Goal: Task Accomplishment & Management: Manage account settings

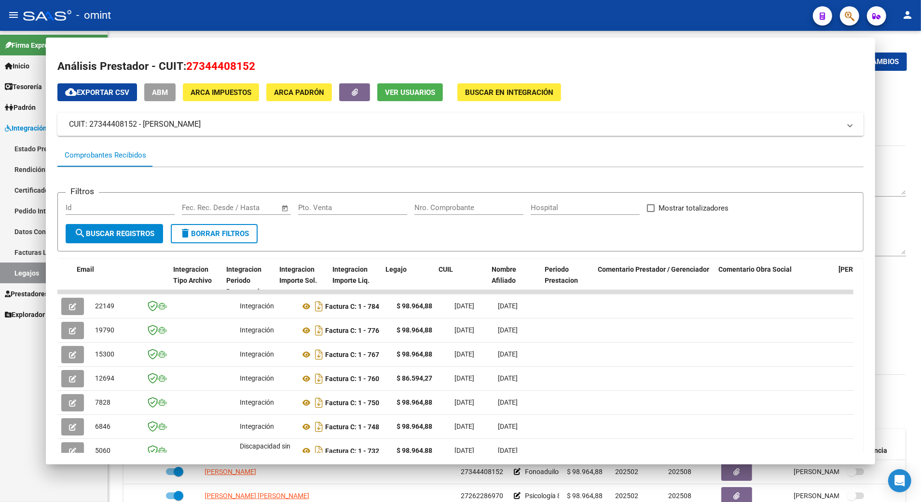
scroll to position [193, 0]
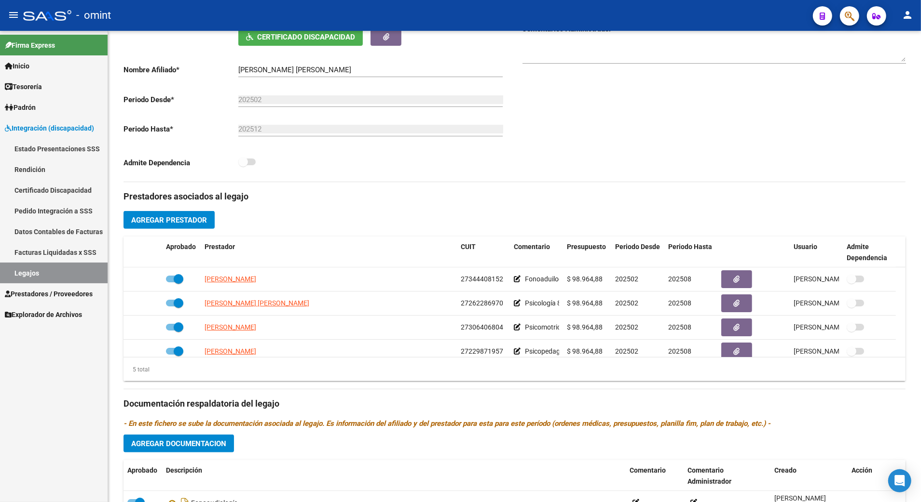
click at [37, 265] on link "Legajos" at bounding box center [54, 273] width 108 height 21
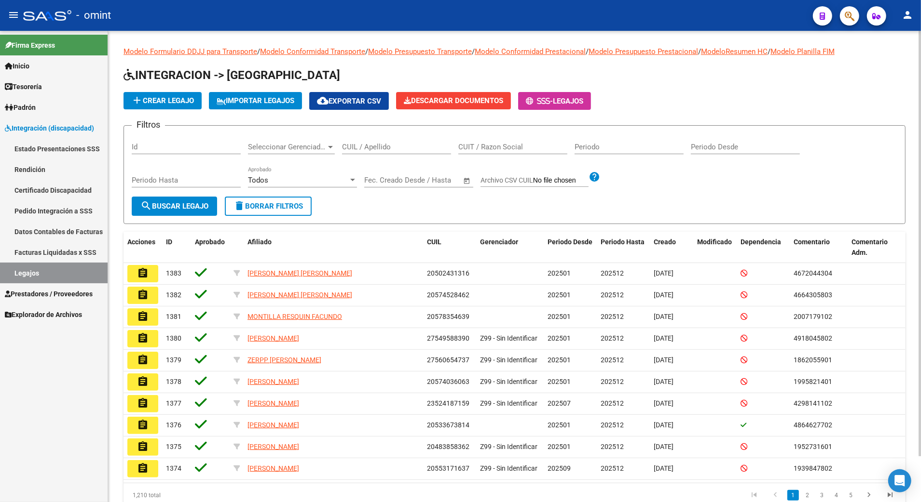
click at [386, 151] on div "CUIL / Apellido" at bounding box center [396, 144] width 109 height 21
paste input "20583886568"
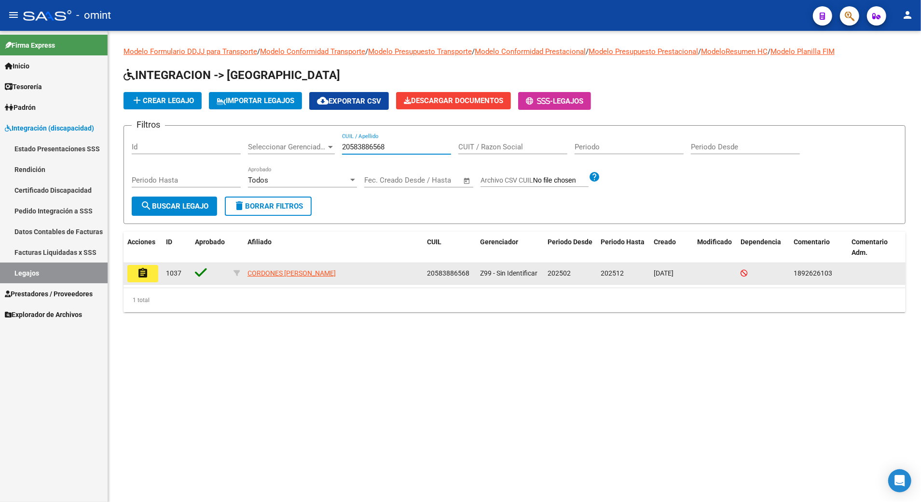
type input "20583886568"
click at [138, 276] on mat-icon "assignment" at bounding box center [143, 274] width 12 height 12
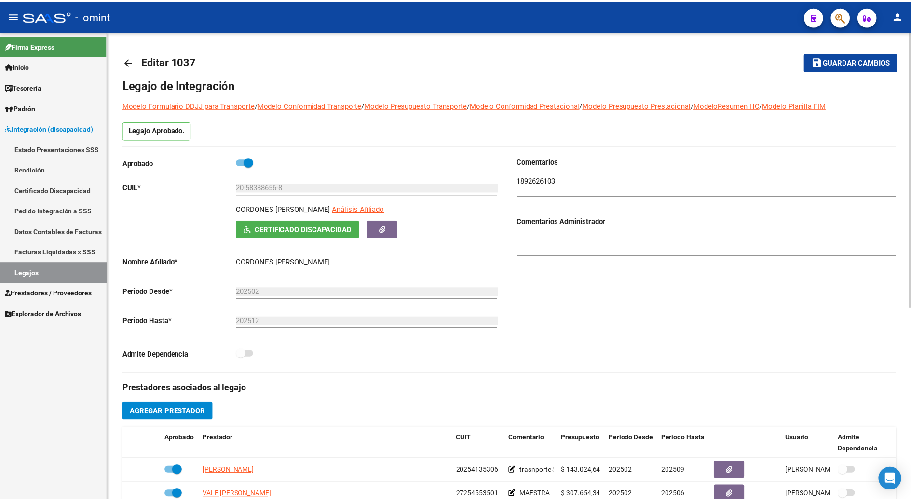
scroll to position [193, 0]
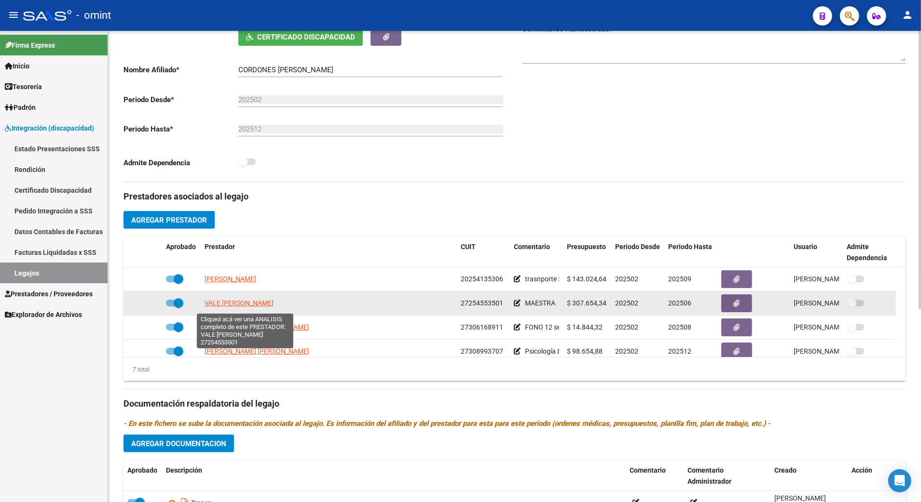
click at [226, 303] on span "VALE [PERSON_NAME]" at bounding box center [238, 303] width 69 height 8
type textarea "27254553501"
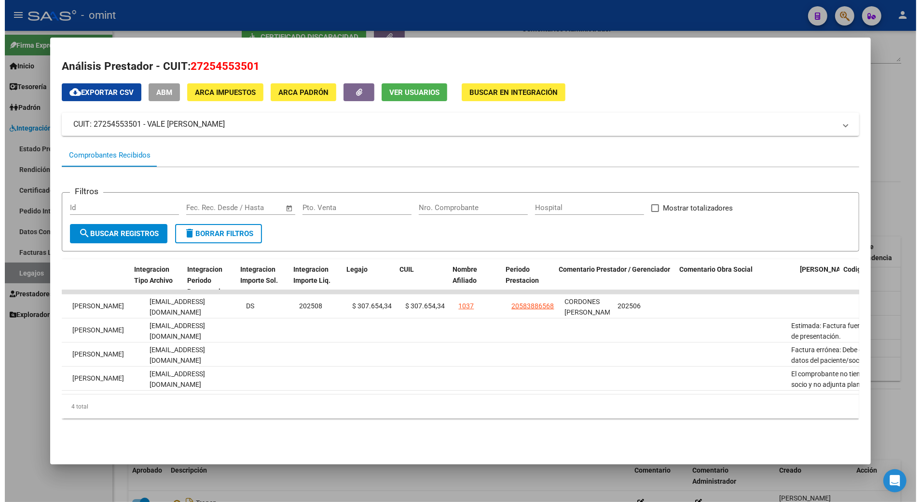
scroll to position [0, 1277]
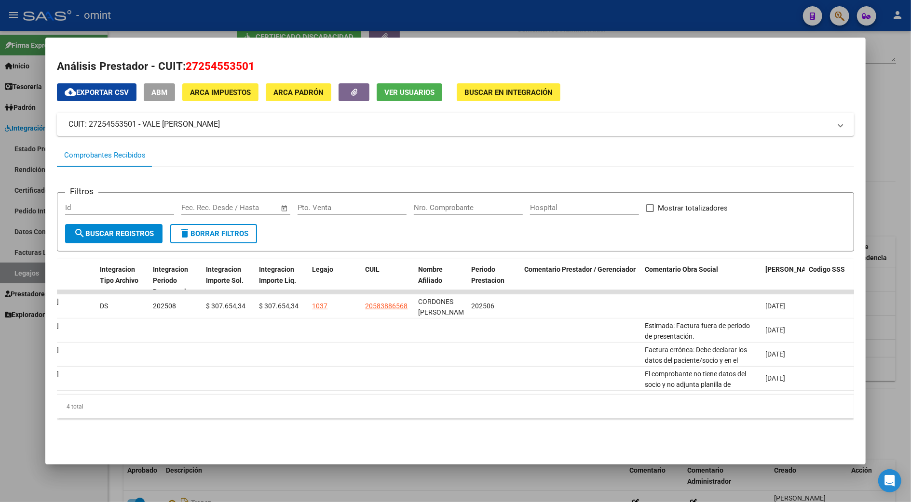
click at [897, 203] on div at bounding box center [455, 251] width 911 height 502
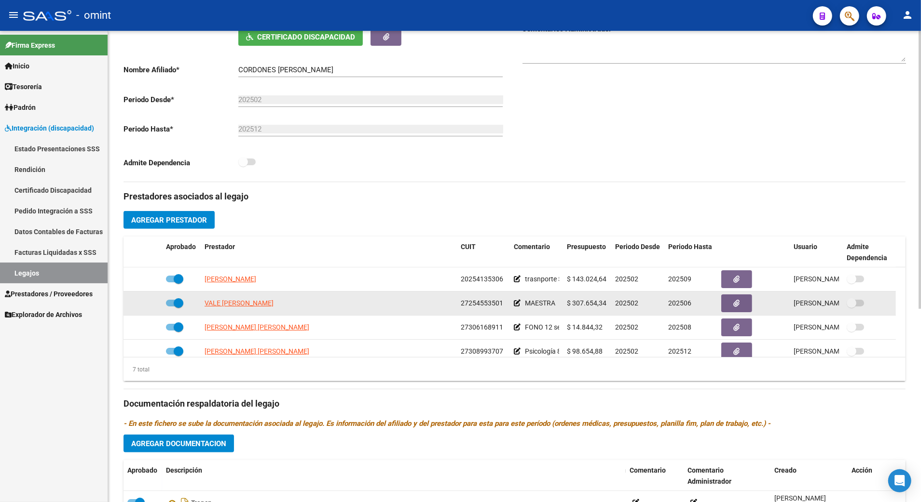
scroll to position [0, 0]
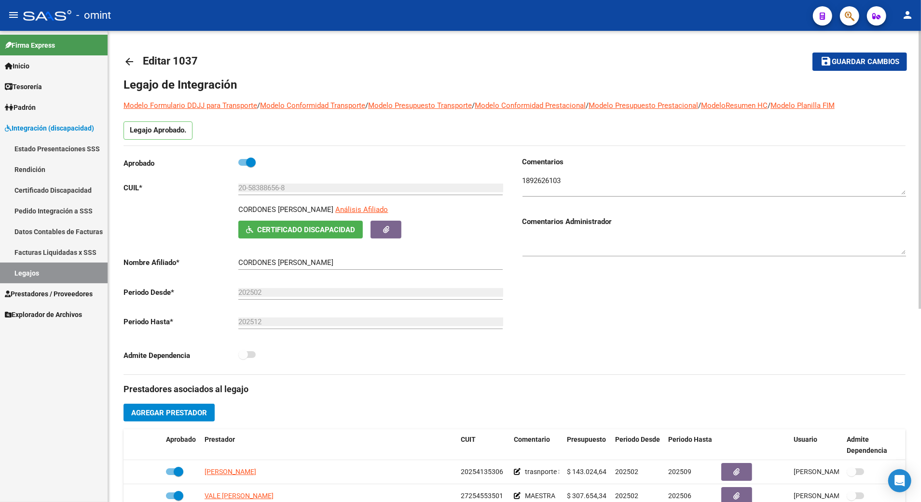
click at [688, 354] on div "Comentarios Comentarios Administrador" at bounding box center [710, 266] width 391 height 218
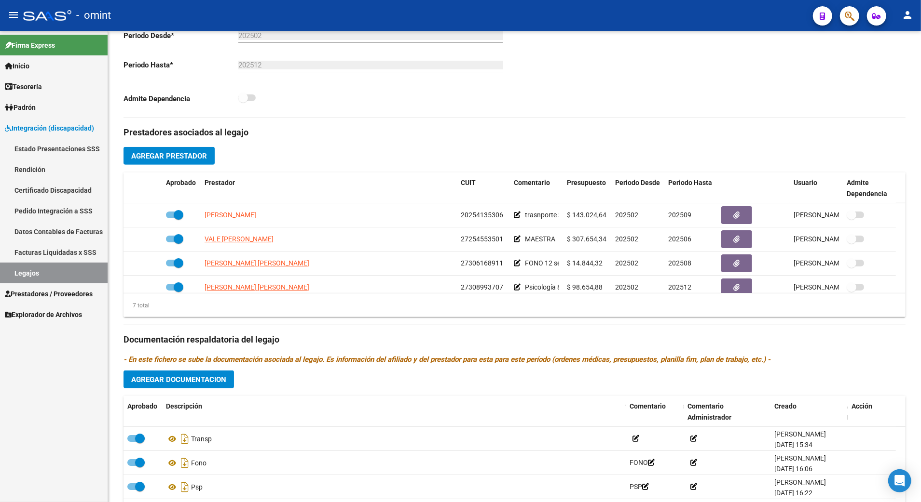
click at [12, 271] on link "Legajos" at bounding box center [54, 273] width 108 height 21
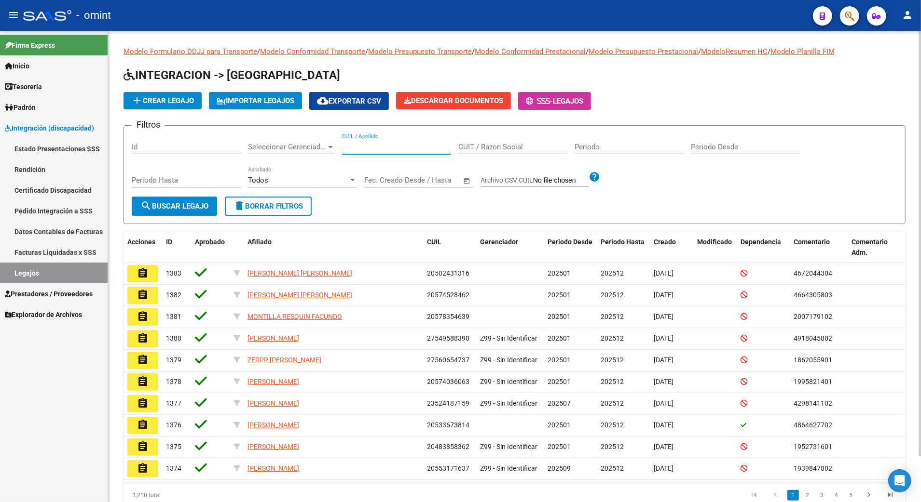
click at [400, 147] on input "CUIL / Apellido" at bounding box center [396, 147] width 109 height 9
paste input "20960697368"
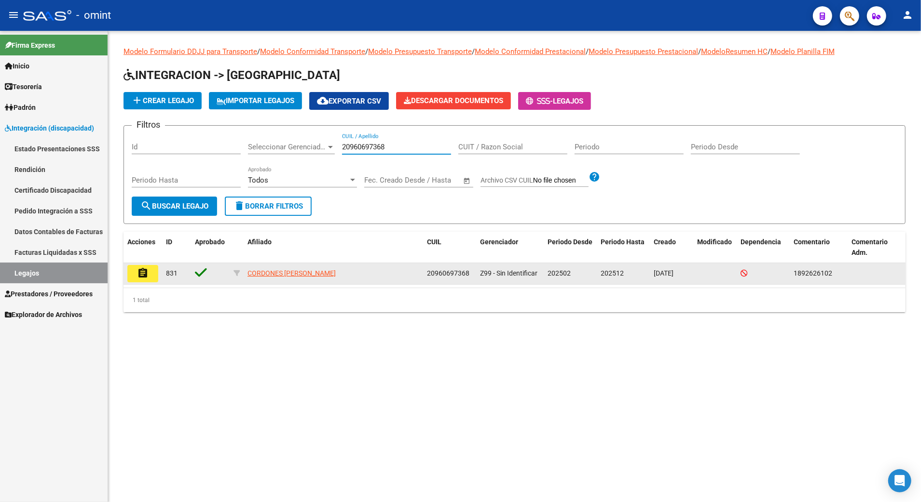
type input "20960697368"
click at [140, 275] on mat-icon "assignment" at bounding box center [143, 274] width 12 height 12
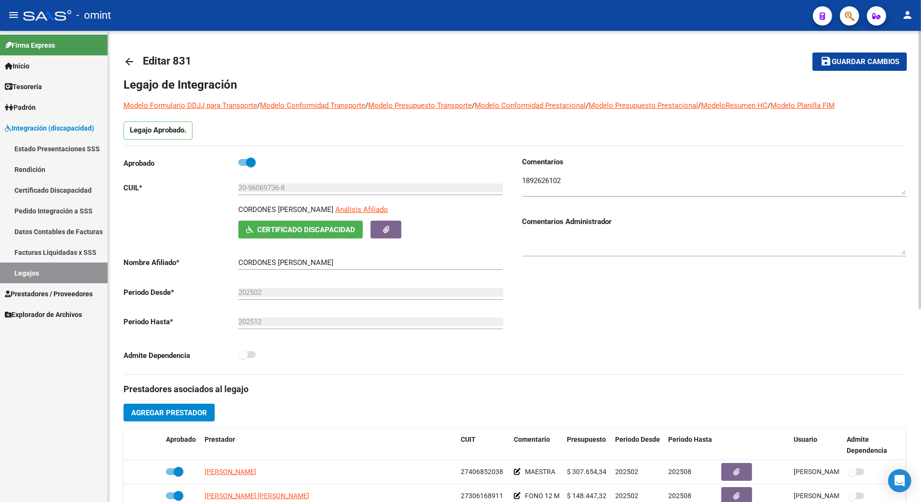
scroll to position [257, 0]
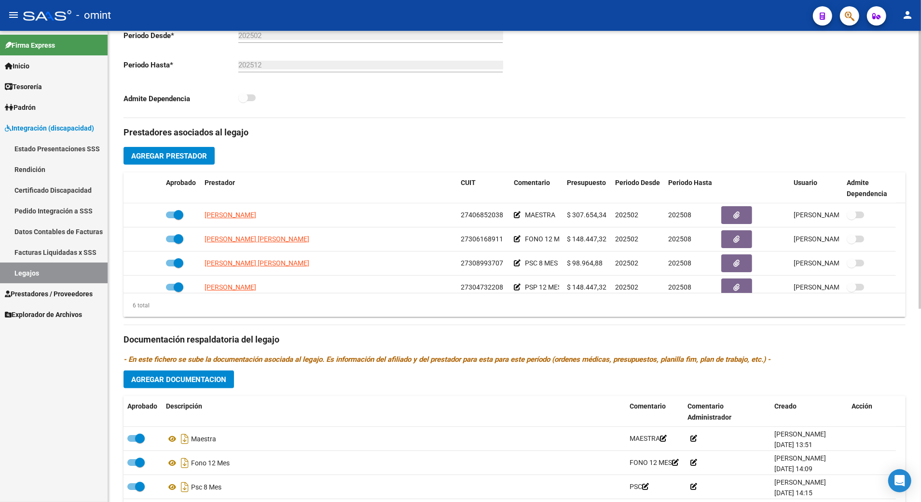
click at [787, 329] on div "Prestadores asociados al legajo Agregar Prestador Aprobado Prestador CUIT Comen…" at bounding box center [514, 333] width 782 height 431
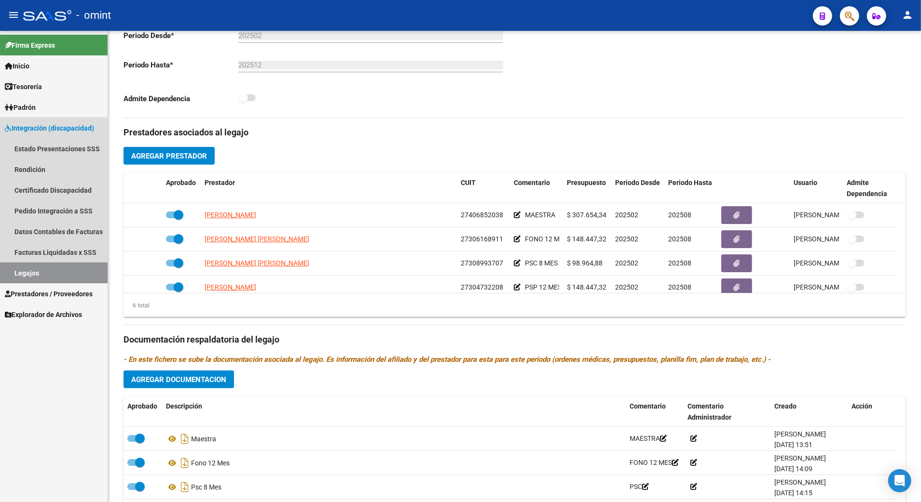
click at [20, 263] on link "Legajos" at bounding box center [54, 273] width 108 height 21
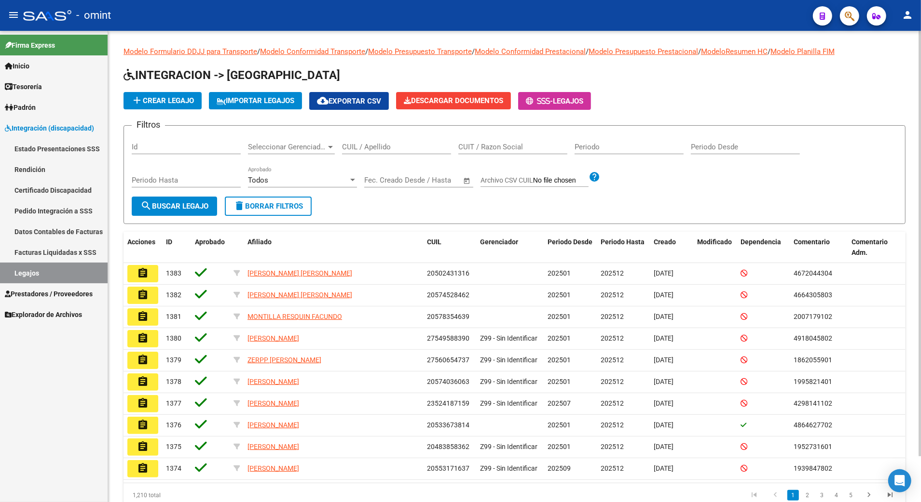
click at [384, 139] on div "CUIL / Apellido" at bounding box center [396, 144] width 109 height 21
click at [376, 147] on input "CUIL / Apellido" at bounding box center [396, 147] width 109 height 9
paste input "20583886568"
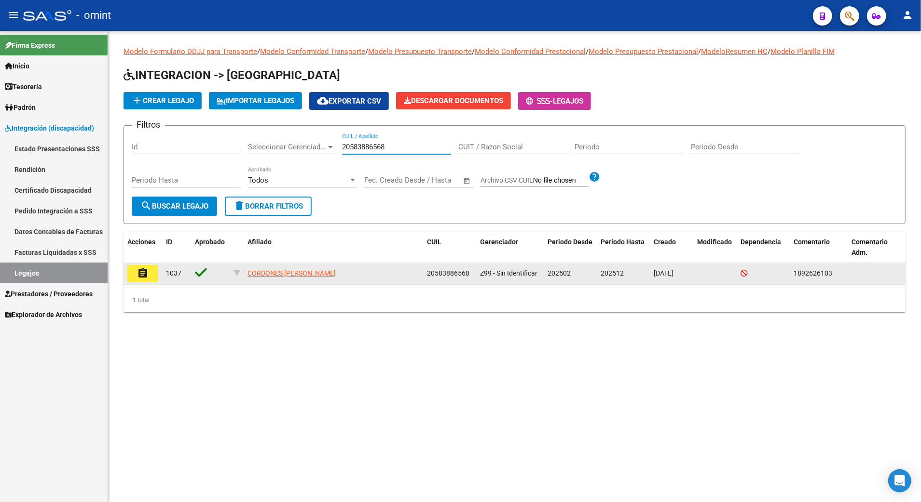
type input "20583886568"
click at [139, 272] on mat-icon "assignment" at bounding box center [143, 274] width 12 height 12
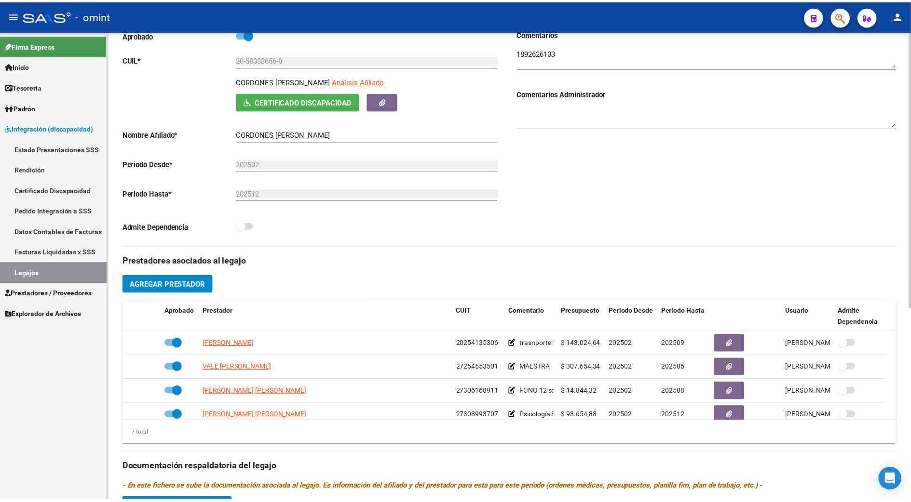
scroll to position [193, 0]
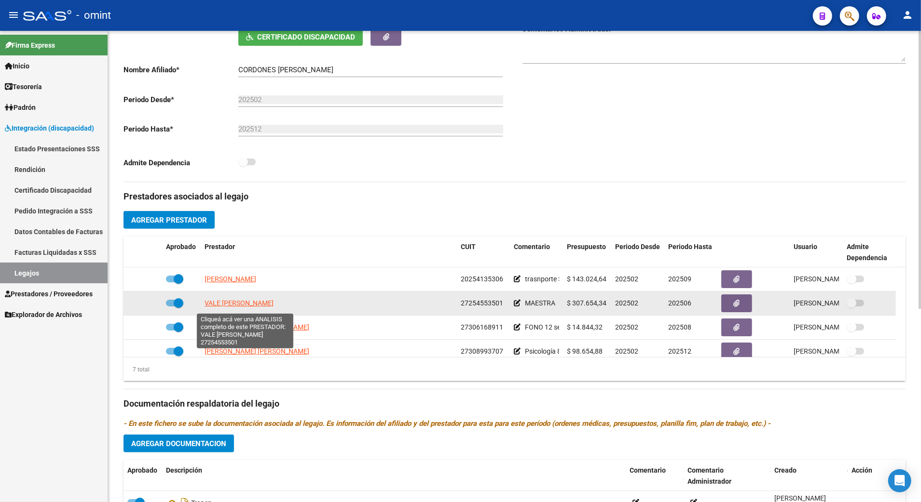
click at [234, 303] on span "VALE [PERSON_NAME]" at bounding box center [238, 303] width 69 height 8
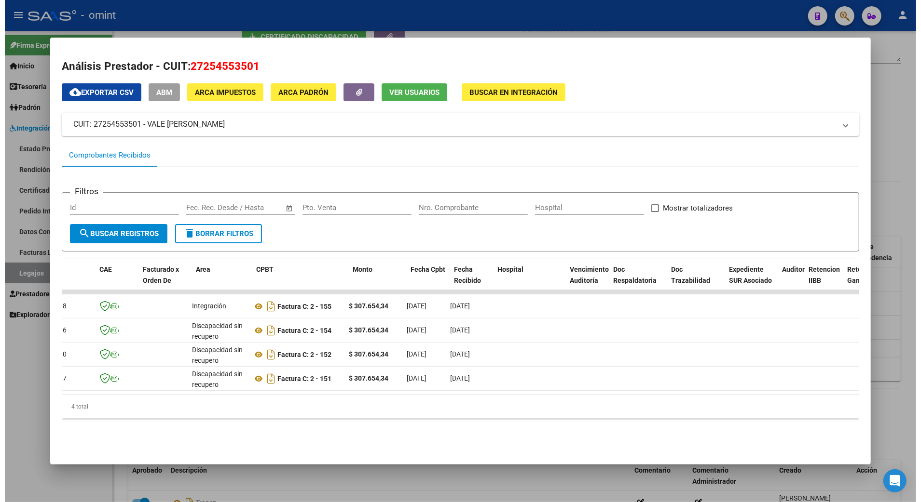
scroll to position [0, 0]
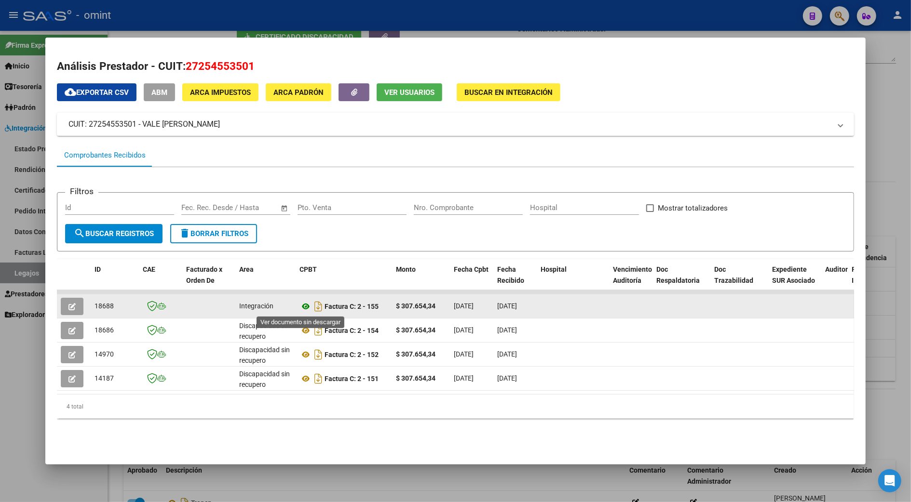
click at [299, 308] on icon at bounding box center [305, 307] width 13 height 12
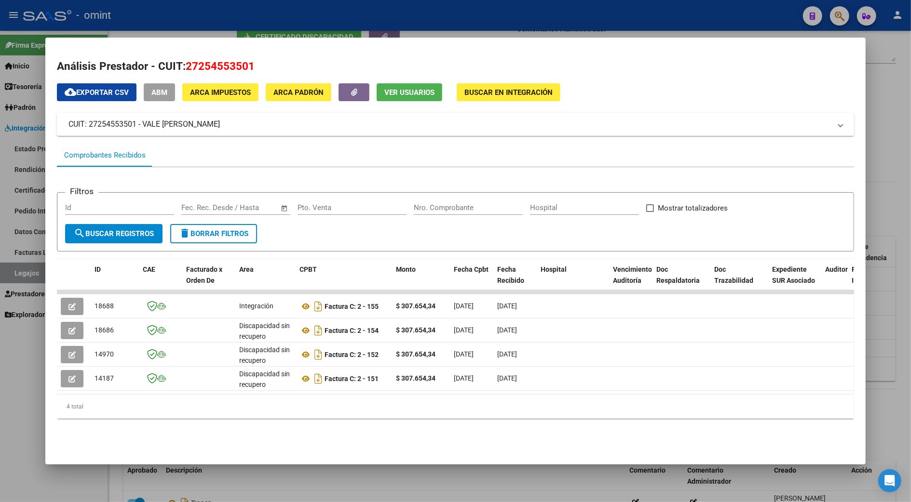
click at [890, 287] on div at bounding box center [455, 251] width 911 height 502
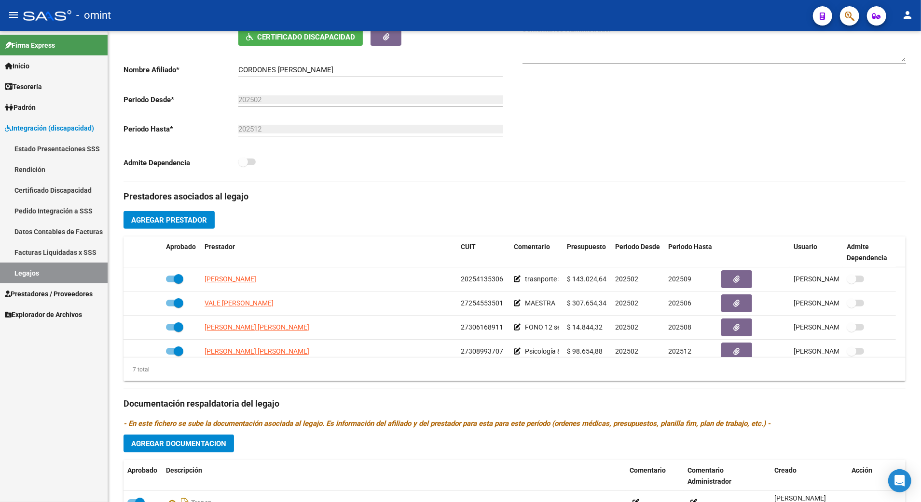
click at [9, 272] on link "Legajos" at bounding box center [54, 273] width 108 height 21
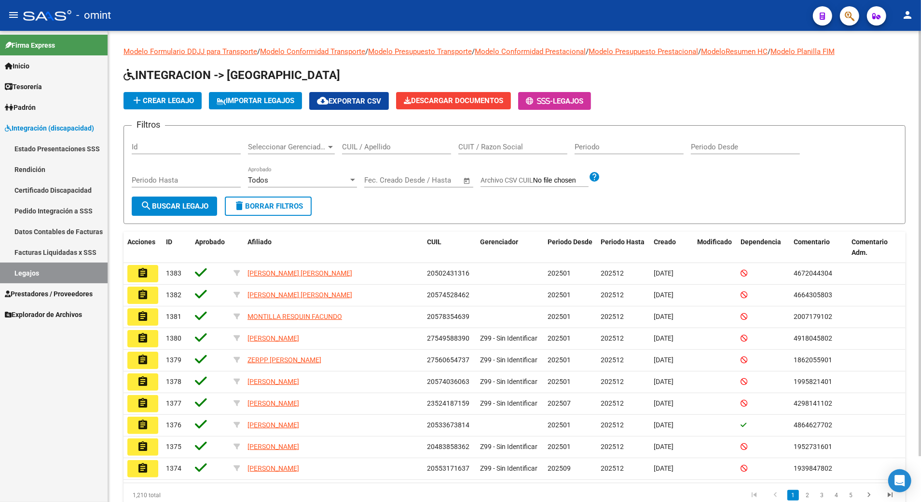
click at [508, 141] on div "CUIT / Razon Social" at bounding box center [512, 144] width 109 height 21
paste input "27254553501"
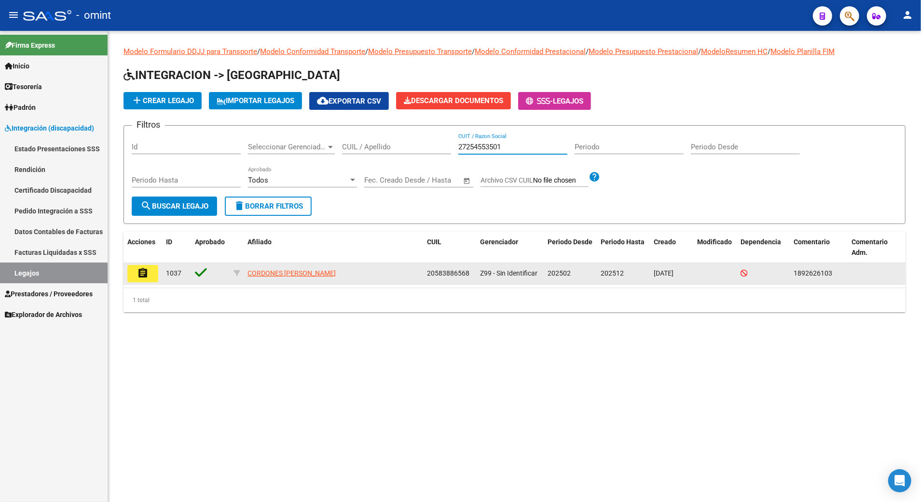
type input "27254553501"
click at [141, 278] on mat-icon "assignment" at bounding box center [143, 274] width 12 height 12
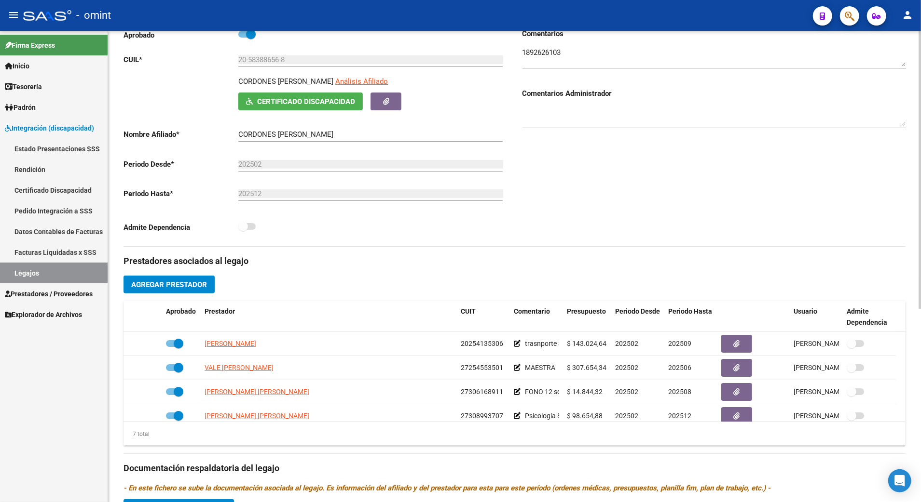
scroll to position [193, 0]
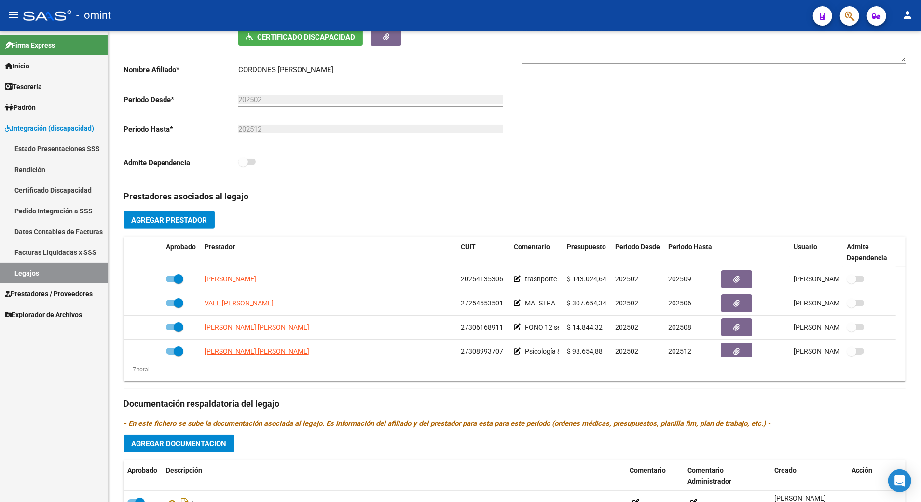
click at [22, 276] on link "Legajos" at bounding box center [54, 273] width 108 height 21
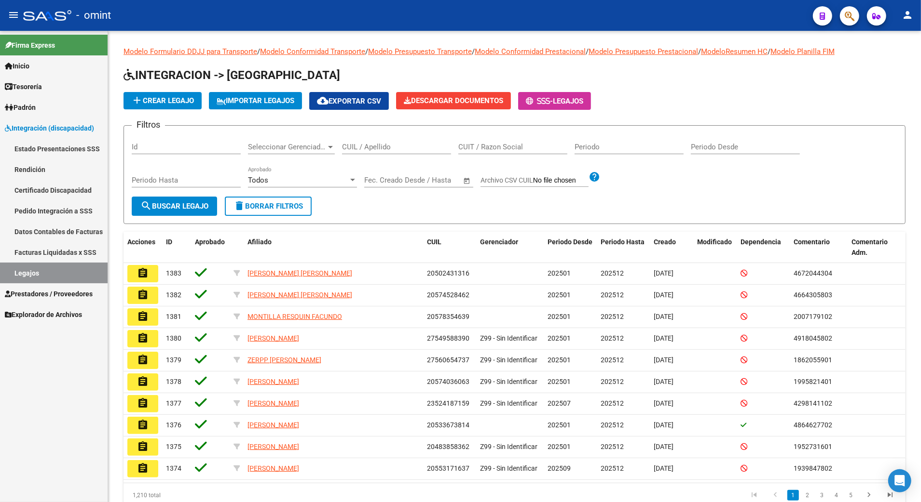
click at [26, 296] on span "Prestadores / Proveedores" at bounding box center [49, 294] width 88 height 11
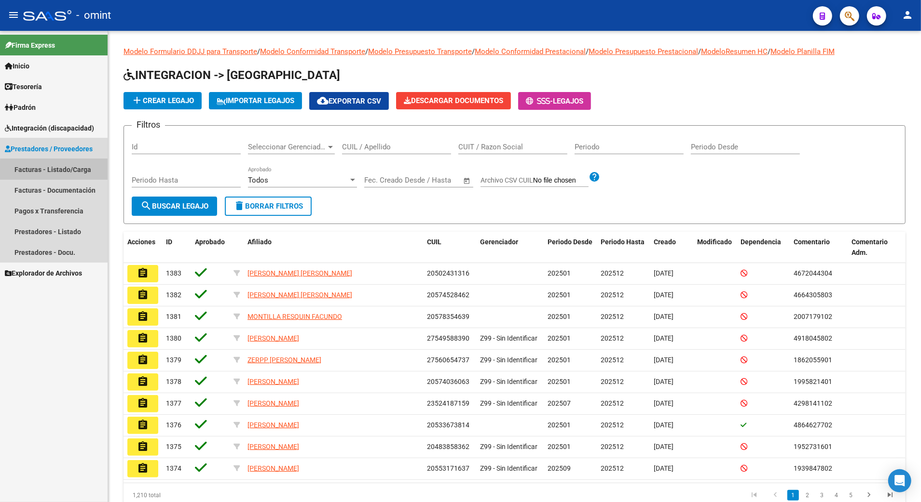
click at [56, 170] on link "Facturas - Listado/Carga" at bounding box center [54, 169] width 108 height 21
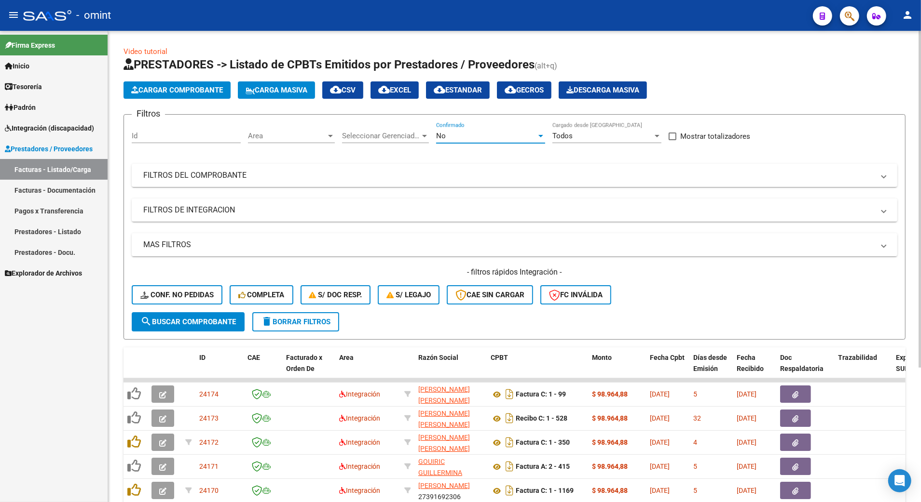
click at [540, 138] on div at bounding box center [540, 136] width 9 height 8
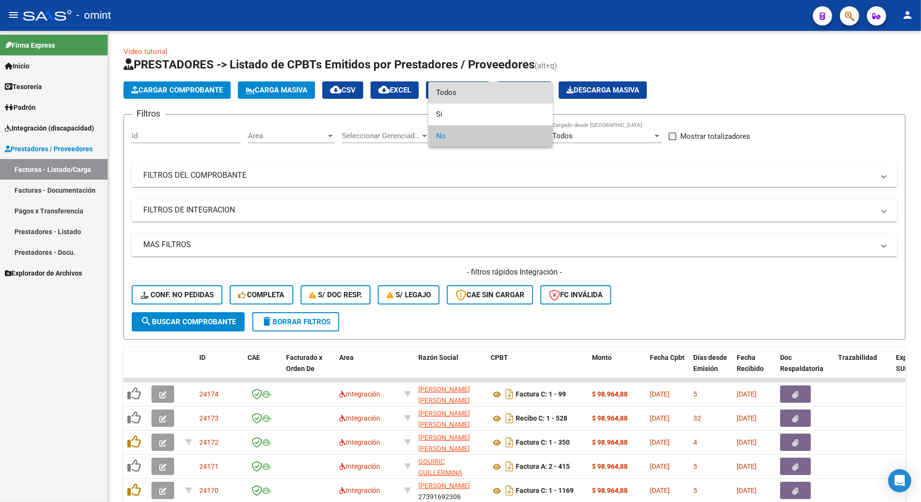
click at [454, 94] on span "Todos" at bounding box center [490, 93] width 109 height 22
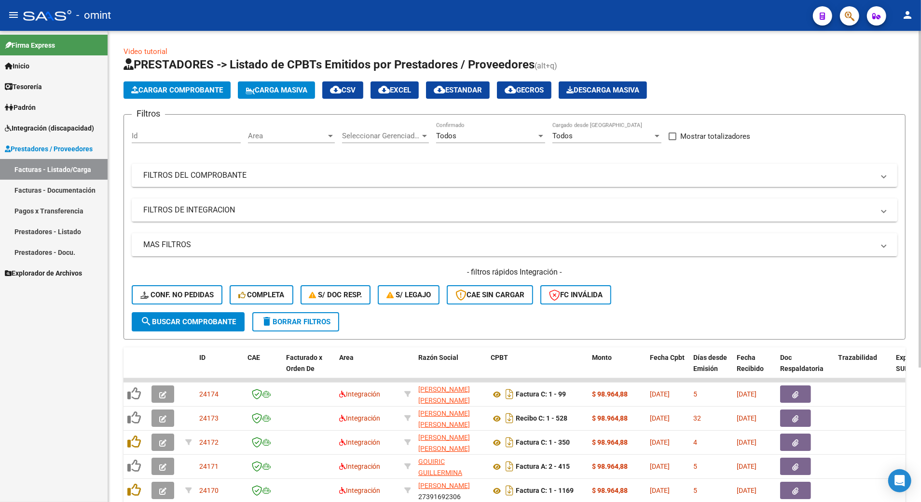
click at [352, 215] on mat-panel-title "FILTROS DE INTEGRACION" at bounding box center [508, 210] width 731 height 11
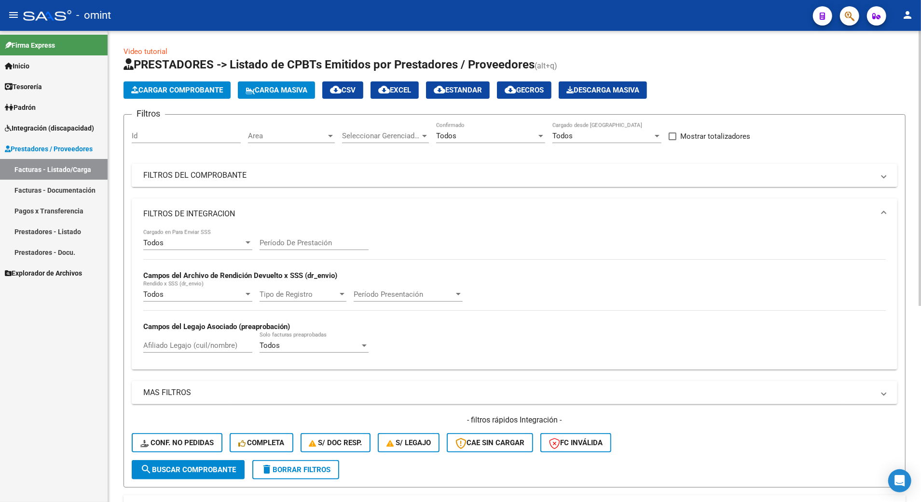
click at [203, 176] on mat-panel-title "FILTROS DEL COMPROBANTE" at bounding box center [508, 175] width 731 height 11
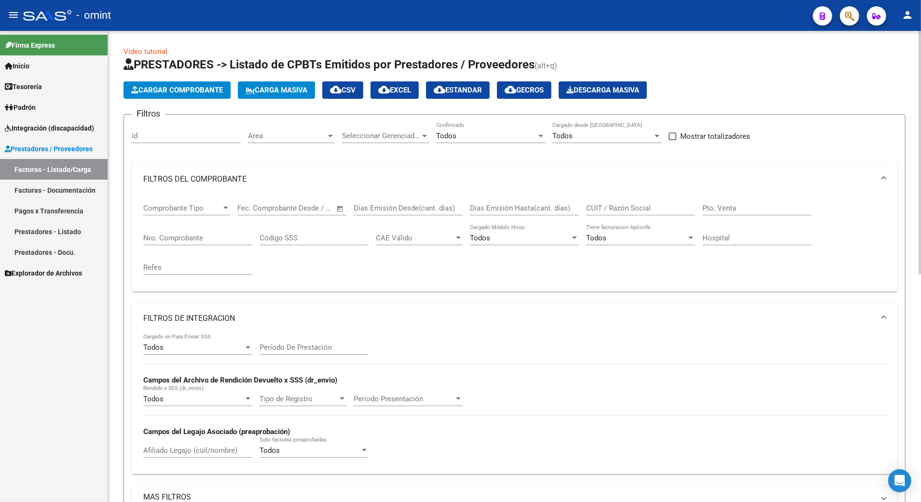
click at [618, 208] on input "CUIT / Razón Social" at bounding box center [640, 208] width 109 height 9
paste input "27254553501"
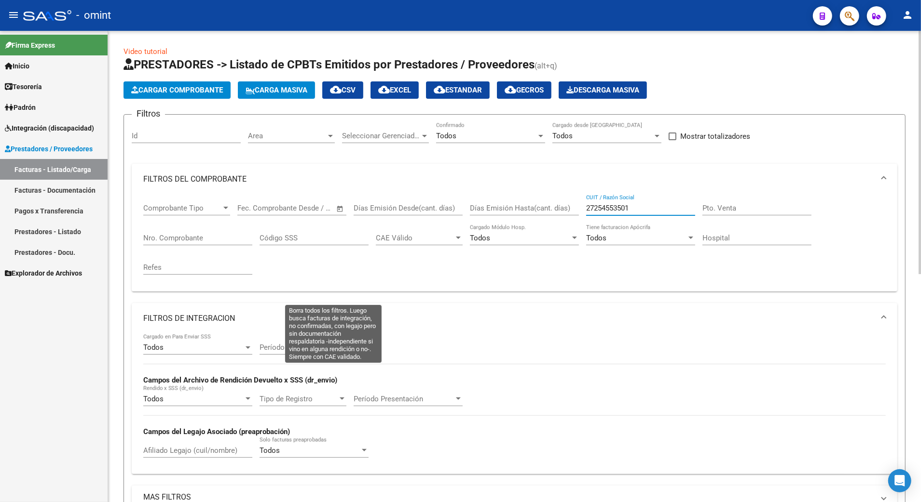
scroll to position [257, 0]
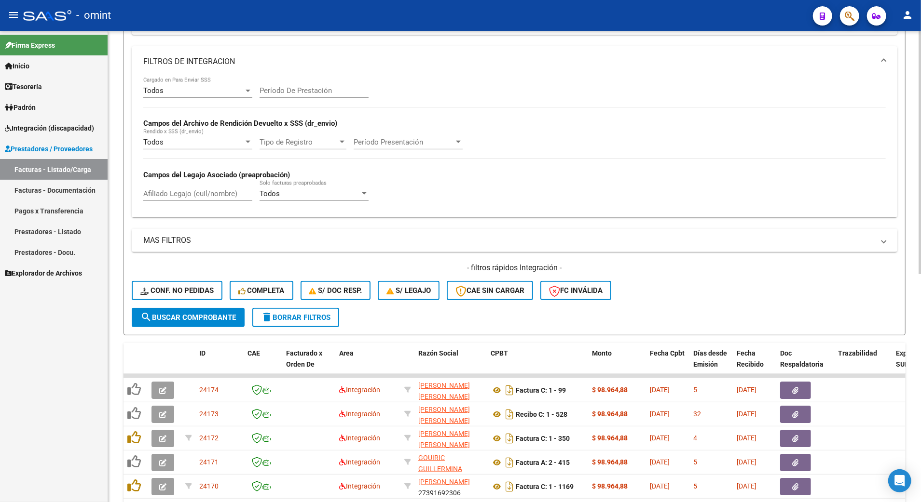
type input "27254553501"
click at [186, 313] on button "search Buscar Comprobante" at bounding box center [188, 317] width 113 height 19
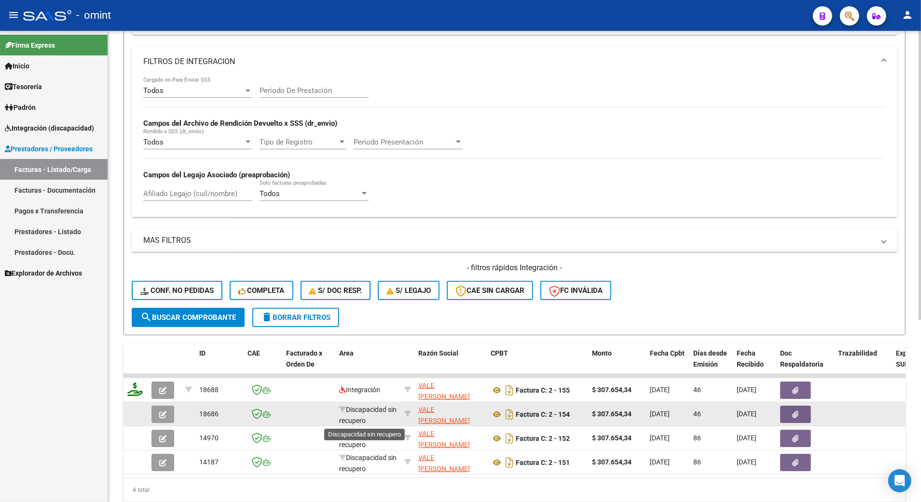
scroll to position [1, 0]
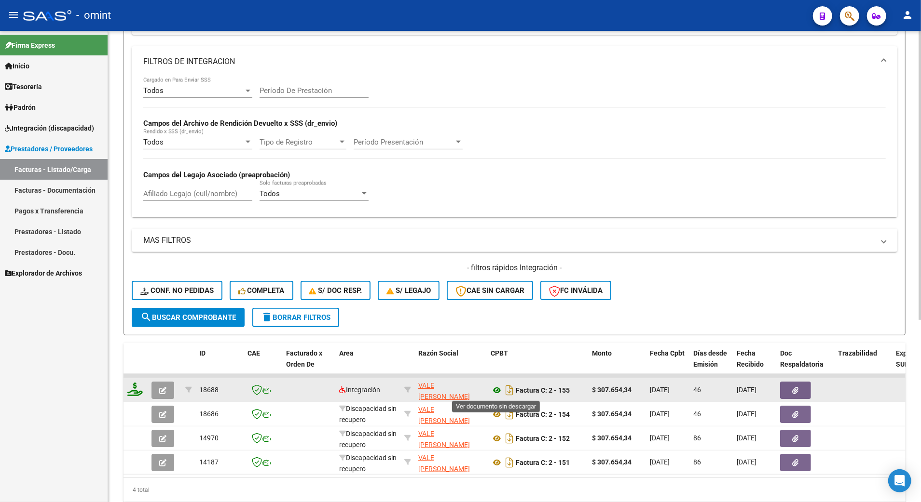
click at [497, 391] on icon at bounding box center [496, 391] width 13 height 12
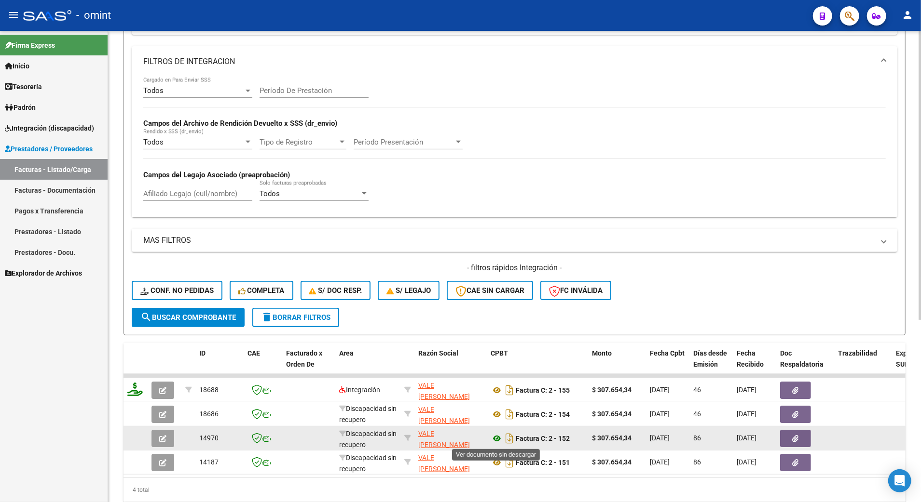
click at [498, 438] on icon at bounding box center [496, 439] width 13 height 12
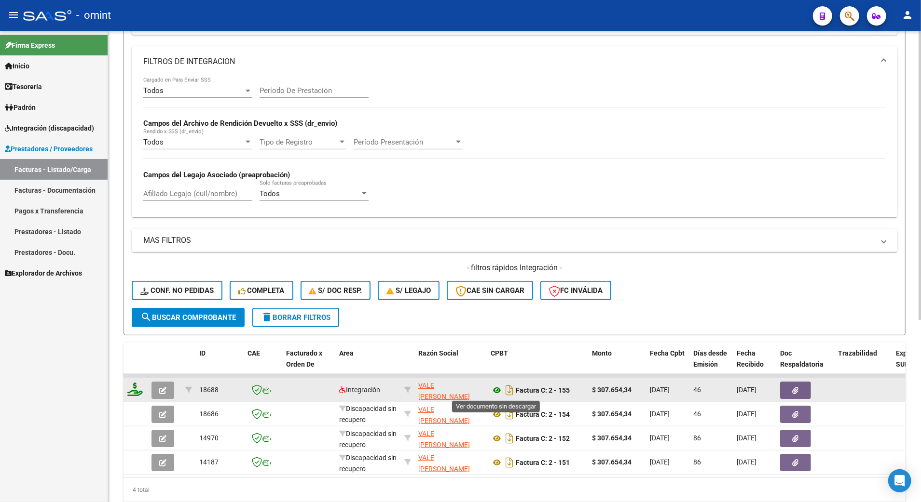
click at [494, 390] on icon at bounding box center [496, 391] width 13 height 12
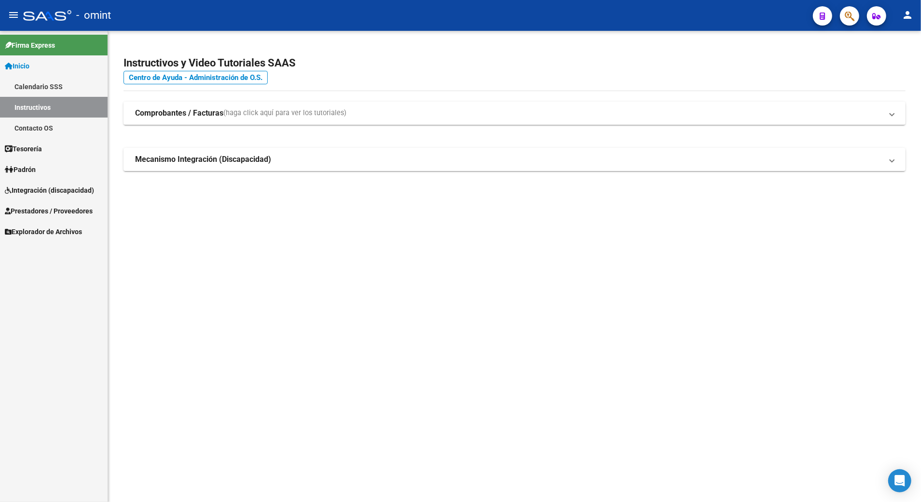
click at [35, 212] on span "Prestadores / Proveedores" at bounding box center [49, 211] width 88 height 11
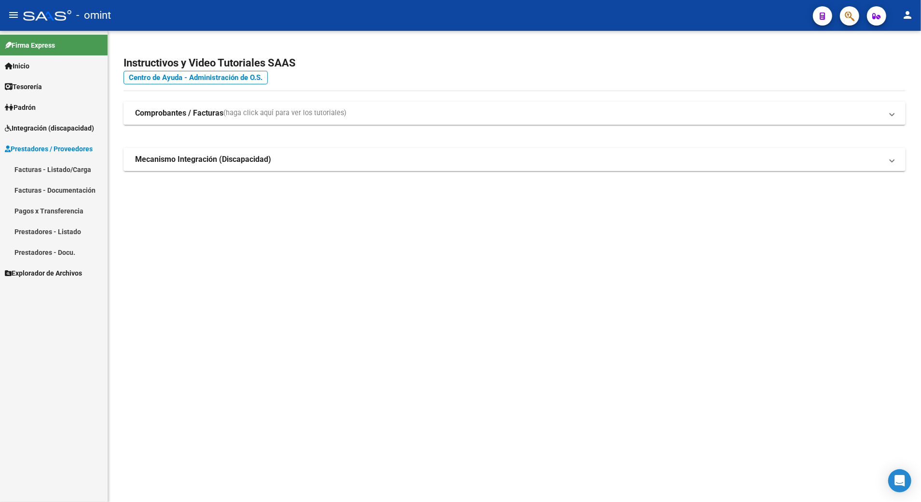
click at [43, 149] on span "Prestadores / Proveedores" at bounding box center [49, 149] width 88 height 11
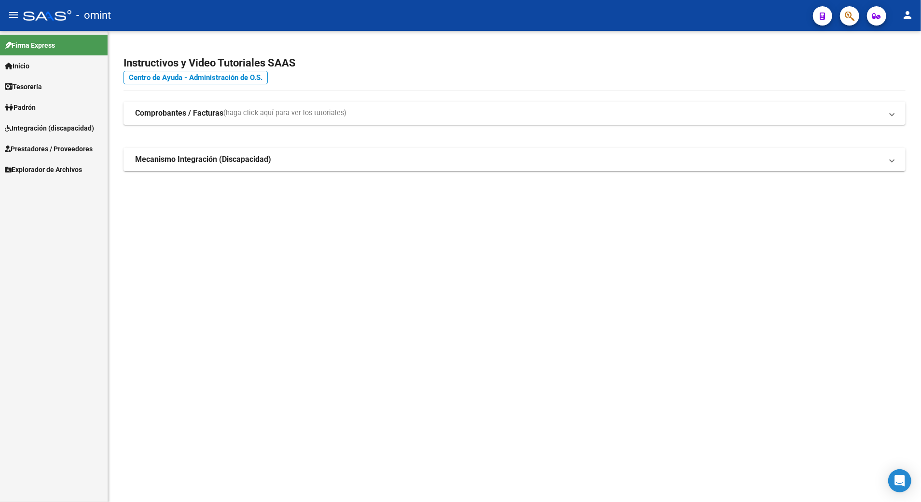
click at [35, 130] on span "Integración (discapacidad)" at bounding box center [49, 128] width 89 height 11
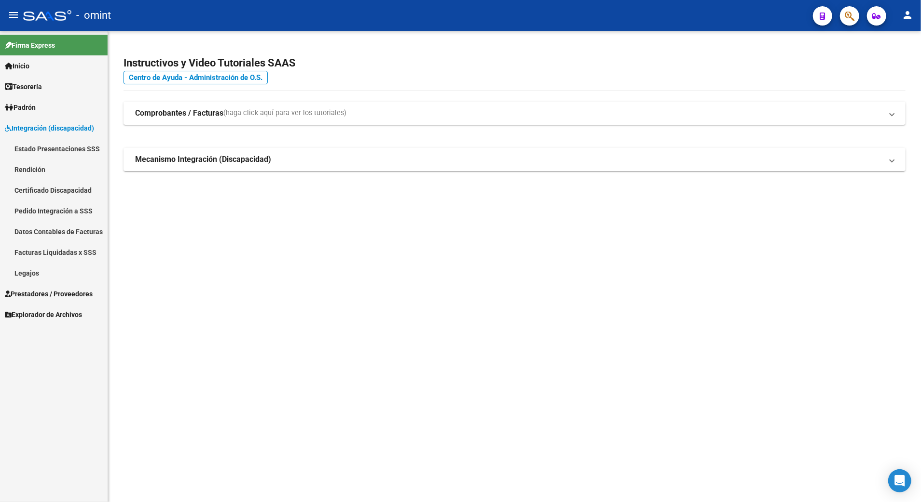
click at [25, 274] on link "Legajos" at bounding box center [54, 273] width 108 height 21
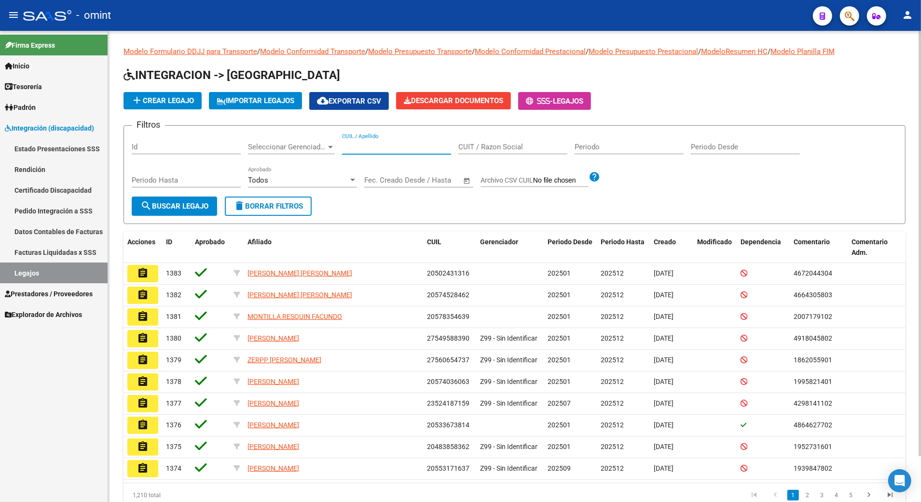
click at [378, 143] on input "CUIL / Apellido" at bounding box center [396, 147] width 109 height 9
paste input "20583886568"
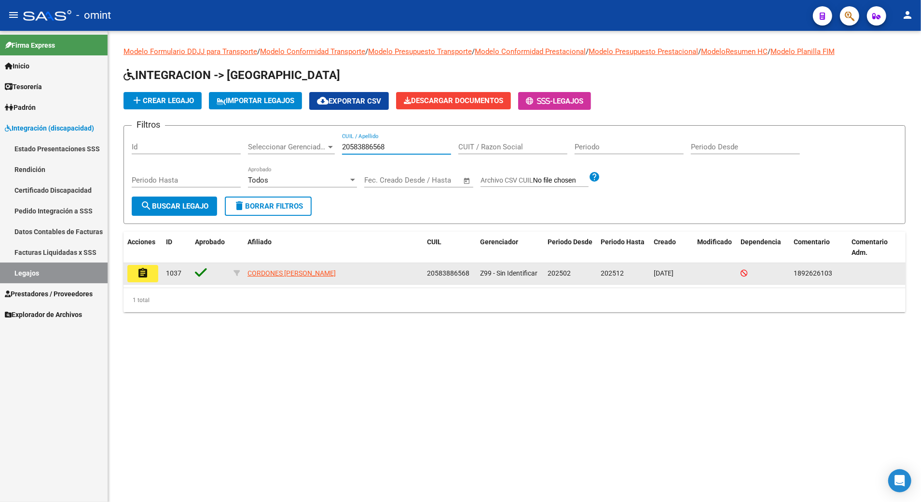
type input "20583886568"
click at [142, 275] on mat-icon "assignment" at bounding box center [143, 274] width 12 height 12
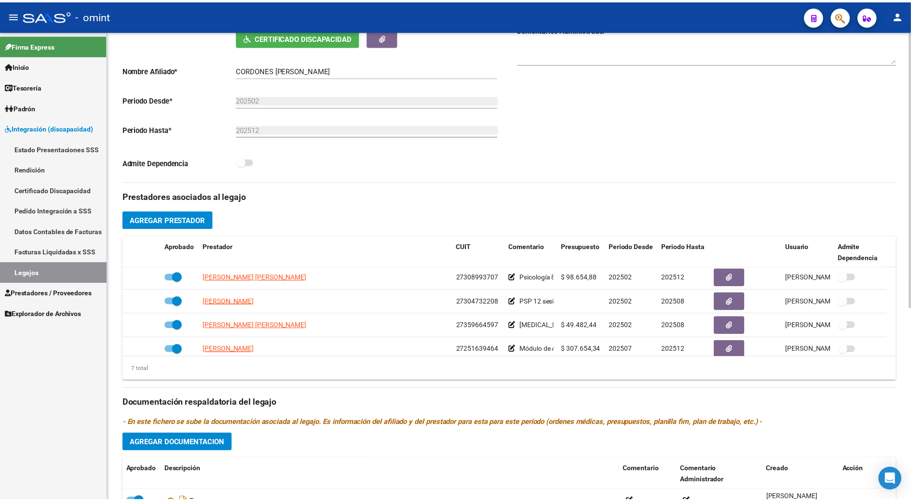
scroll to position [82, 0]
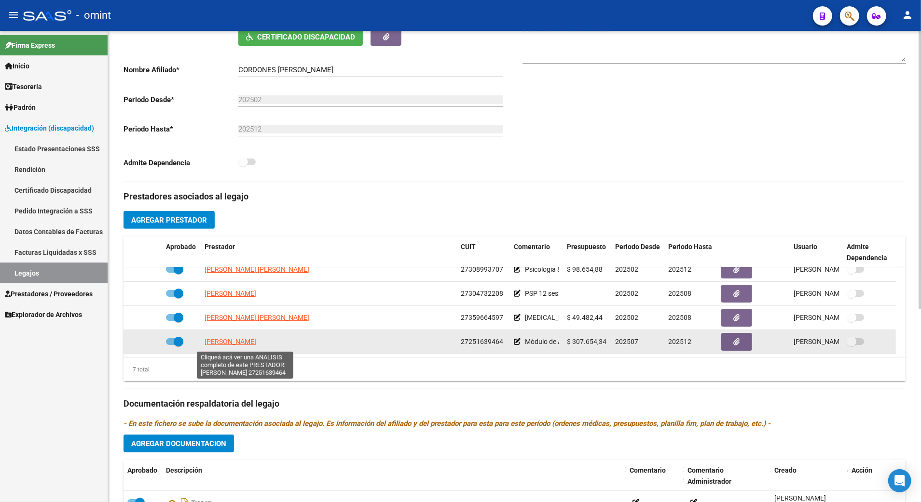
click at [245, 342] on span "SALAS ANDREA SILVANA" at bounding box center [230, 342] width 52 height 8
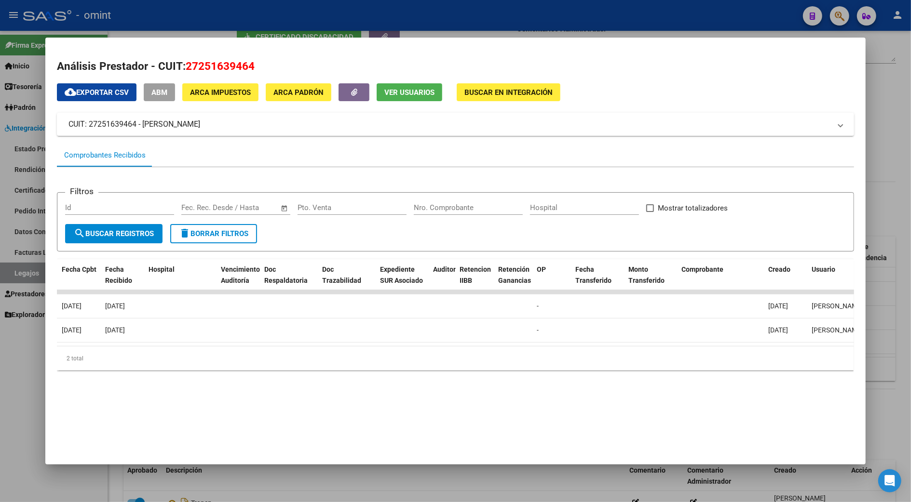
scroll to position [0, 0]
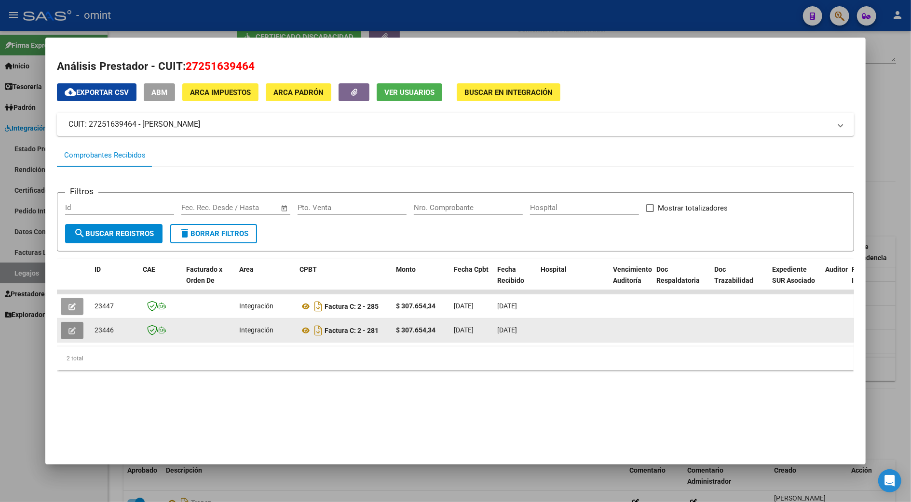
click at [70, 330] on icon "button" at bounding box center [71, 330] width 7 height 7
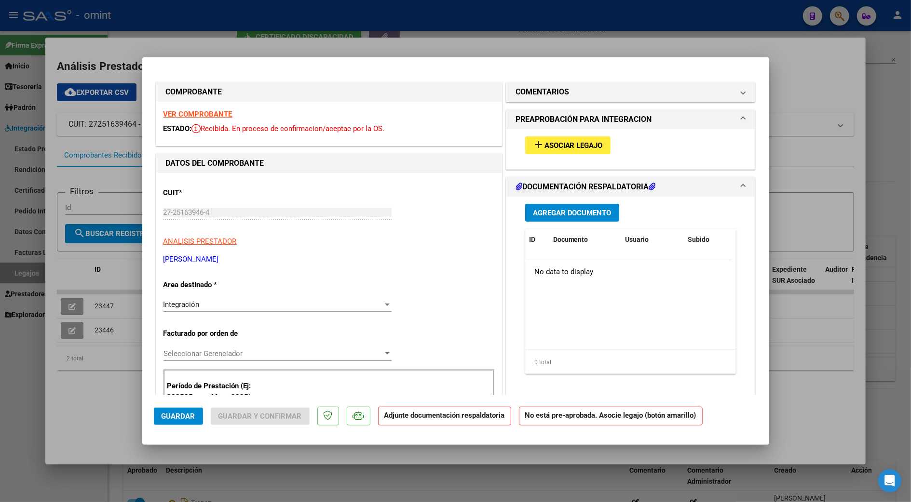
click at [186, 110] on strong "VER COMPROBANTE" at bounding box center [197, 114] width 69 height 9
click at [191, 114] on strong "VER COMPROBANTE" at bounding box center [197, 114] width 69 height 9
click at [803, 326] on div at bounding box center [455, 251] width 911 height 502
type input "$ 0,00"
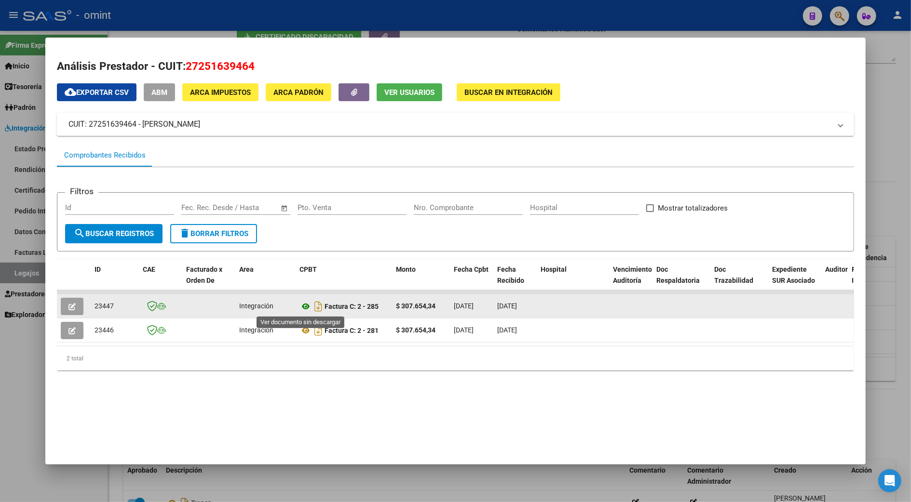
click at [299, 306] on icon at bounding box center [305, 307] width 13 height 12
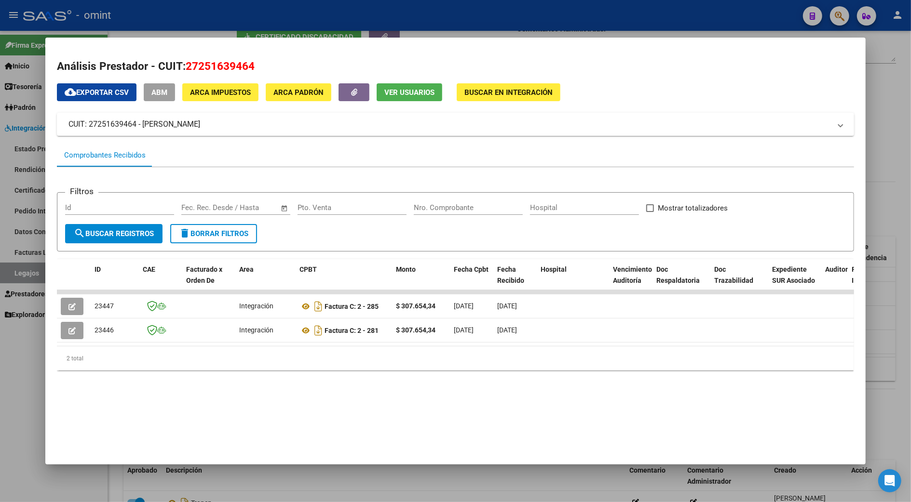
click at [887, 182] on div at bounding box center [455, 251] width 911 height 502
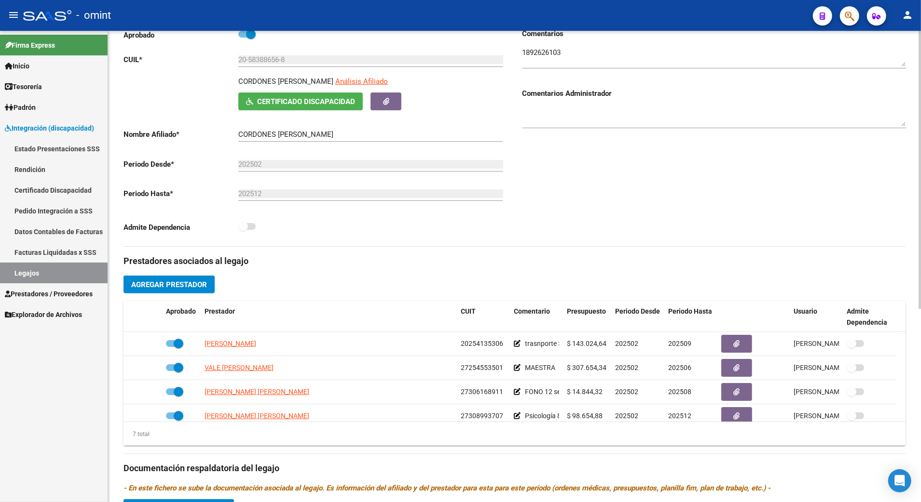
scroll to position [64, 0]
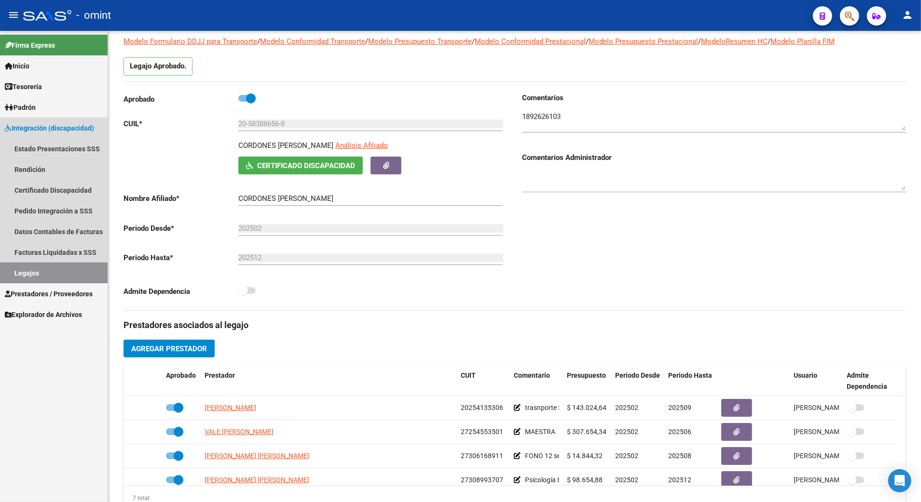
click at [32, 267] on link "Legajos" at bounding box center [54, 273] width 108 height 21
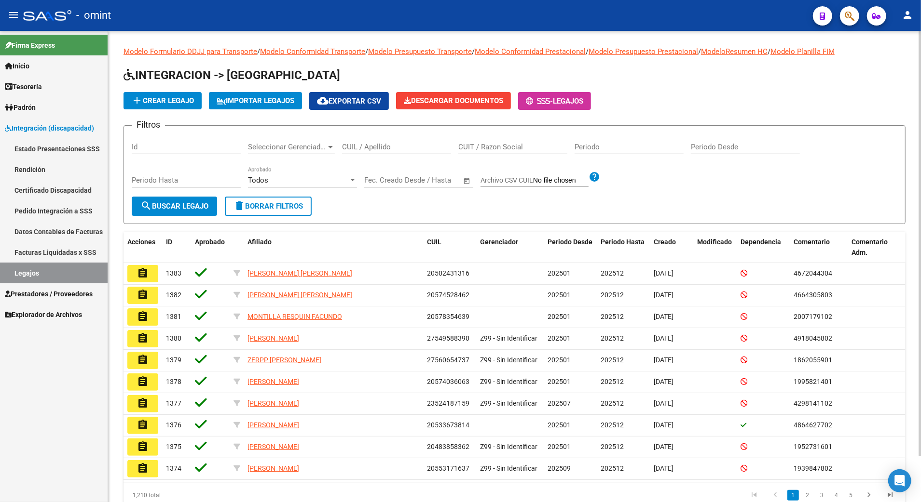
click at [380, 144] on input "CUIL / Apellido" at bounding box center [396, 147] width 109 height 9
paste input "23543085219"
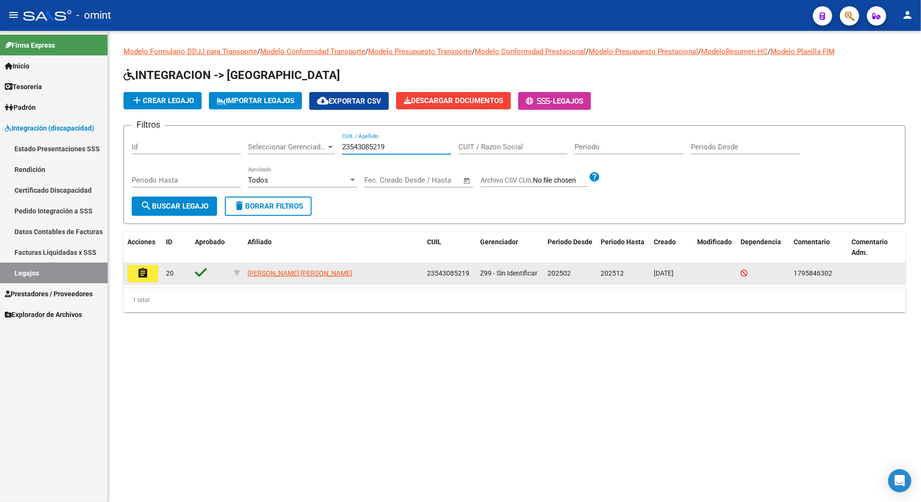
type input "23543085219"
click at [142, 275] on mat-icon "assignment" at bounding box center [143, 274] width 12 height 12
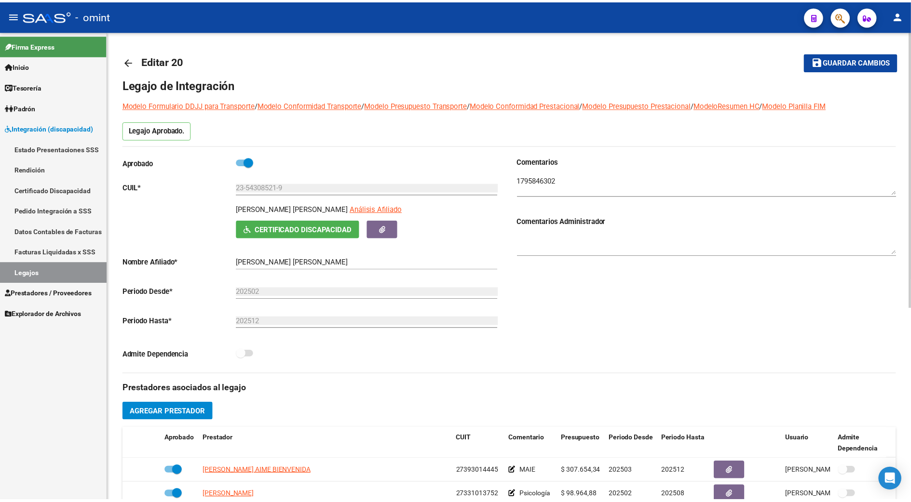
scroll to position [34, 0]
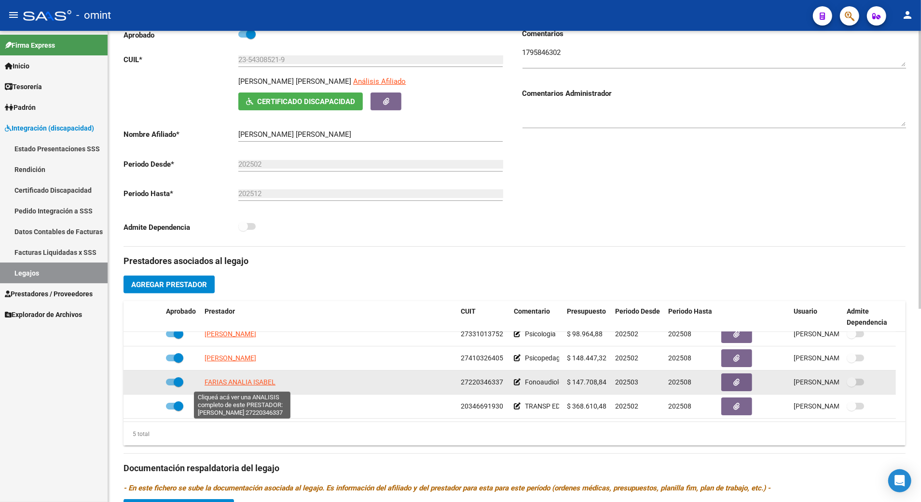
click at [249, 386] on span "FARIAS ANALIA ISABEL" at bounding box center [239, 383] width 71 height 8
type textarea "27220346337"
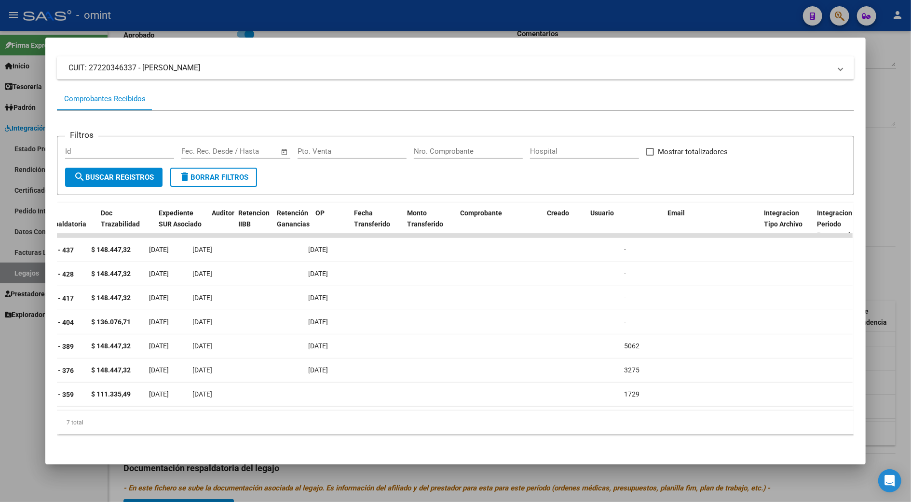
scroll to position [0, 0]
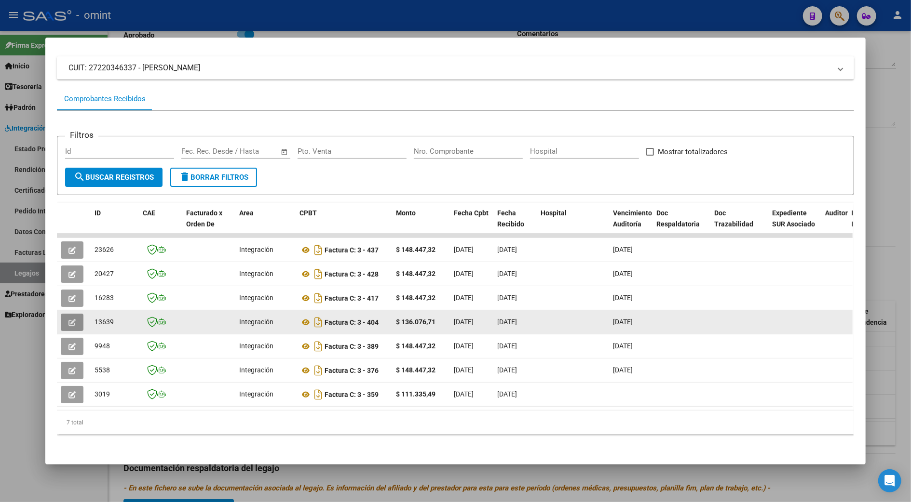
click at [70, 314] on button "button" at bounding box center [72, 322] width 23 height 17
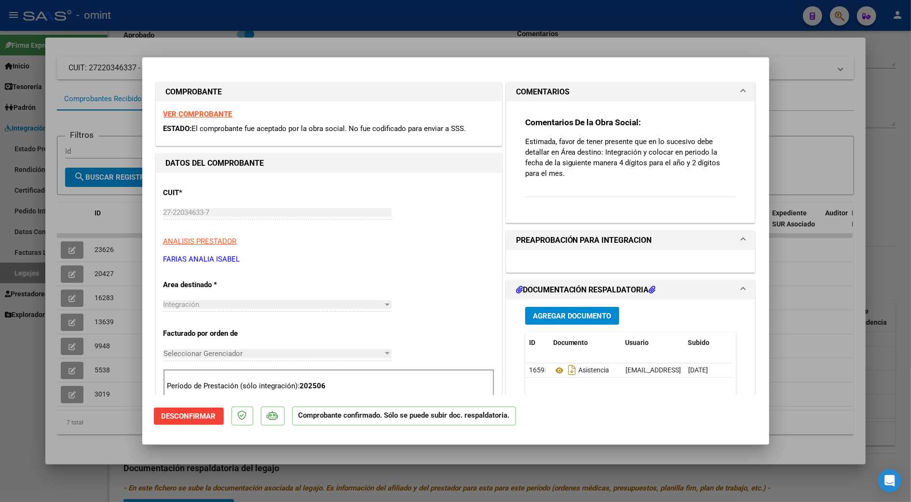
click at [826, 307] on div at bounding box center [455, 251] width 911 height 502
type input "$ 0,00"
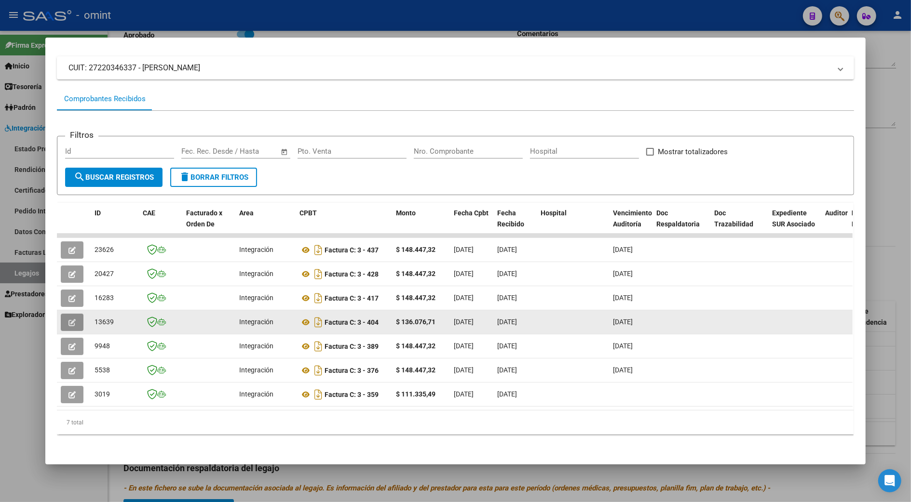
click at [68, 319] on icon "button" at bounding box center [71, 322] width 7 height 7
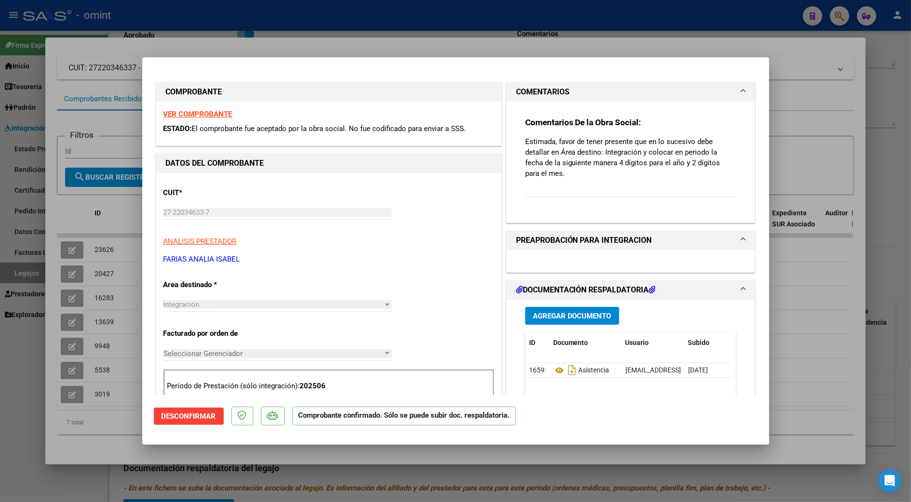
click at [210, 114] on strong "VER COMPROBANTE" at bounding box center [197, 114] width 69 height 9
click at [822, 301] on div at bounding box center [455, 251] width 911 height 502
type input "$ 0,00"
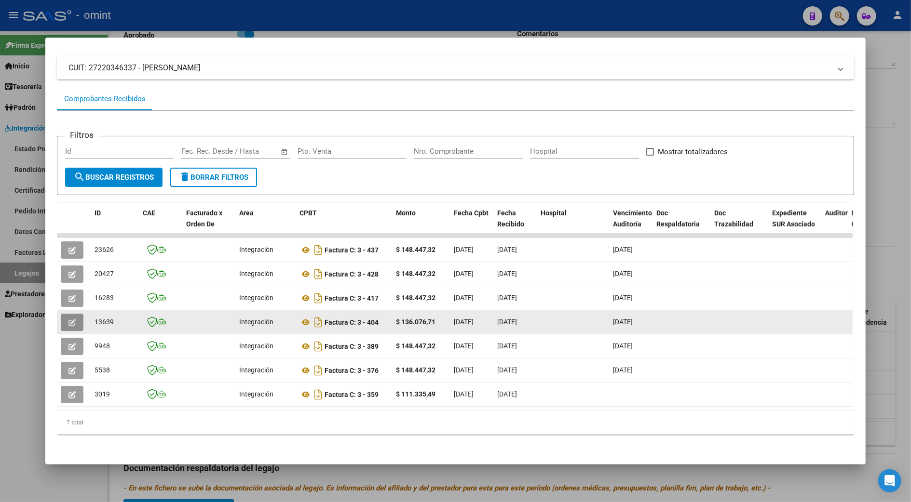
click at [61, 314] on button "button" at bounding box center [72, 322] width 23 height 17
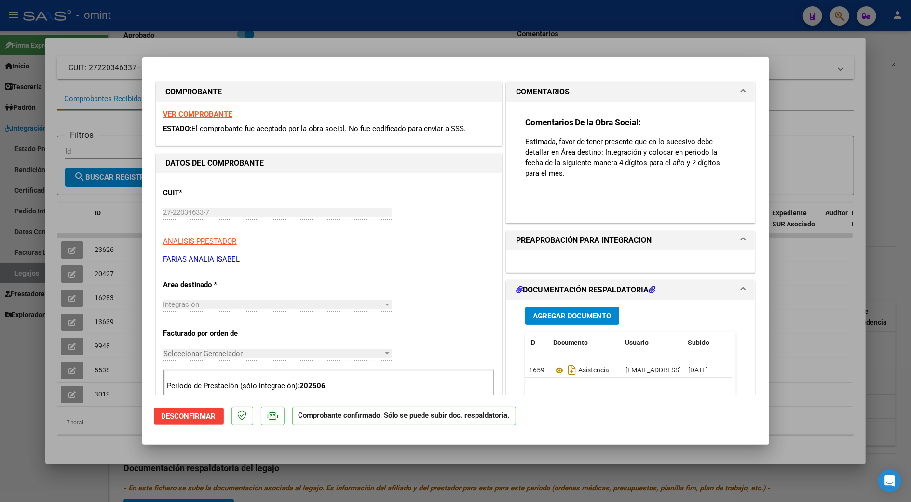
click at [813, 299] on div at bounding box center [455, 251] width 911 height 502
type input "$ 0,00"
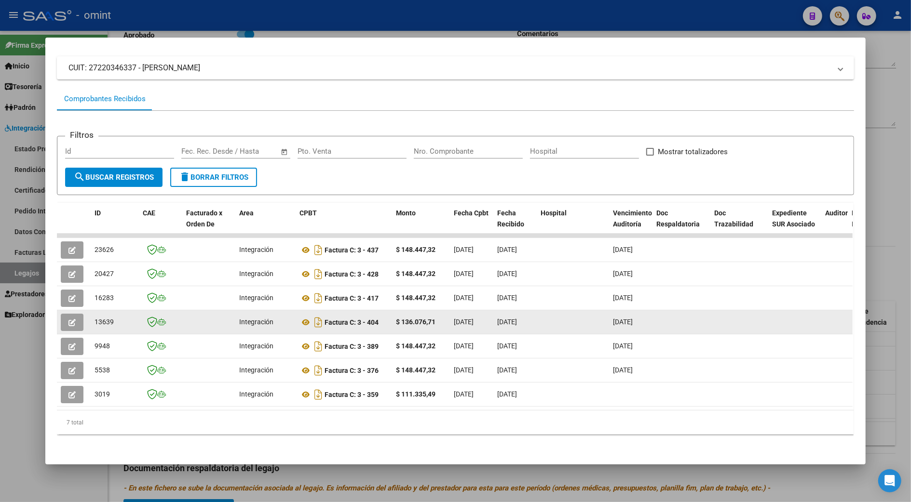
click at [70, 319] on icon "button" at bounding box center [71, 322] width 7 height 7
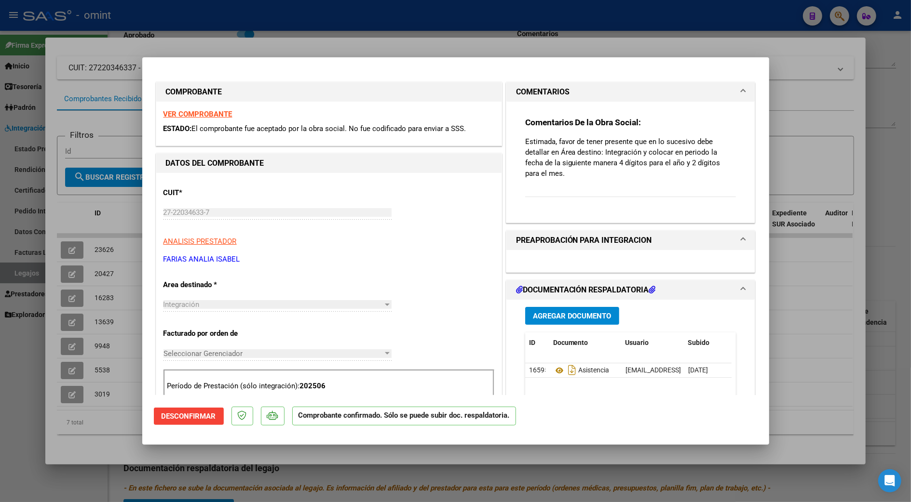
click at [880, 237] on div at bounding box center [455, 251] width 911 height 502
type input "$ 0,00"
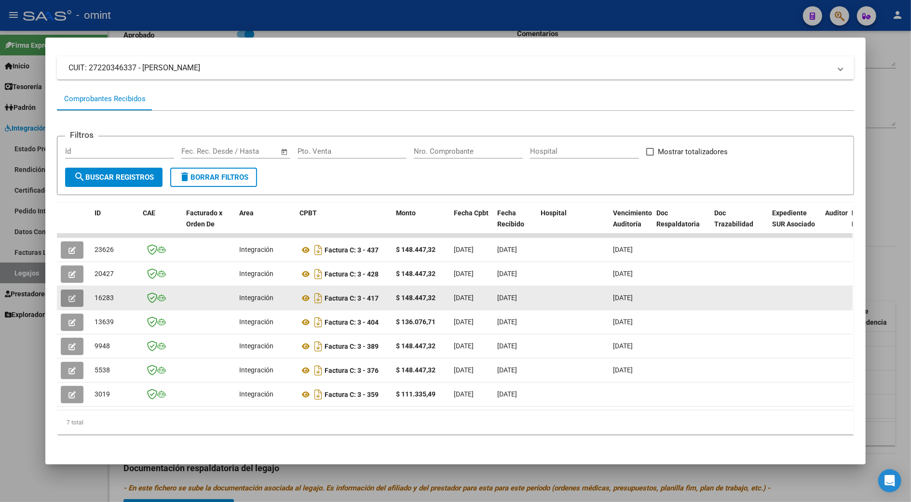
click at [73, 290] on button "button" at bounding box center [72, 298] width 23 height 17
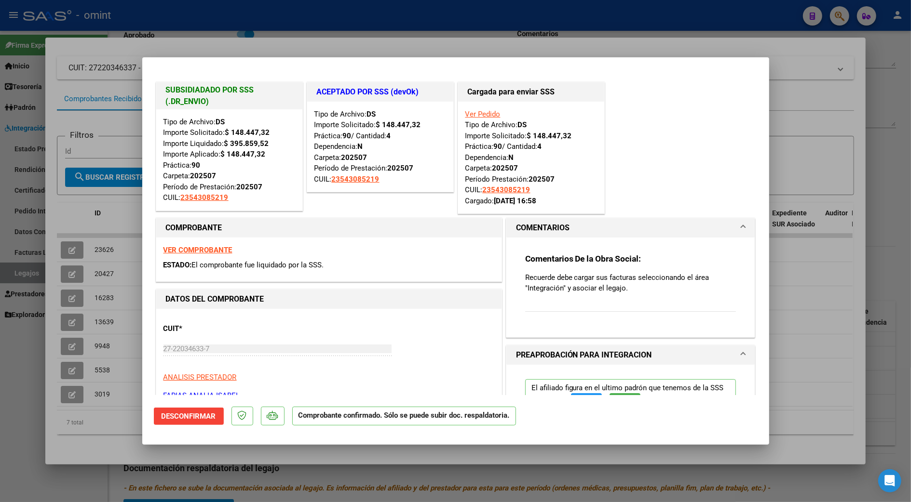
click at [806, 287] on div at bounding box center [455, 251] width 911 height 502
type input "$ 0,00"
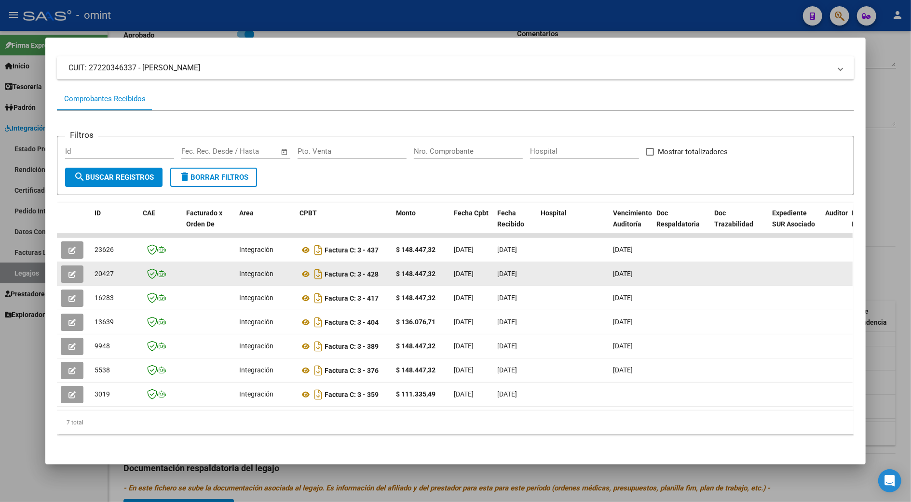
click at [68, 270] on span "button" at bounding box center [71, 274] width 7 height 9
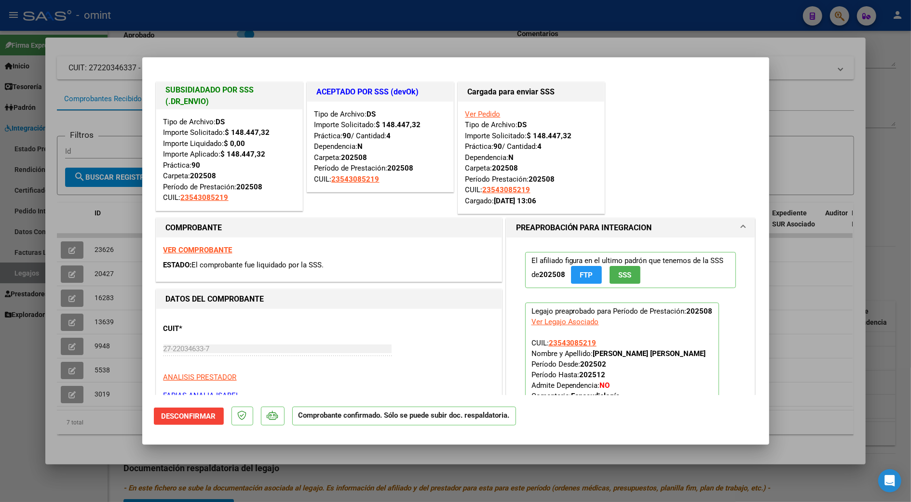
click at [826, 299] on div at bounding box center [455, 251] width 911 height 502
type input "$ 0,00"
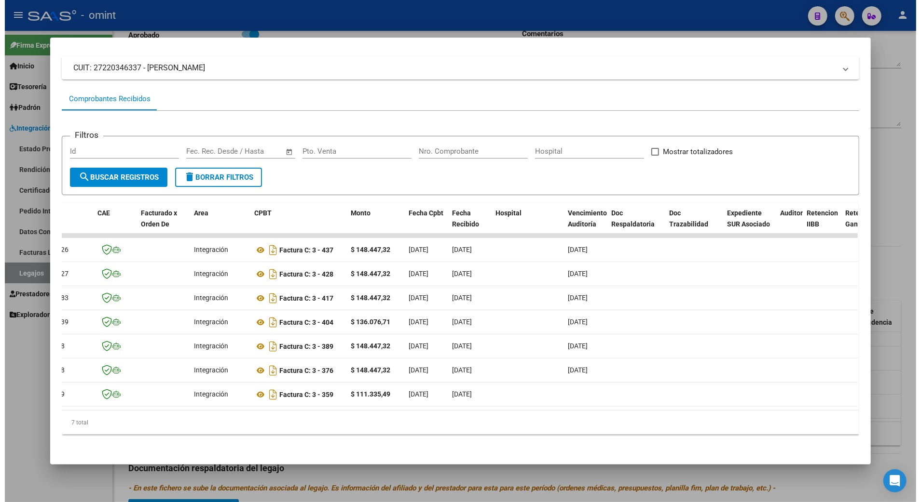
scroll to position [0, 29]
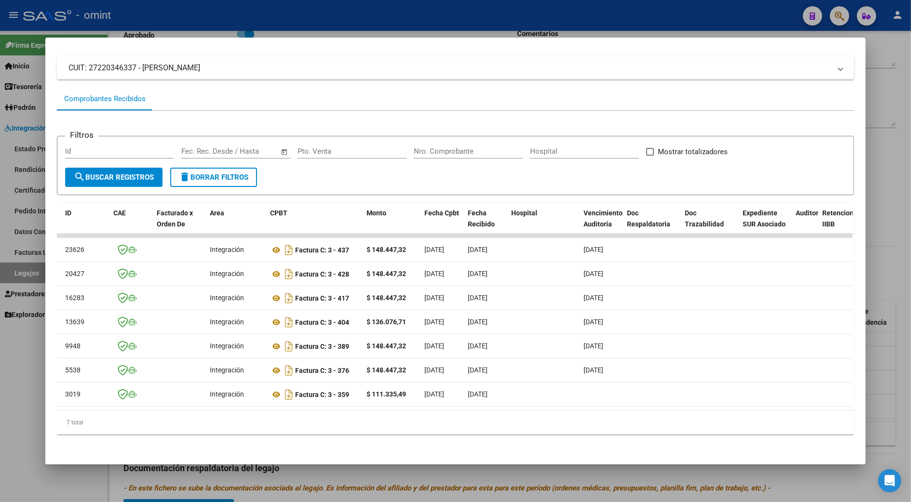
click at [897, 283] on div at bounding box center [455, 251] width 911 height 502
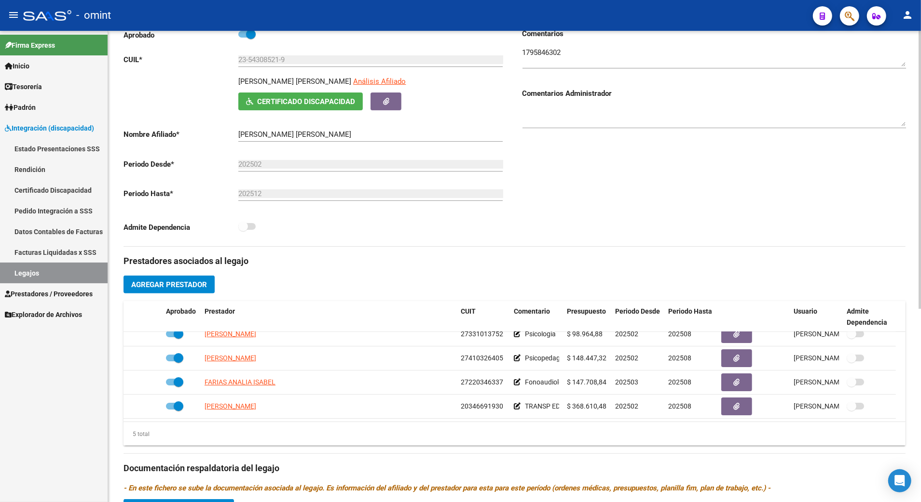
scroll to position [0, 0]
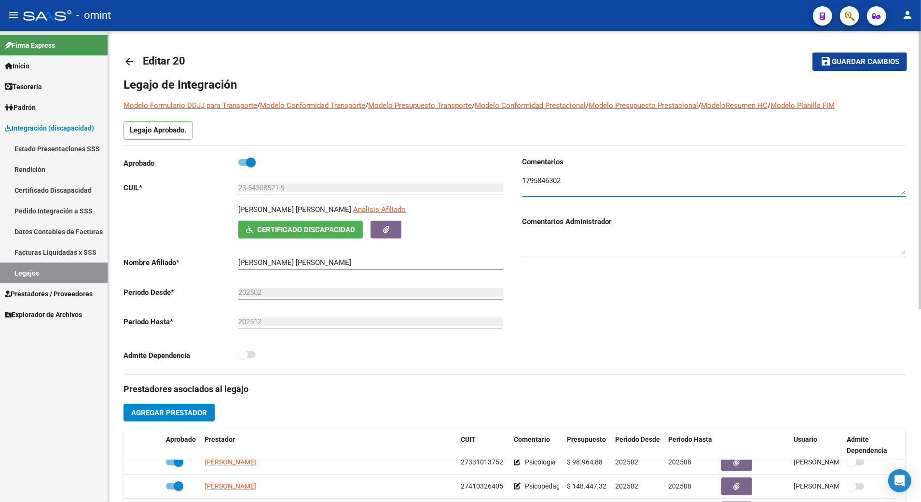
drag, startPoint x: 562, startPoint y: 178, endPoint x: 519, endPoint y: 180, distance: 42.9
click at [519, 180] on div "Comentarios Comentarios Administrador" at bounding box center [710, 266] width 391 height 218
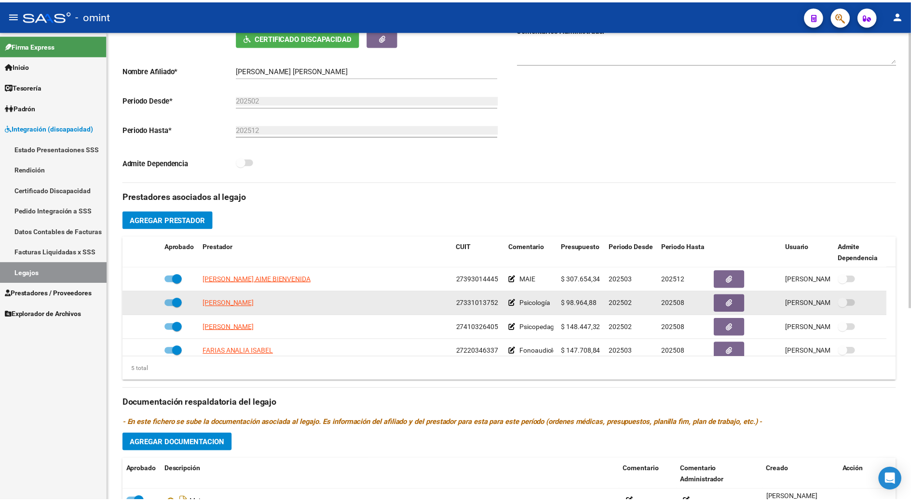
scroll to position [34, 0]
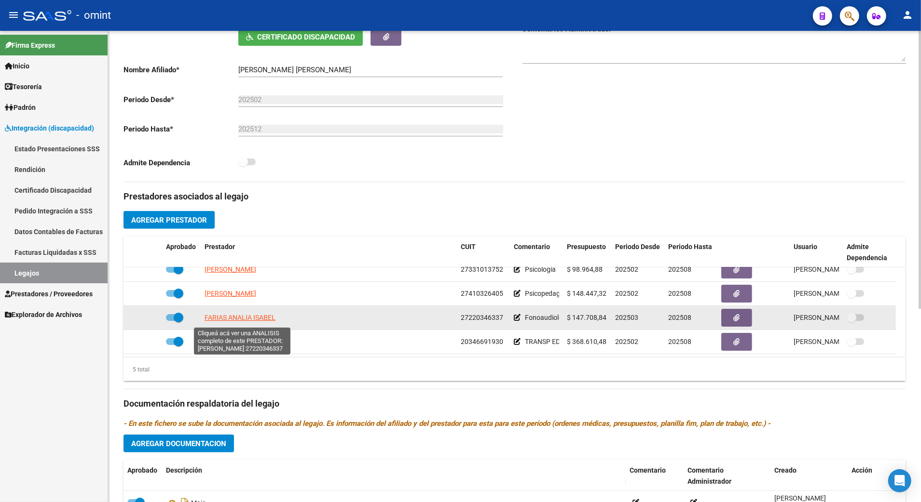
click at [261, 319] on span "FARIAS ANALIA ISABEL" at bounding box center [239, 318] width 71 height 8
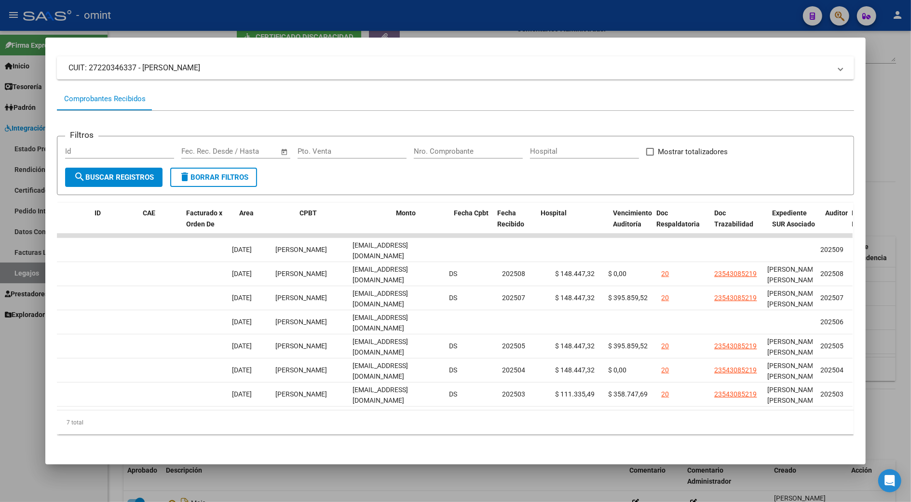
scroll to position [0, 0]
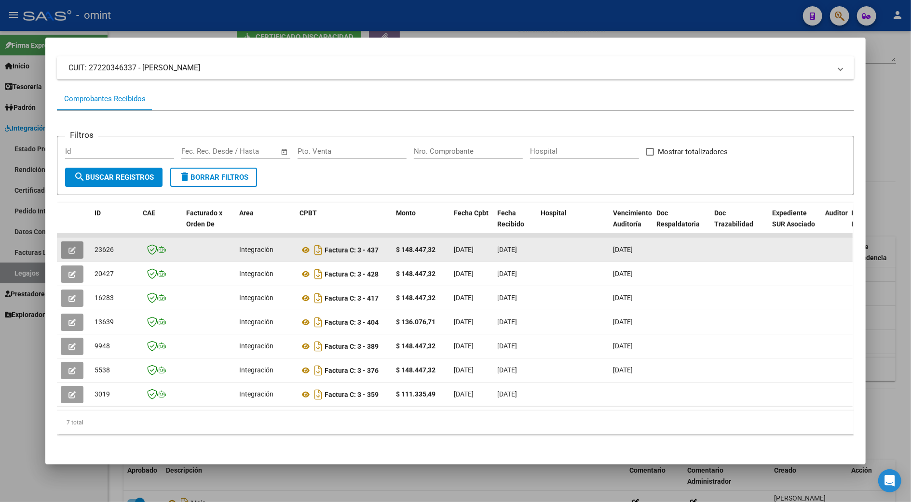
click at [68, 247] on icon "button" at bounding box center [71, 250] width 7 height 7
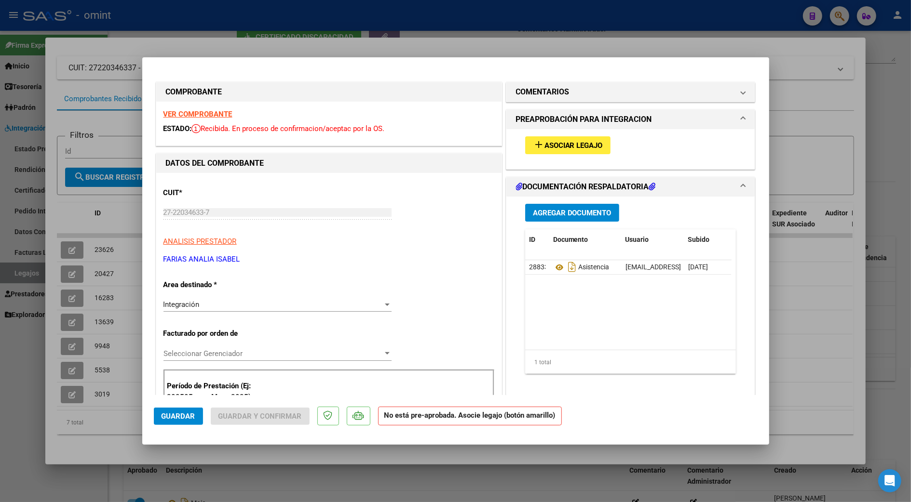
click at [896, 311] on div at bounding box center [455, 251] width 911 height 502
type input "$ 0,00"
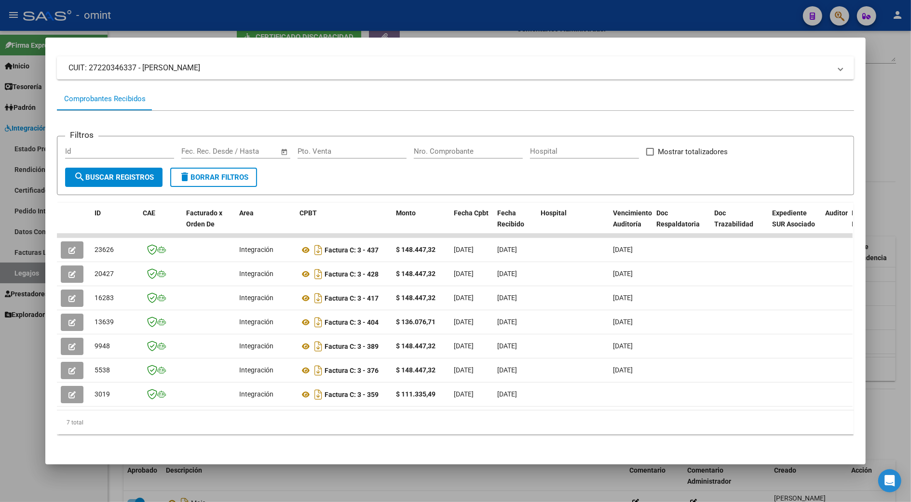
click at [870, 334] on div at bounding box center [455, 251] width 911 height 502
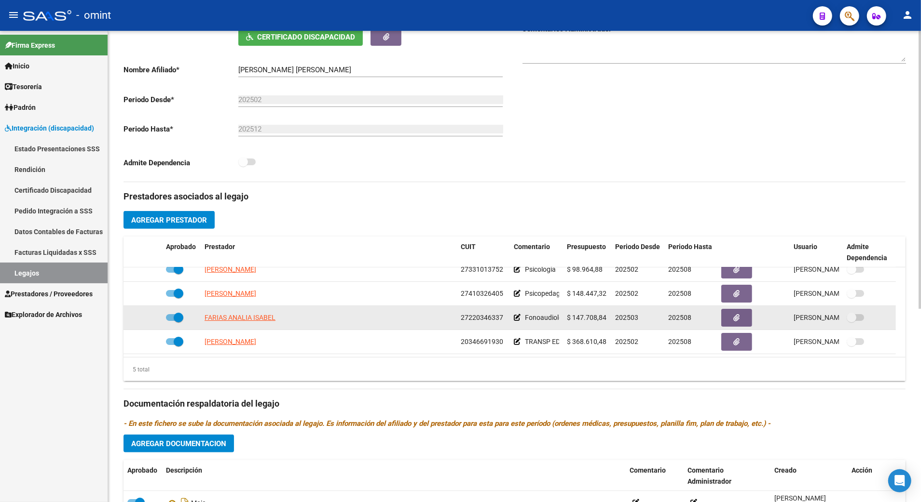
click at [164, 322] on datatable-body-cell at bounding box center [181, 318] width 39 height 24
click at [169, 320] on span at bounding box center [174, 317] width 17 height 7
click at [170, 321] on input "checkbox" at bounding box center [170, 321] width 0 height 0
checkbox input "false"
click at [147, 319] on icon at bounding box center [148, 317] width 7 height 7
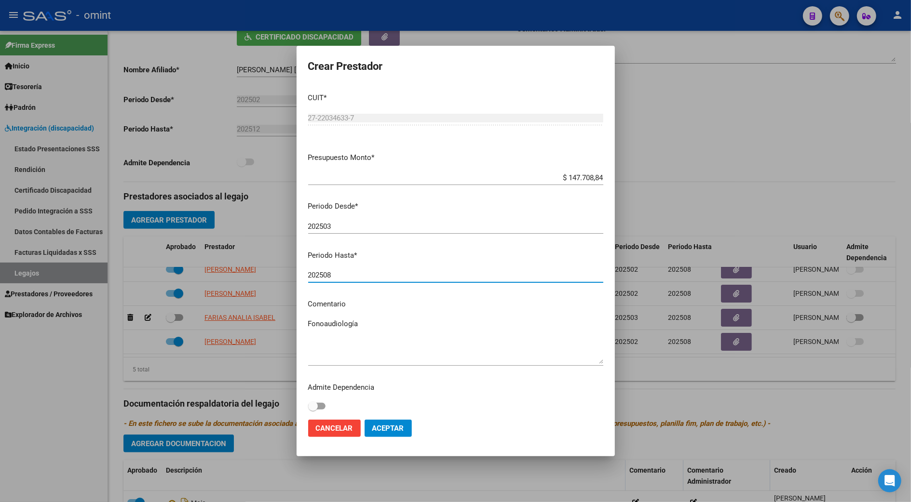
click at [336, 276] on input "202508" at bounding box center [455, 275] width 295 height 9
type input "202512"
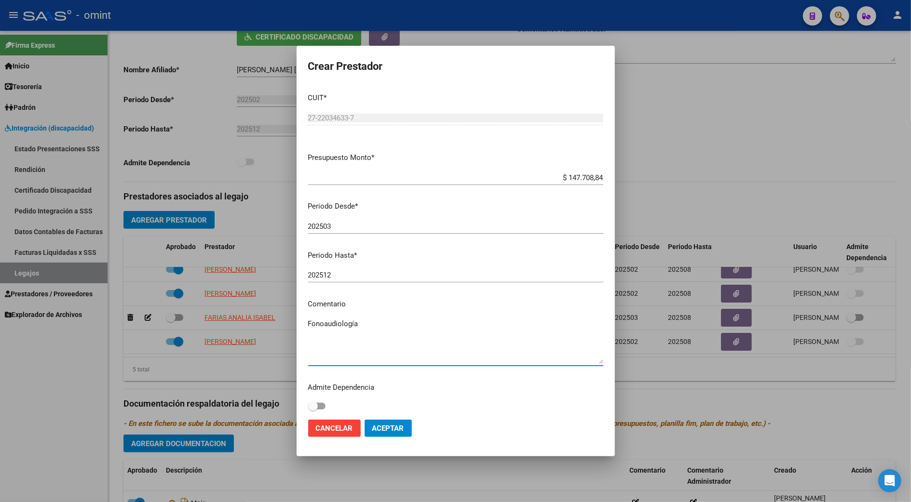
click at [375, 321] on textarea "Fonoaudiología" at bounding box center [455, 341] width 295 height 45
type textarea "Fonoaudiología // se extiende periodo con autorización de jefatura"
click at [394, 429] on span "Aceptar" at bounding box center [388, 428] width 32 height 9
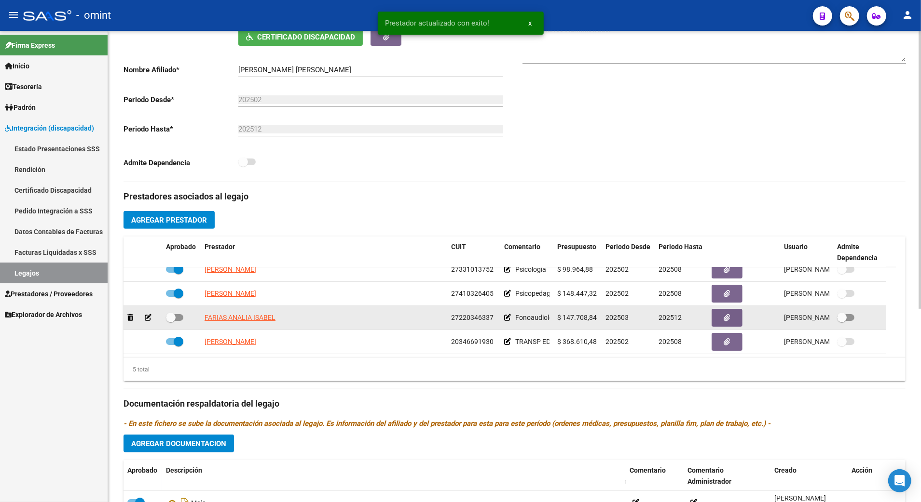
click at [179, 320] on span at bounding box center [174, 317] width 17 height 7
click at [171, 321] on input "checkbox" at bounding box center [170, 321] width 0 height 0
checkbox input "true"
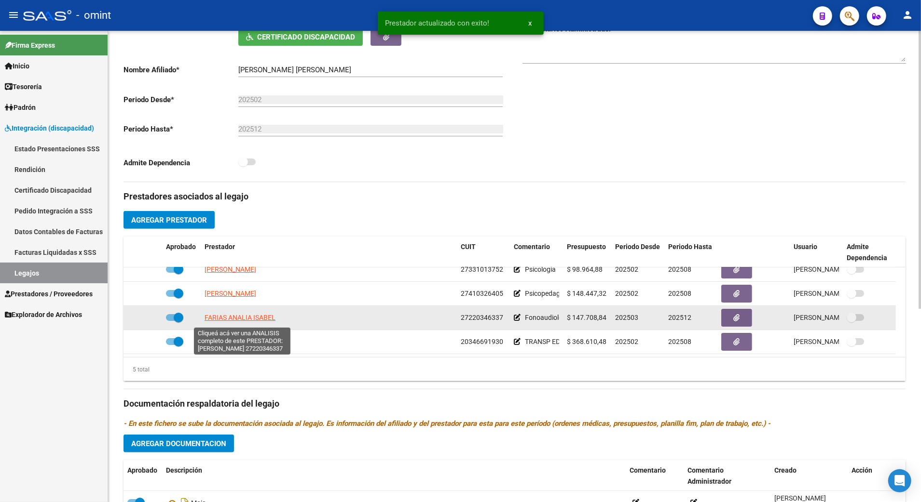
click at [257, 321] on span "FARIAS ANALIA ISABEL" at bounding box center [239, 318] width 71 height 8
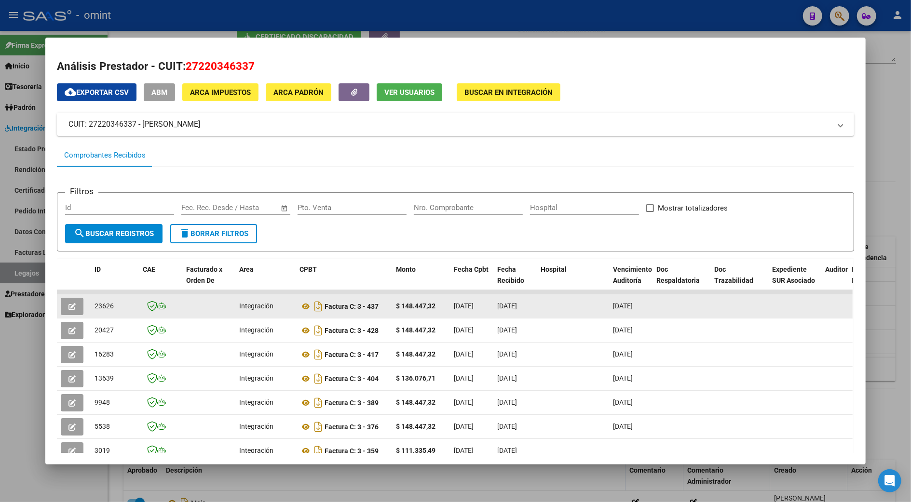
click at [68, 305] on icon "button" at bounding box center [71, 306] width 7 height 7
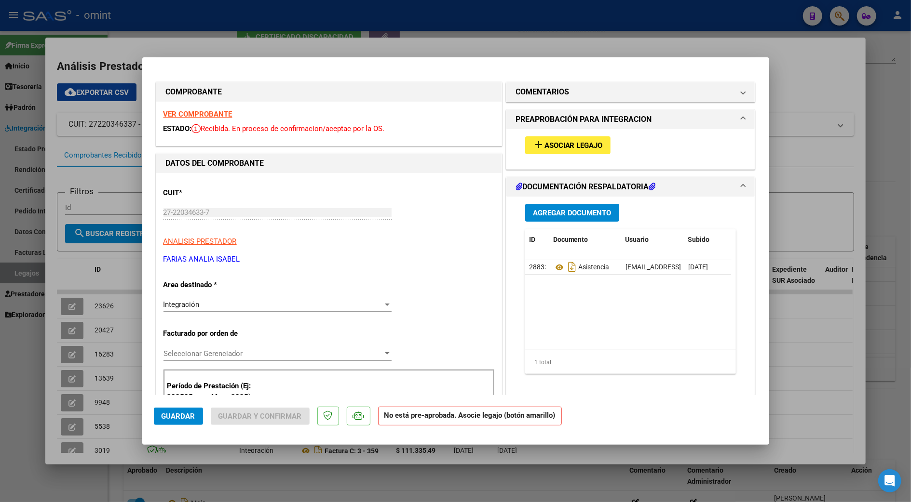
click at [183, 114] on strong "VER COMPROBANTE" at bounding box center [197, 114] width 69 height 9
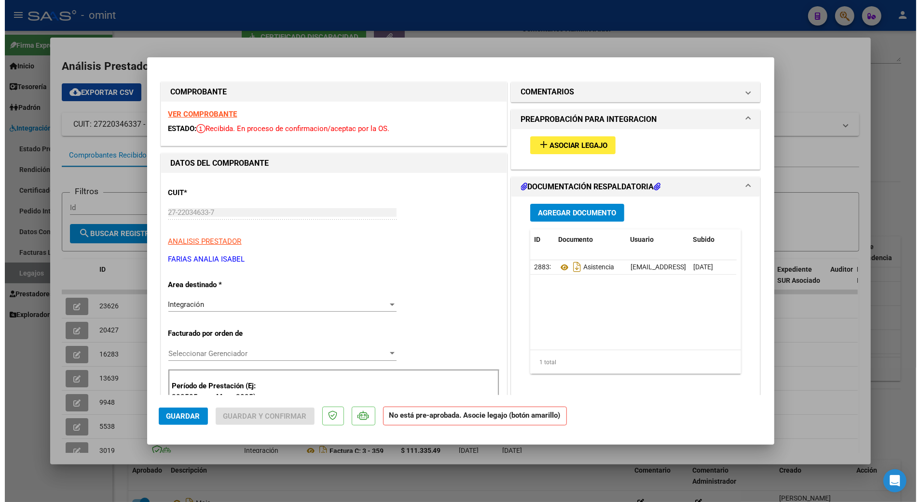
scroll to position [64, 0]
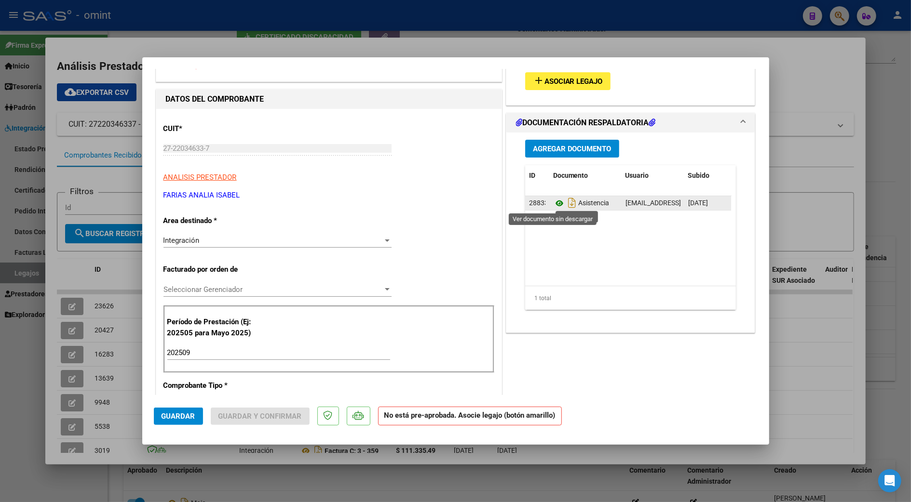
click at [553, 205] on icon at bounding box center [559, 204] width 13 height 12
click at [566, 78] on span "Asociar Legajo" at bounding box center [573, 81] width 58 height 9
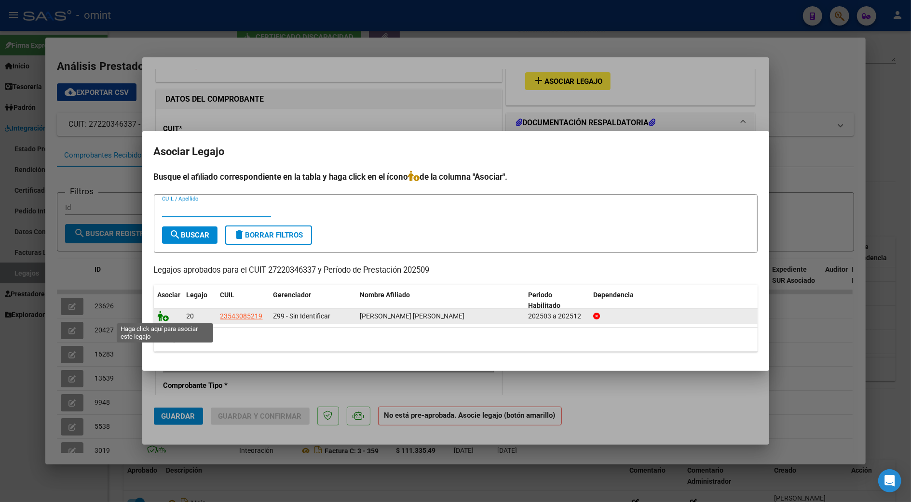
click at [164, 315] on icon at bounding box center [164, 316] width 12 height 11
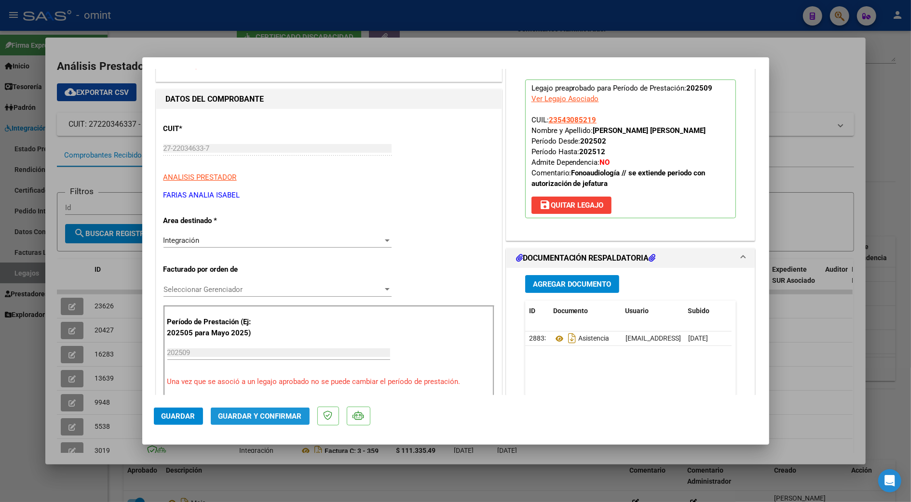
click at [266, 419] on span "Guardar y Confirmar" at bounding box center [259, 416] width 83 height 9
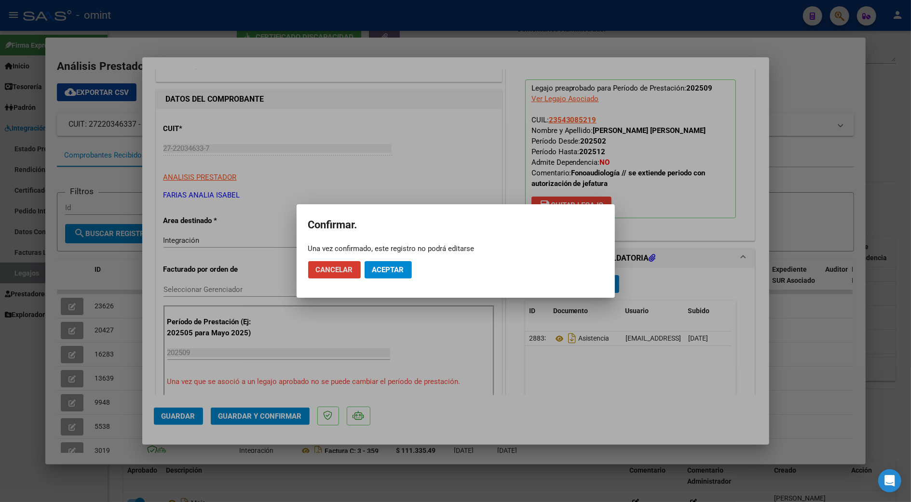
click at [385, 272] on span "Aceptar" at bounding box center [388, 270] width 32 height 9
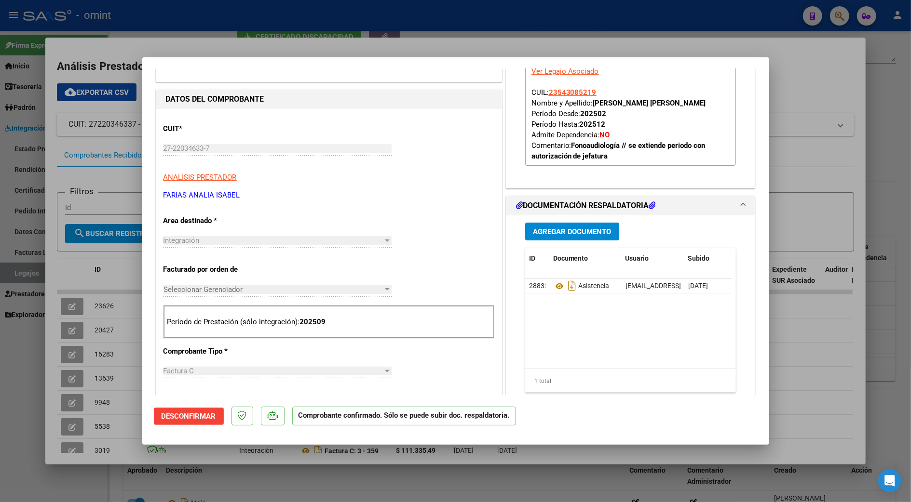
click at [888, 303] on div at bounding box center [455, 251] width 911 height 502
type input "$ 0,00"
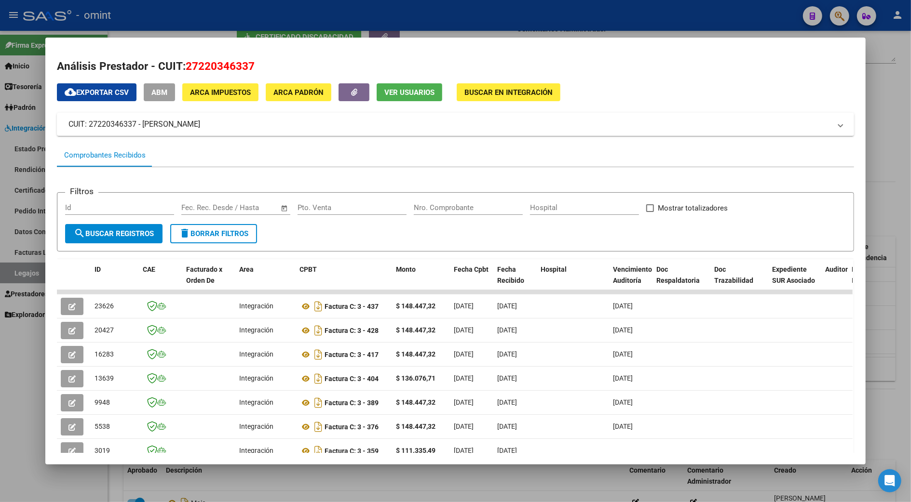
click at [888, 303] on div at bounding box center [455, 251] width 911 height 502
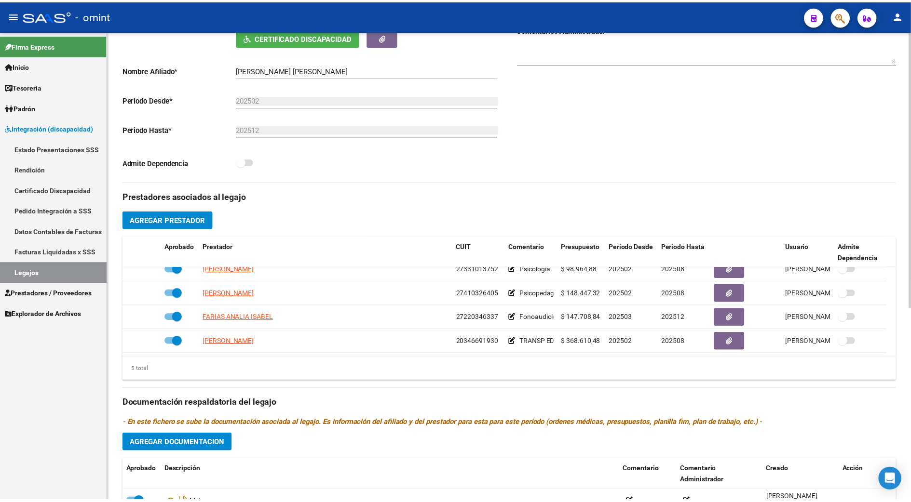
scroll to position [0, 0]
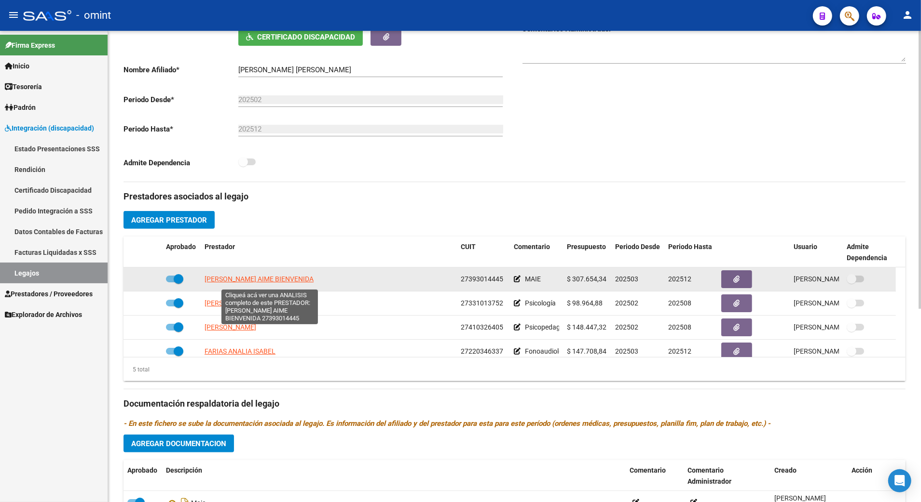
click at [243, 279] on span "ARAMBURU MICAELA AIME BIENVENIDA" at bounding box center [258, 279] width 109 height 8
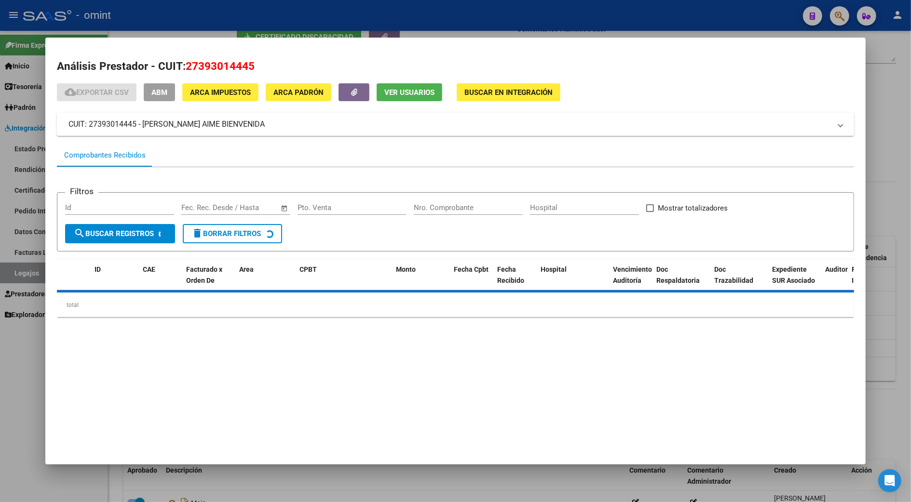
click at [890, 213] on div at bounding box center [455, 251] width 911 height 502
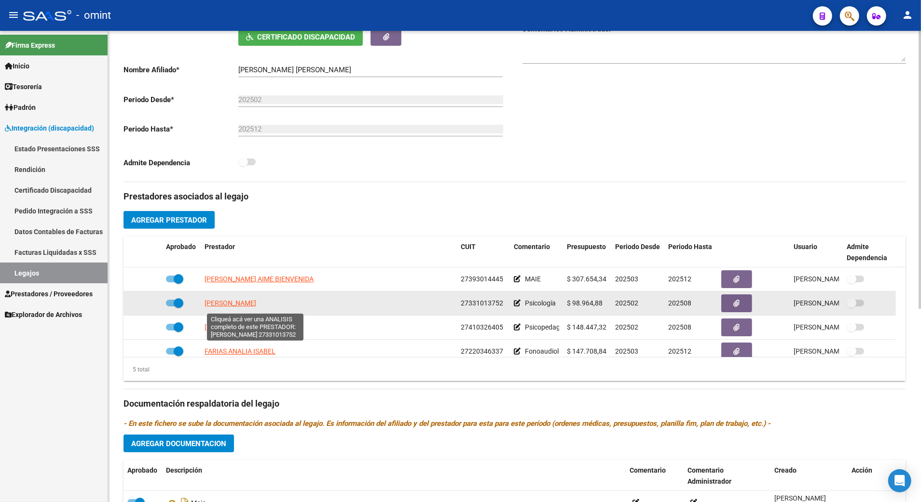
click at [256, 306] on span "[PERSON_NAME]" at bounding box center [230, 303] width 52 height 8
type textarea "27331013752"
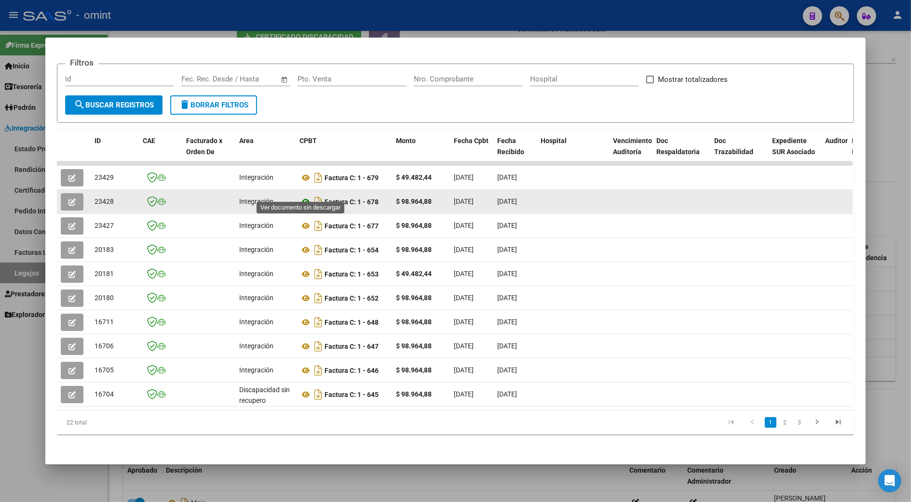
click at [303, 196] on icon at bounding box center [305, 202] width 13 height 12
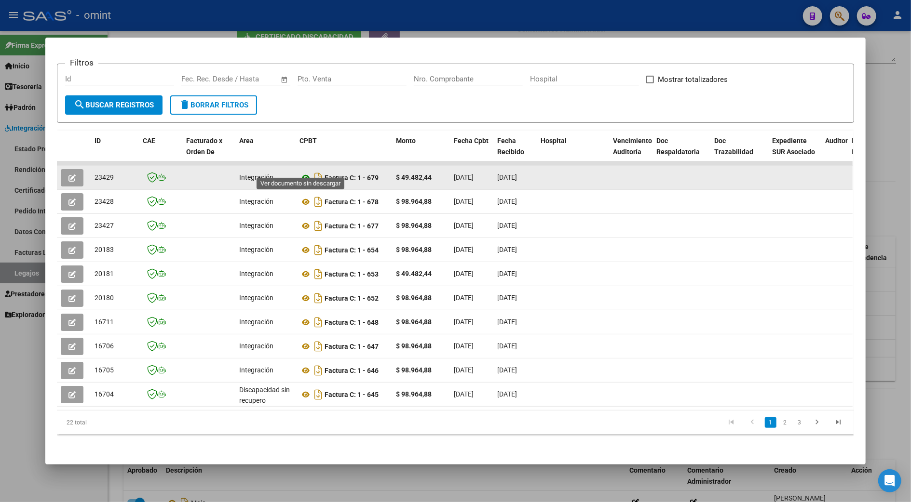
click at [301, 172] on icon at bounding box center [305, 178] width 13 height 12
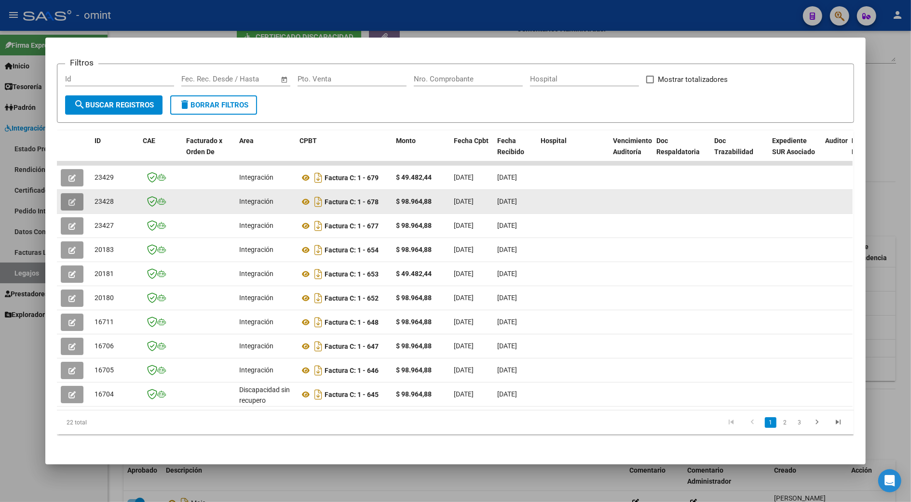
click at [69, 199] on icon "button" at bounding box center [71, 202] width 7 height 7
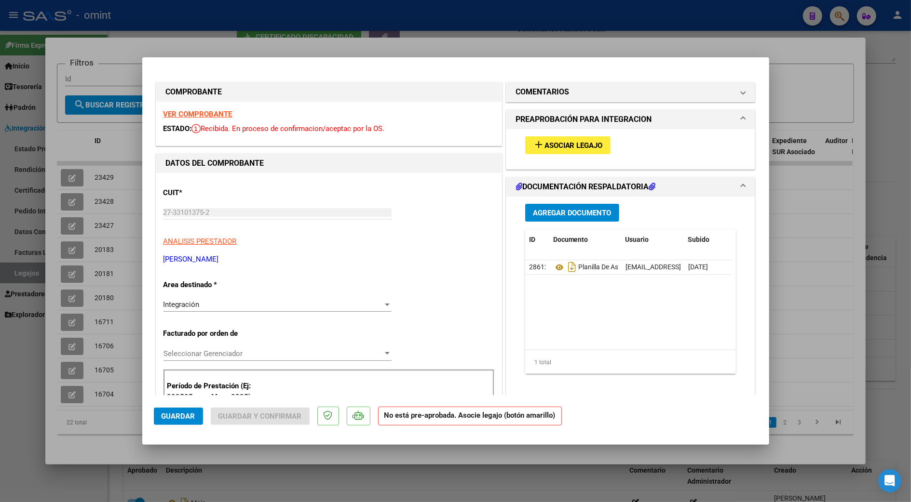
click at [886, 291] on div at bounding box center [455, 251] width 911 height 502
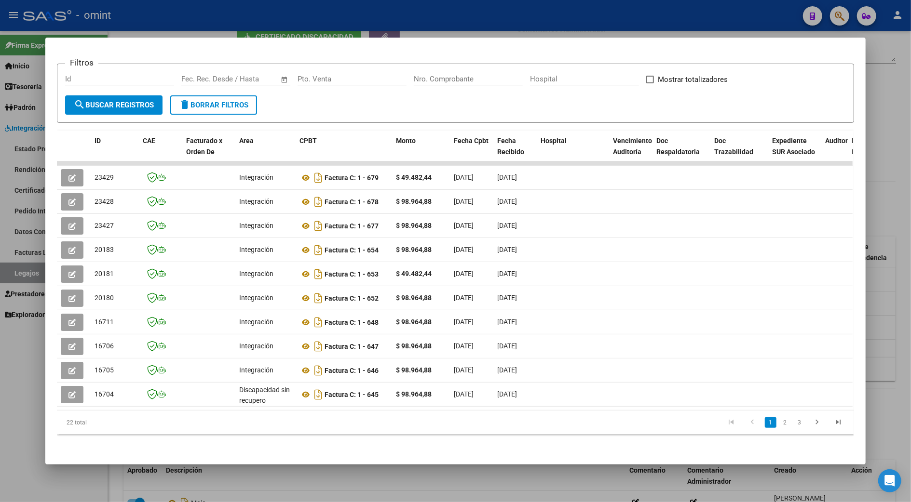
click at [886, 291] on div at bounding box center [455, 251] width 911 height 502
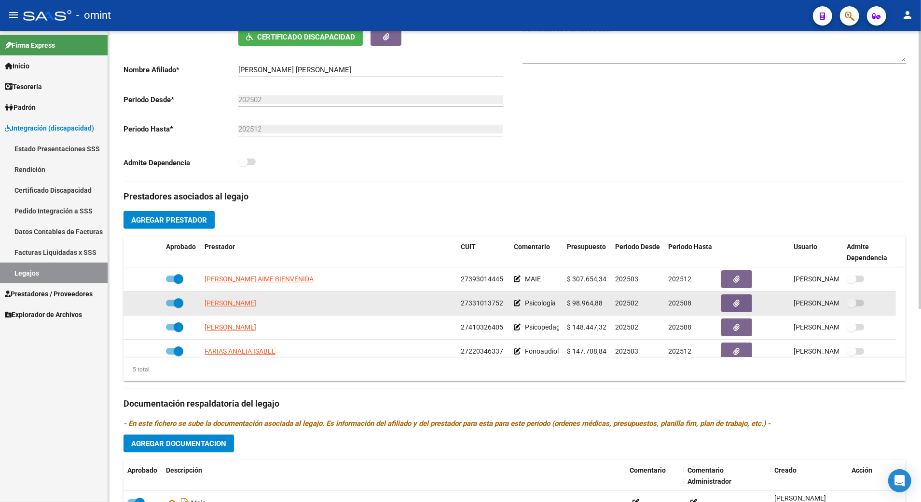
click at [165, 302] on datatable-body-cell at bounding box center [181, 304] width 39 height 24
click at [168, 307] on span at bounding box center [174, 303] width 17 height 7
click at [170, 307] on input "checkbox" at bounding box center [170, 307] width 0 height 0
checkbox input "false"
click at [147, 304] on icon at bounding box center [148, 303] width 7 height 7
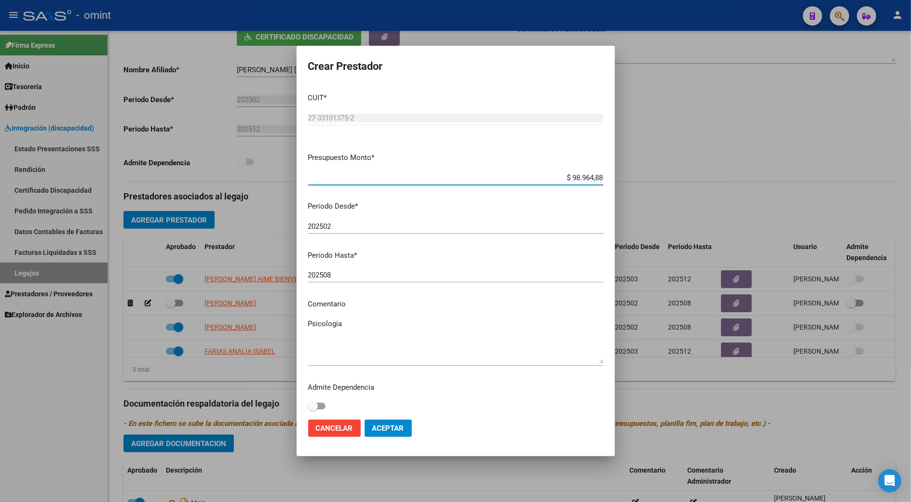
click at [340, 279] on input "202508" at bounding box center [455, 275] width 295 height 9
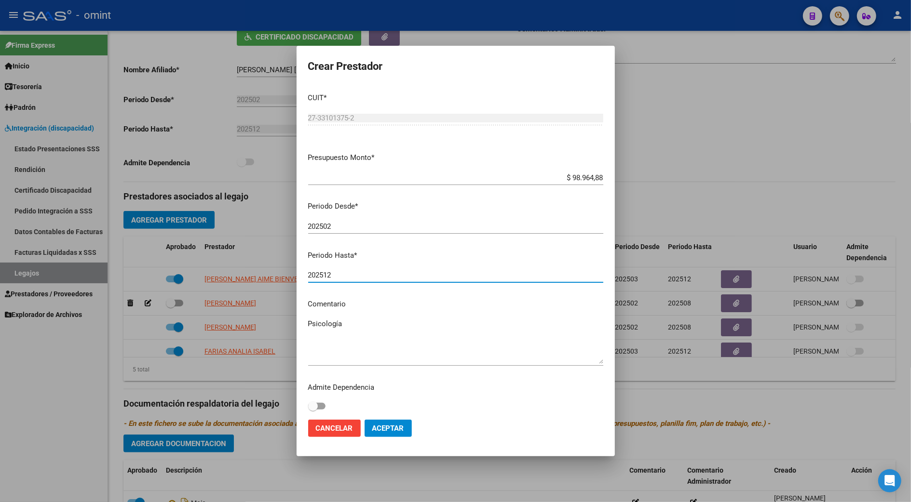
type input "202512"
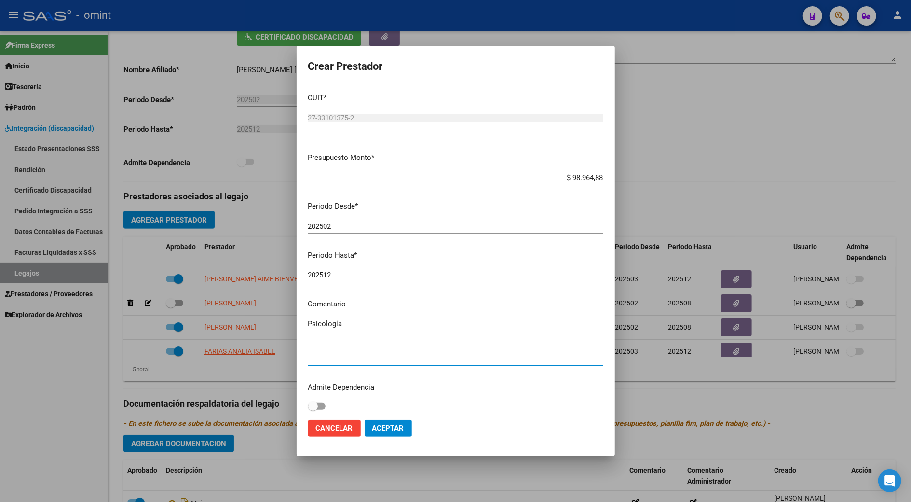
click at [353, 323] on textarea "Psicología" at bounding box center [455, 341] width 295 height 45
type textarea "Psicología // se extiende periodo con autorización de jefatura"
click at [391, 425] on span "Aceptar" at bounding box center [388, 428] width 32 height 9
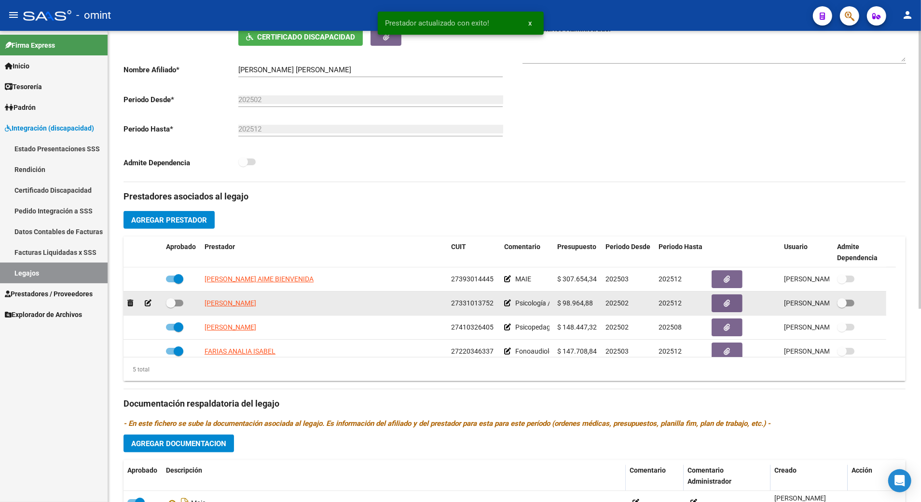
click at [177, 307] on span at bounding box center [174, 303] width 17 height 7
click at [171, 307] on input "checkbox" at bounding box center [170, 307] width 0 height 0
checkbox input "true"
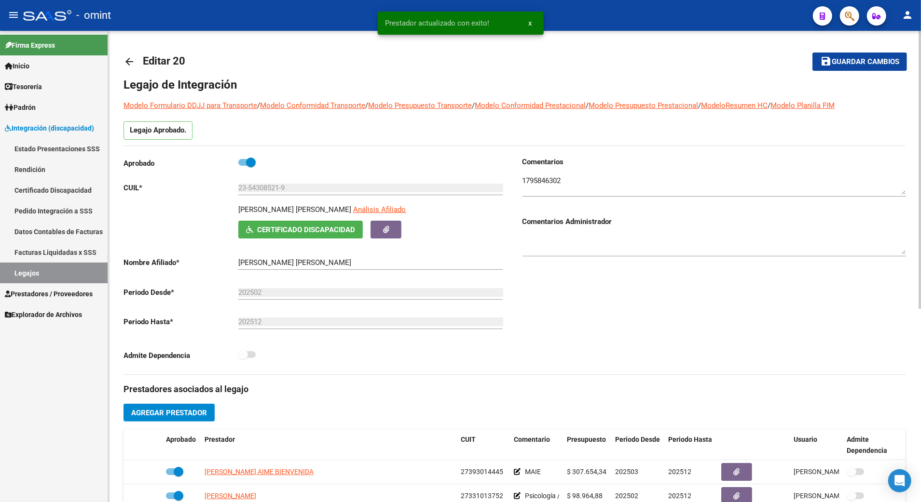
click at [872, 60] on span "Guardar cambios" at bounding box center [865, 62] width 68 height 9
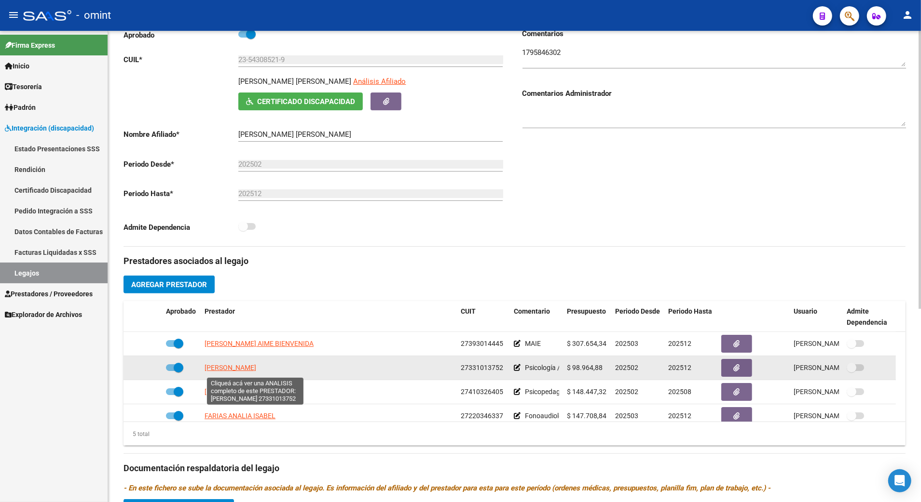
click at [256, 369] on span "[PERSON_NAME]" at bounding box center [230, 368] width 52 height 8
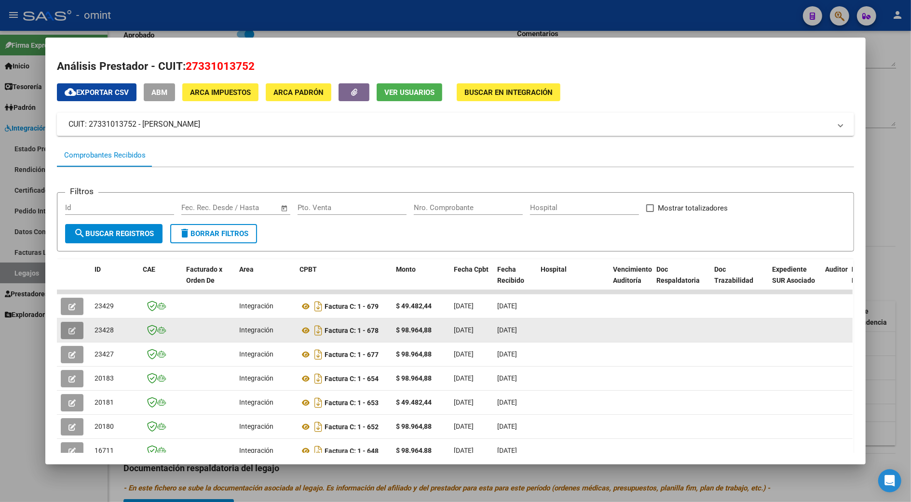
click at [72, 330] on button "button" at bounding box center [72, 330] width 23 height 17
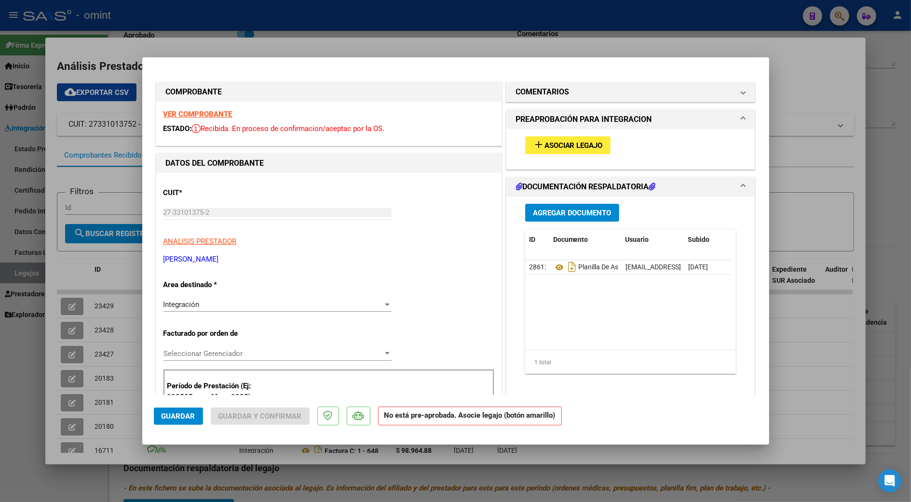
scroll to position [64, 0]
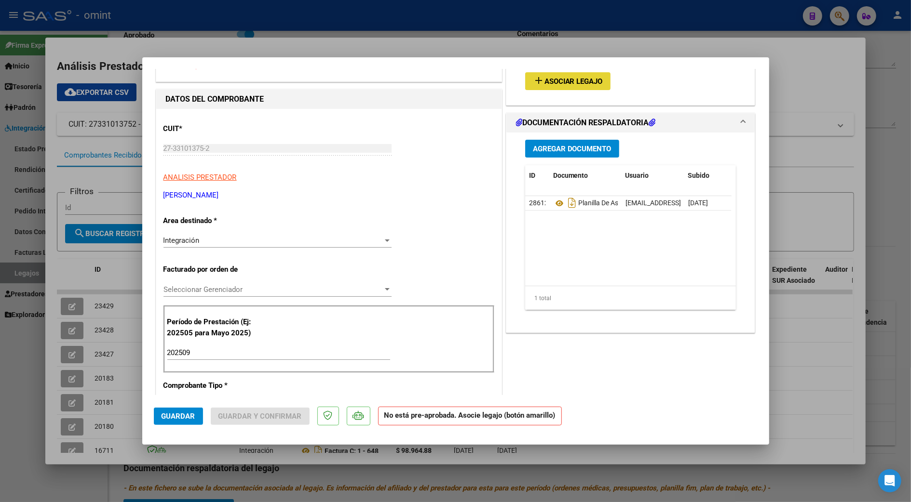
click at [575, 78] on span "Asociar Legajo" at bounding box center [573, 81] width 58 height 9
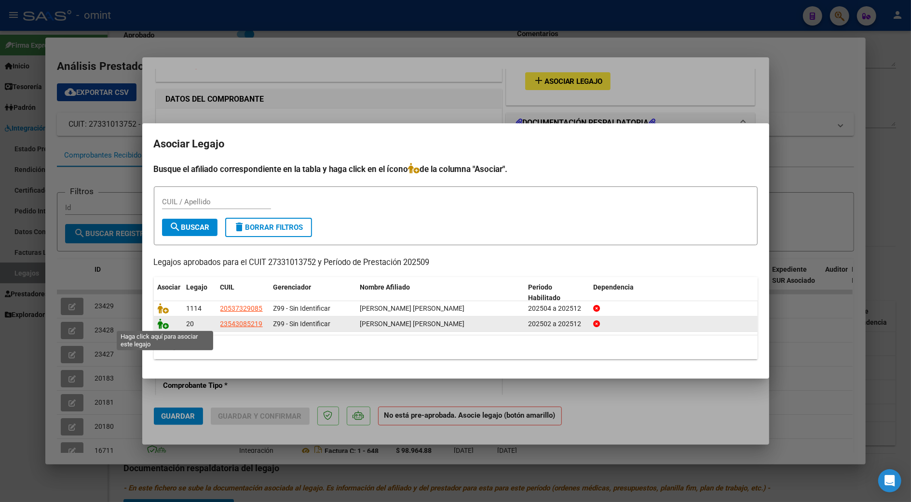
click at [166, 325] on icon at bounding box center [164, 324] width 12 height 11
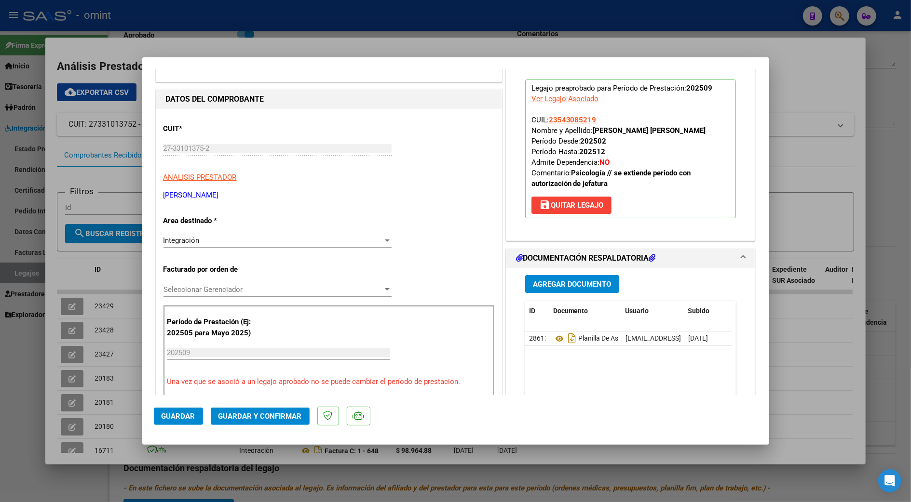
scroll to position [128, 0]
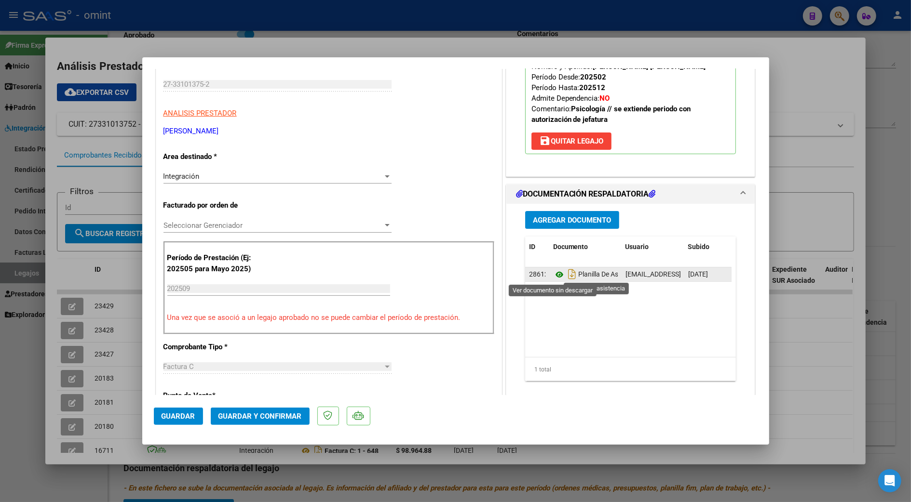
click at [554, 274] on icon at bounding box center [559, 275] width 13 height 12
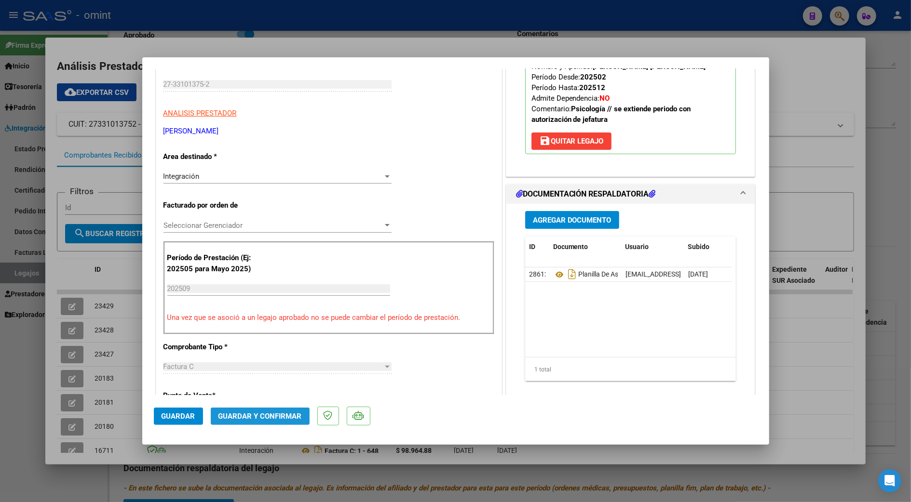
click at [270, 415] on span "Guardar y Confirmar" at bounding box center [259, 416] width 83 height 9
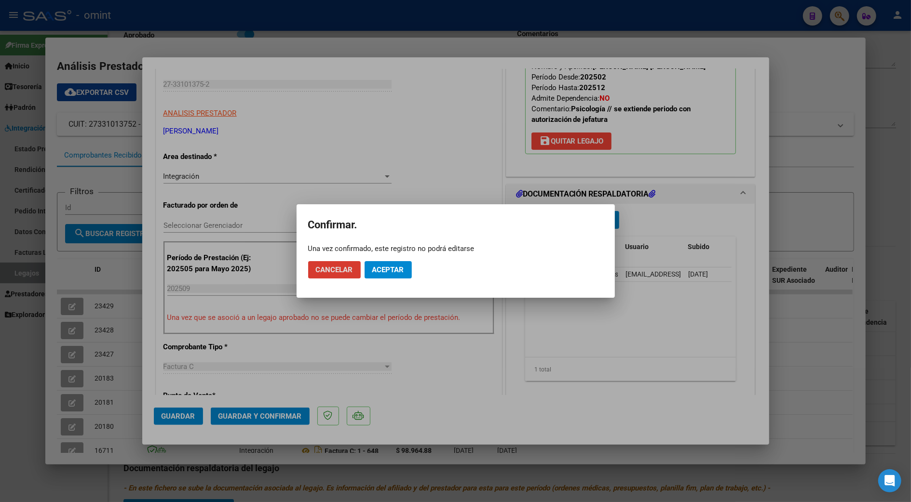
click at [390, 272] on span "Aceptar" at bounding box center [388, 270] width 32 height 9
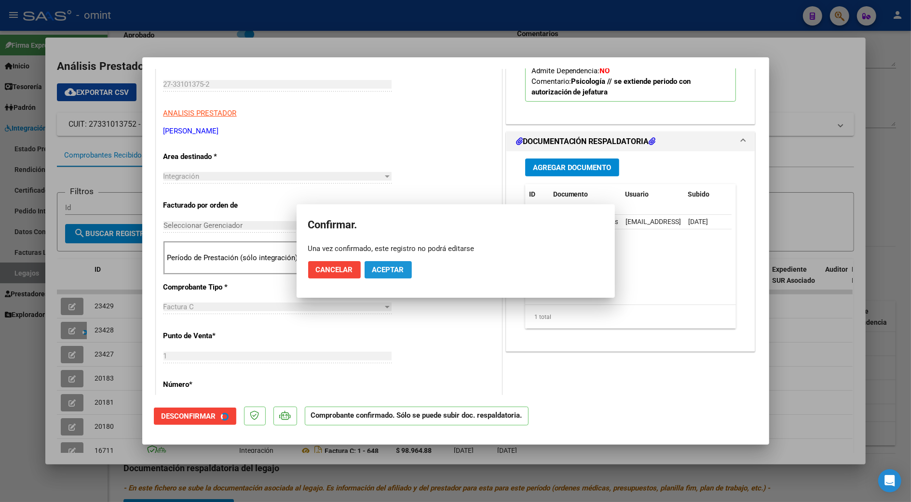
scroll to position [128, 0]
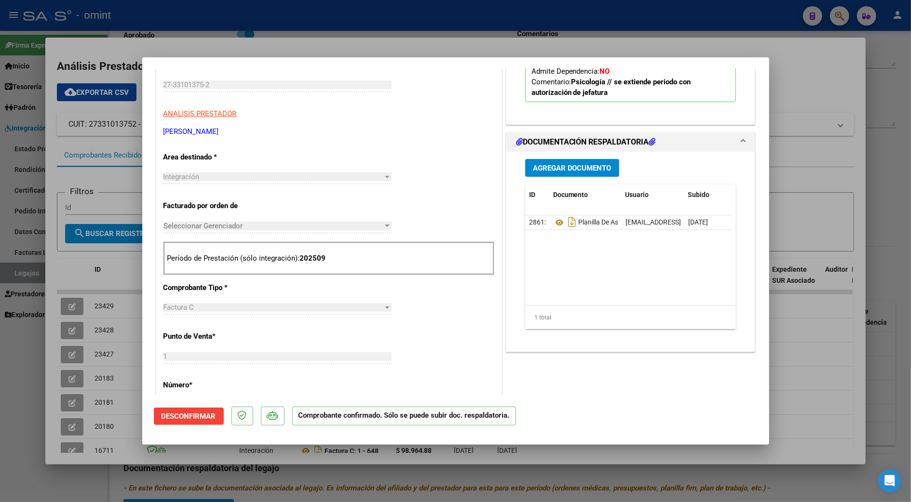
click at [882, 376] on div at bounding box center [455, 251] width 911 height 502
type input "$ 0,00"
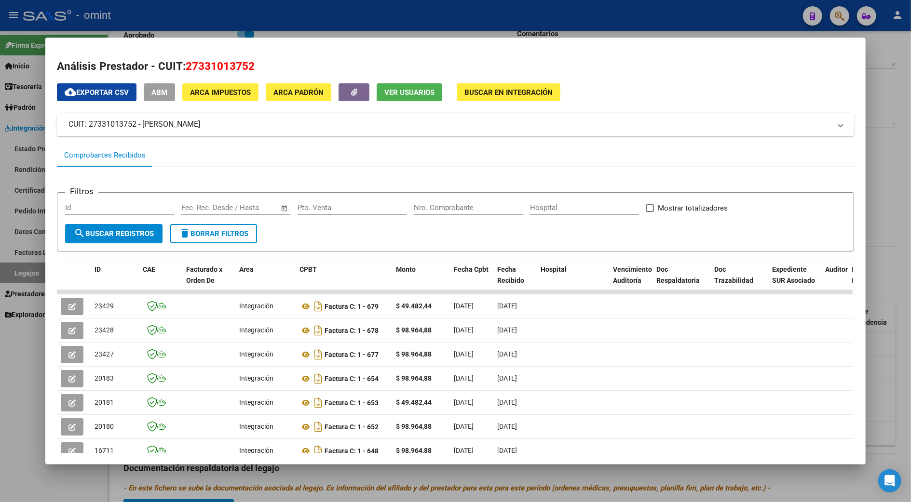
click at [882, 376] on div at bounding box center [455, 251] width 911 height 502
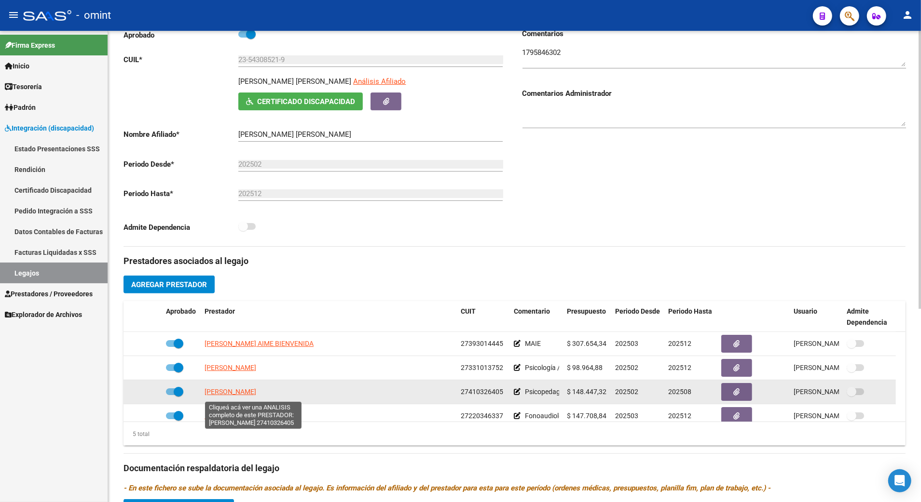
click at [236, 393] on span "[PERSON_NAME]" at bounding box center [230, 392] width 52 height 8
type textarea "27410326405"
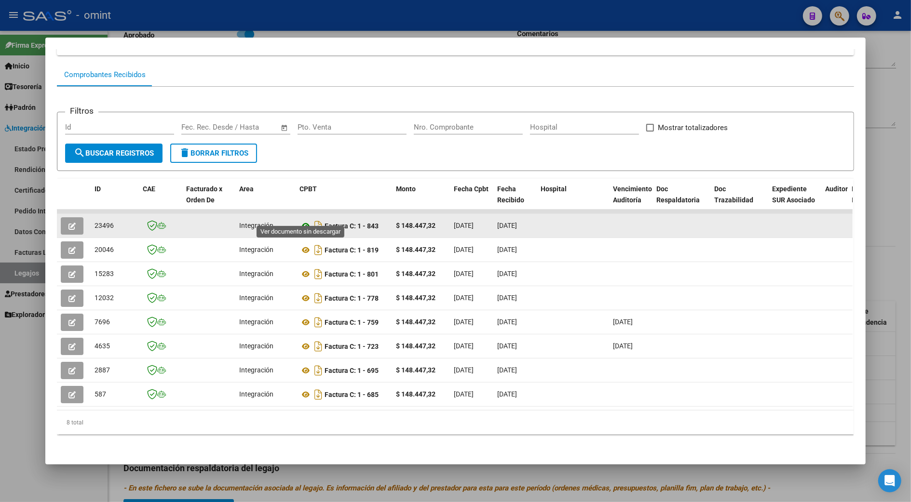
click at [301, 220] on icon at bounding box center [305, 226] width 13 height 12
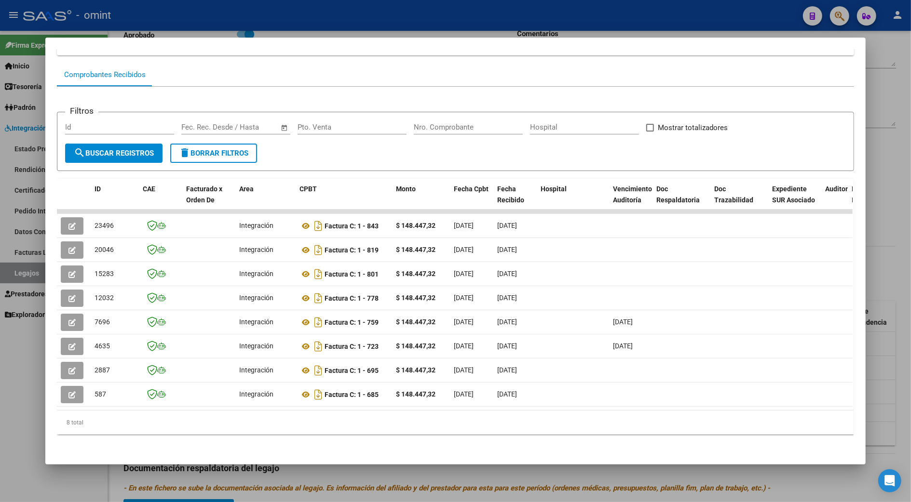
click at [884, 253] on div at bounding box center [455, 251] width 911 height 502
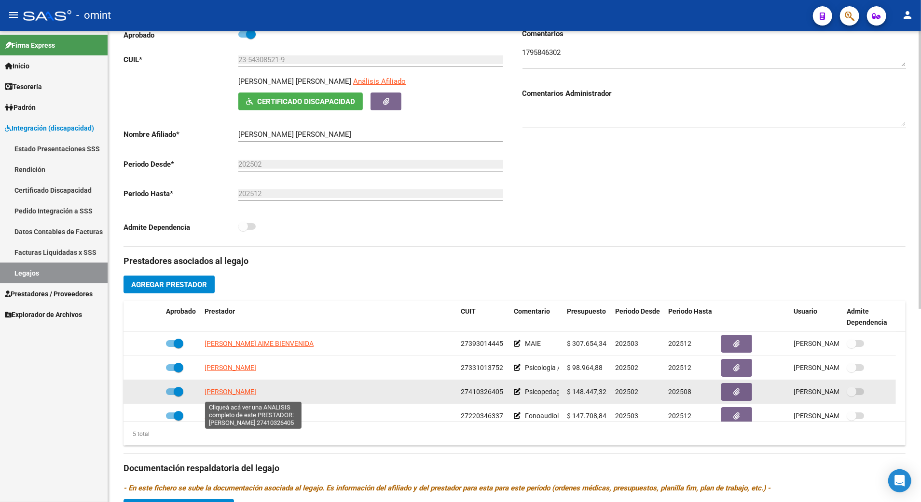
click at [222, 396] on span "[PERSON_NAME]" at bounding box center [230, 392] width 52 height 8
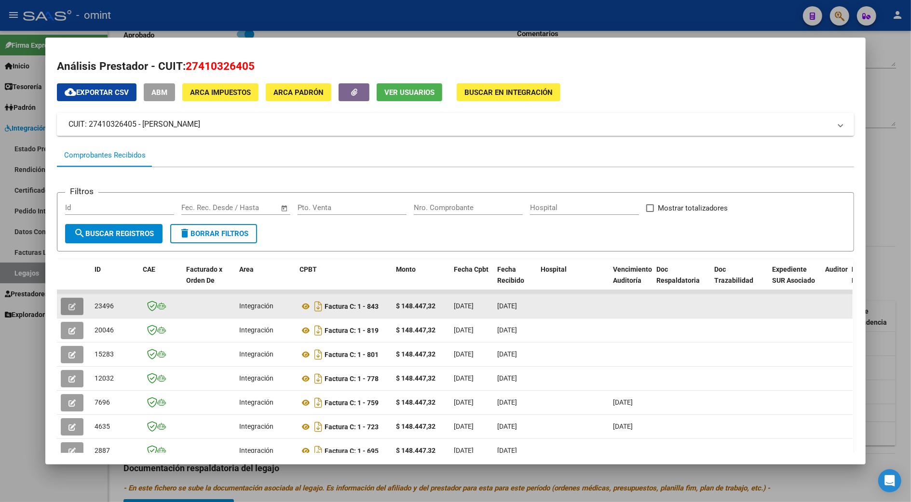
click at [68, 302] on span "button" at bounding box center [71, 306] width 7 height 9
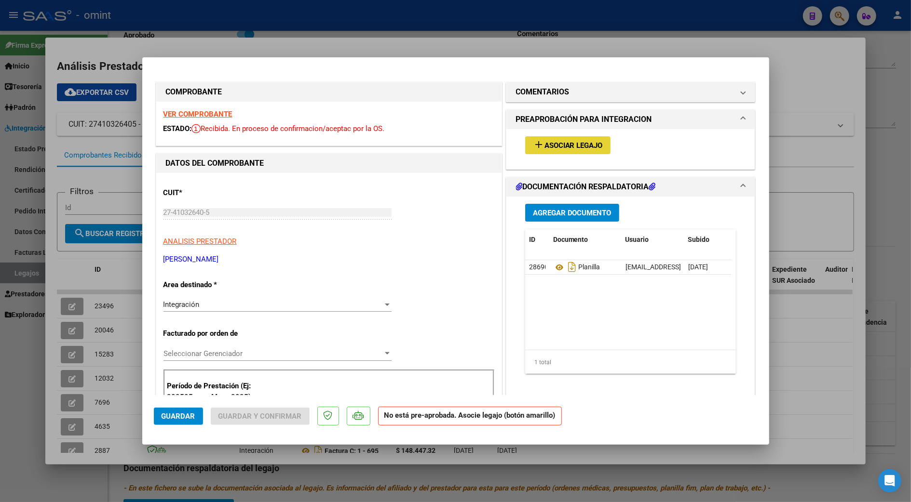
click at [566, 147] on span "Asociar Legajo" at bounding box center [573, 145] width 58 height 9
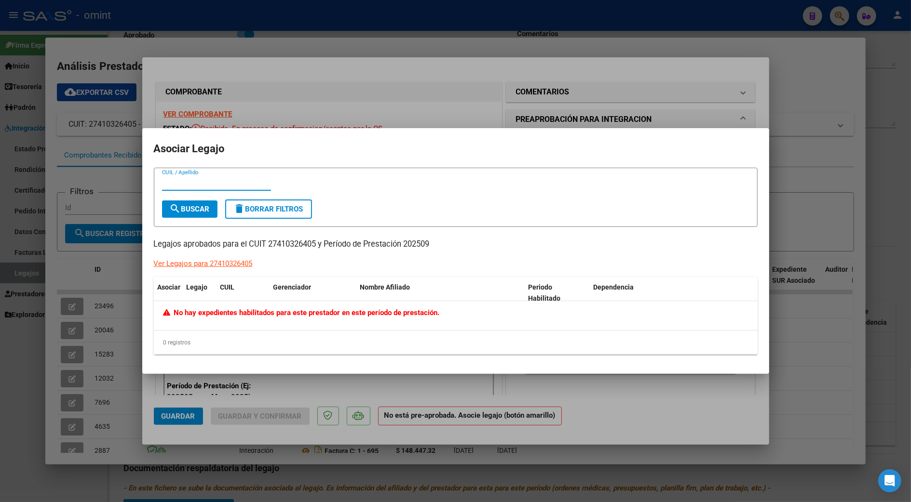
click at [884, 167] on div at bounding box center [455, 251] width 911 height 502
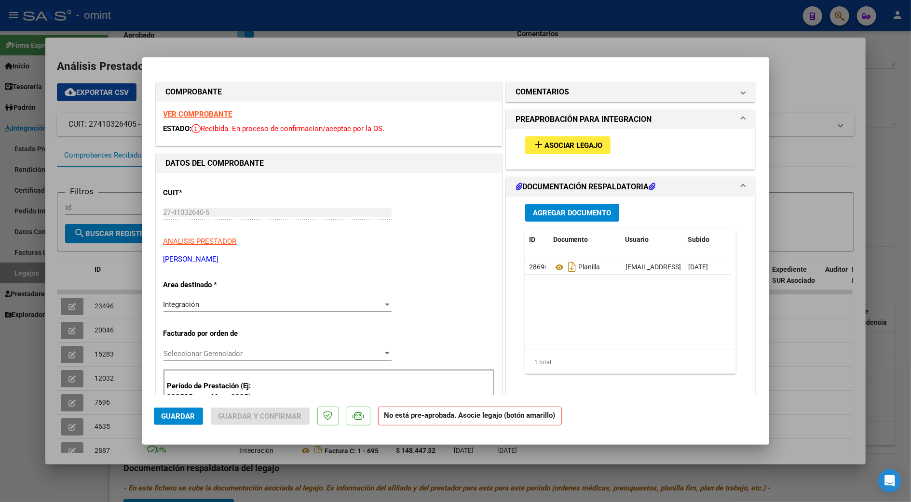
click at [884, 167] on div at bounding box center [455, 251] width 911 height 502
type input "$ 0,00"
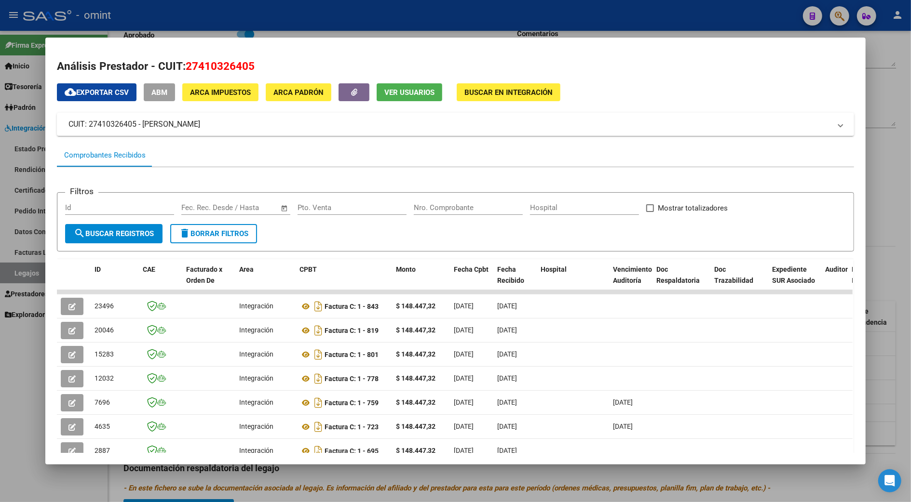
click at [884, 167] on div at bounding box center [455, 251] width 911 height 502
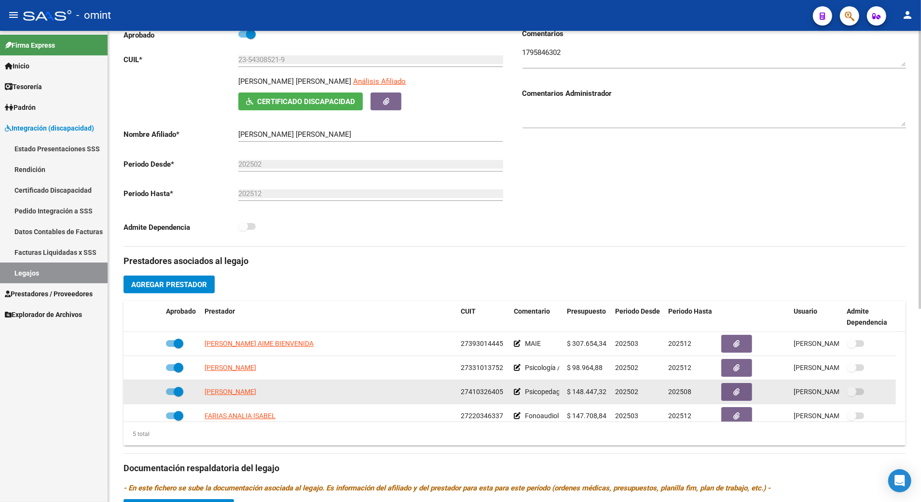
click at [169, 393] on span at bounding box center [174, 392] width 17 height 7
click at [170, 395] on input "checkbox" at bounding box center [170, 395] width 0 height 0
checkbox input "false"
click at [147, 392] on icon at bounding box center [148, 392] width 7 height 7
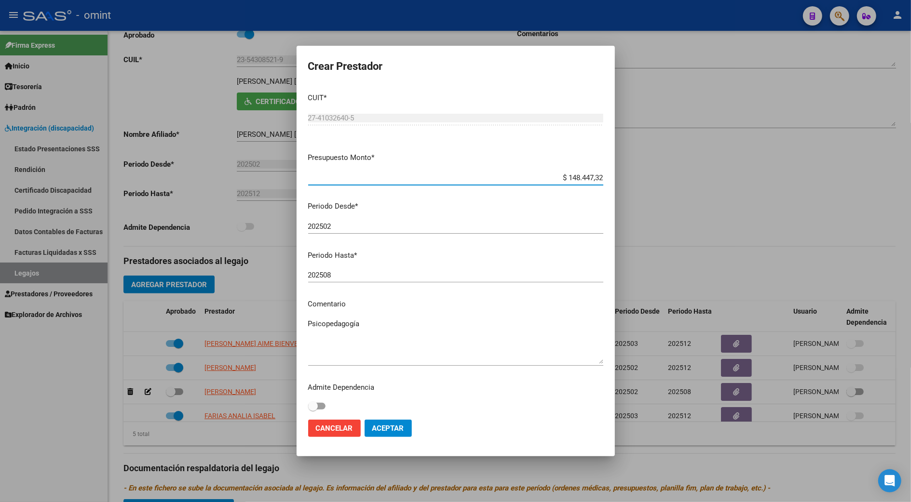
click at [338, 273] on input "202508" at bounding box center [455, 275] width 295 height 9
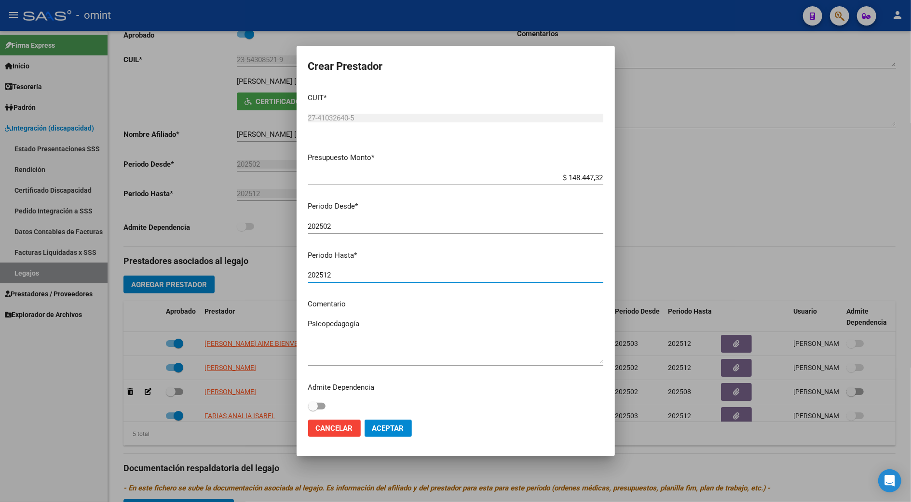
type input "202512"
click at [385, 382] on p "Admite Dependencia" at bounding box center [455, 387] width 295 height 11
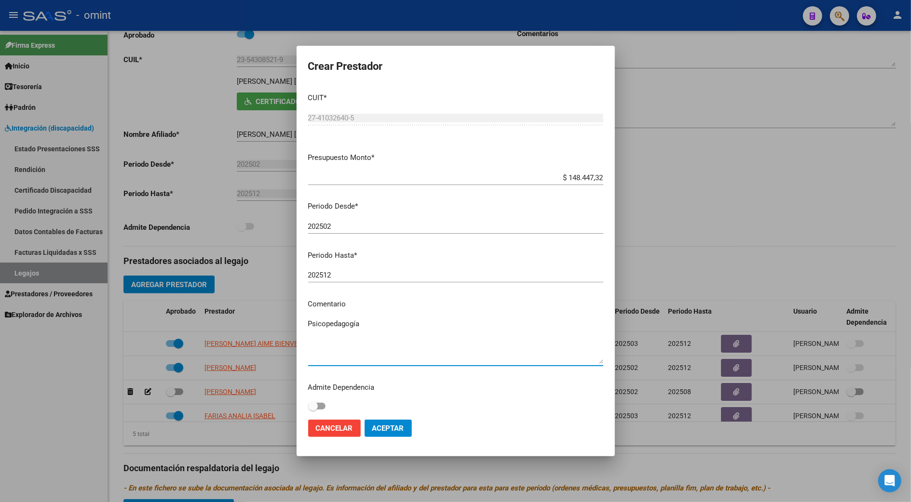
click at [370, 329] on textarea "Psicopedagogía" at bounding box center [455, 341] width 295 height 45
type textarea "Psicopedagogía // se extiende periodo con autorización de jefatura"
click at [386, 431] on span "Aceptar" at bounding box center [388, 428] width 32 height 9
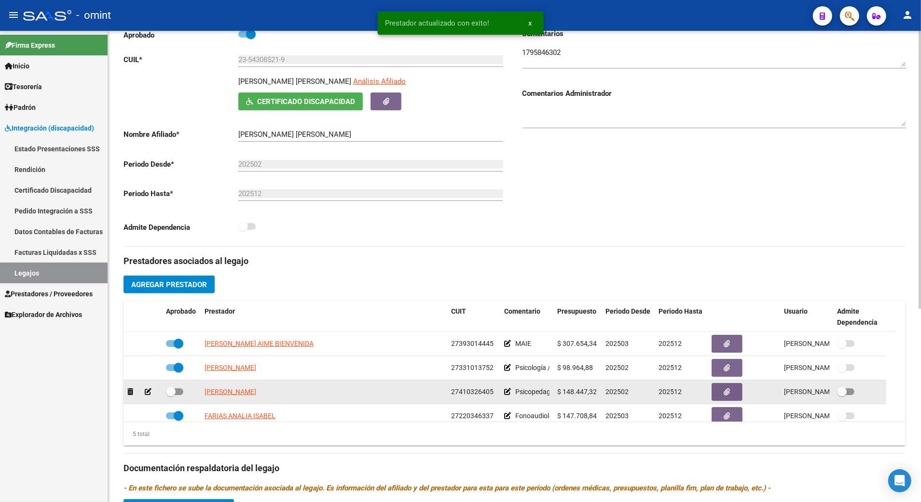
click at [178, 398] on label at bounding box center [174, 392] width 17 height 12
click at [171, 396] on input "checkbox" at bounding box center [170, 395] width 0 height 0
checkbox input "true"
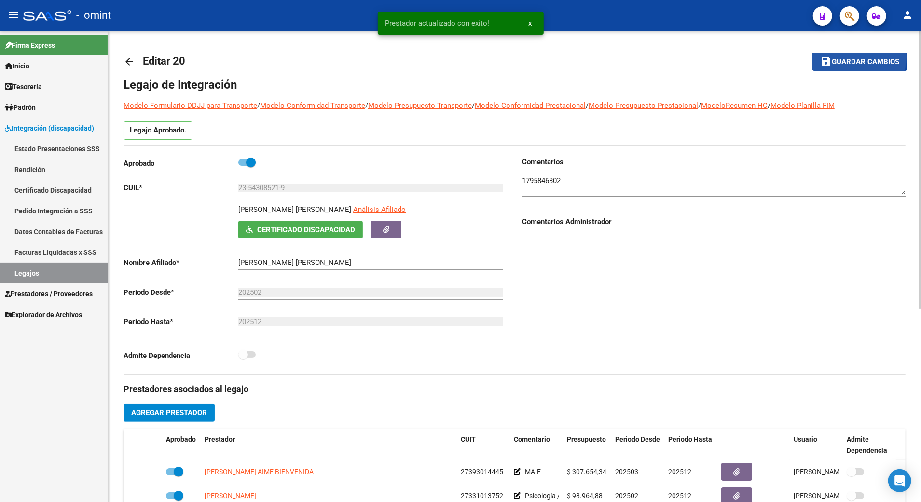
click at [847, 56] on button "save Guardar cambios" at bounding box center [859, 62] width 95 height 18
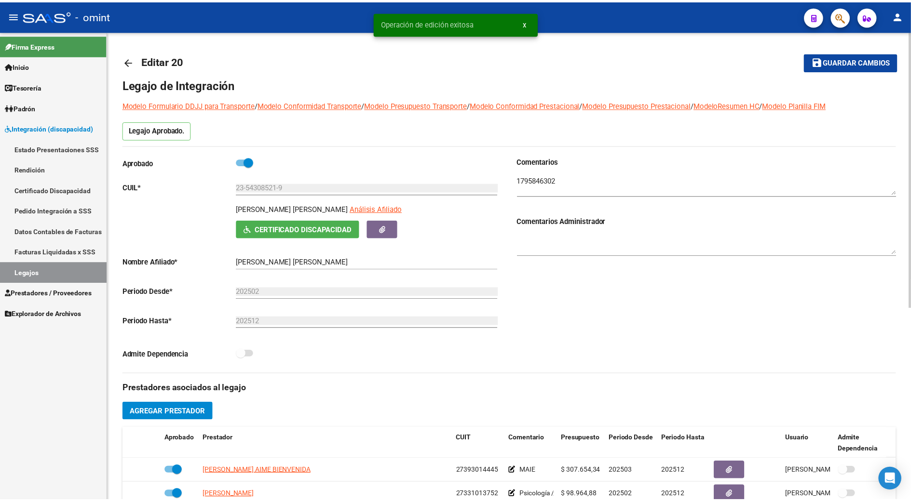
scroll to position [193, 0]
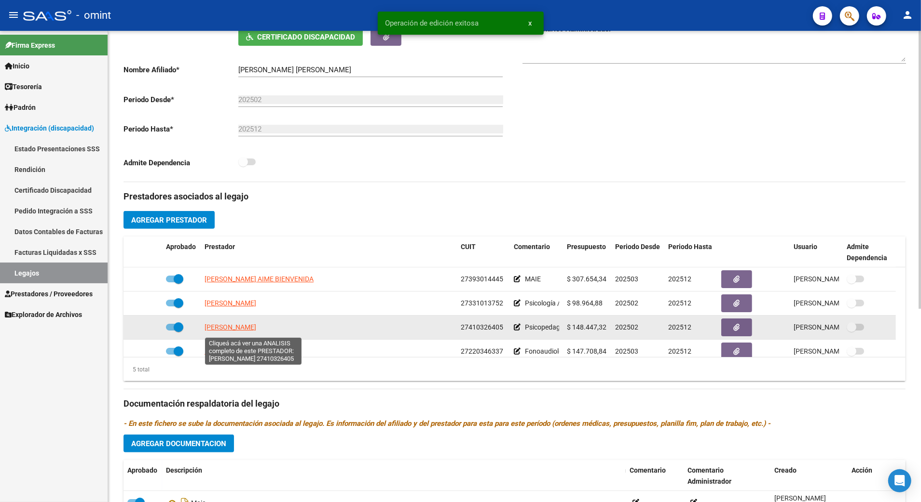
click at [256, 328] on span "[PERSON_NAME]" at bounding box center [230, 328] width 52 height 8
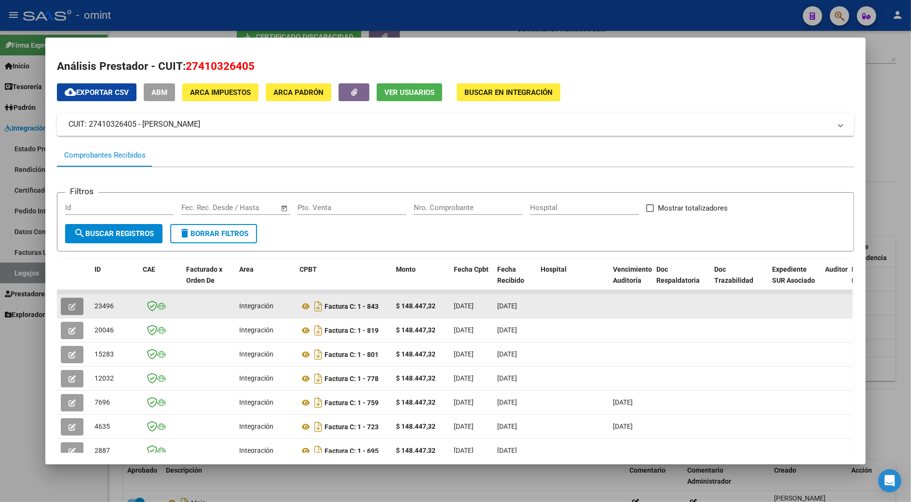
click at [68, 303] on icon "button" at bounding box center [71, 306] width 7 height 7
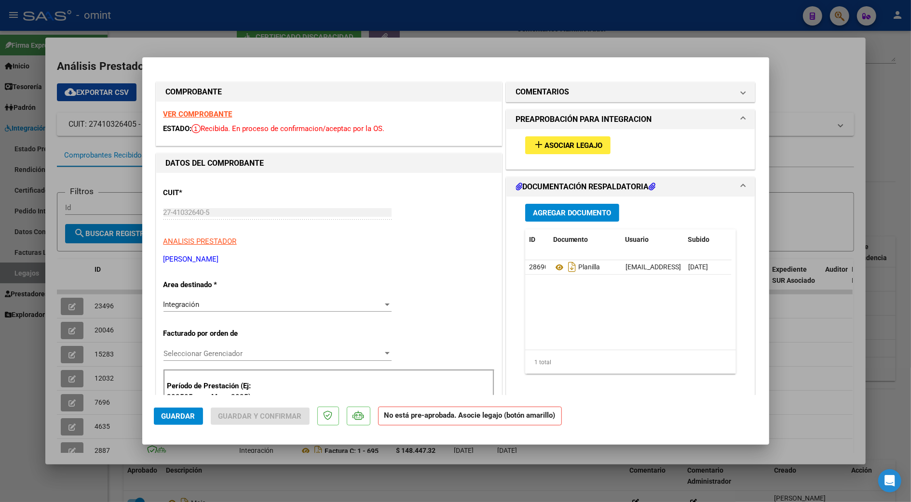
click at [567, 145] on span "Asociar Legajo" at bounding box center [573, 145] width 58 height 9
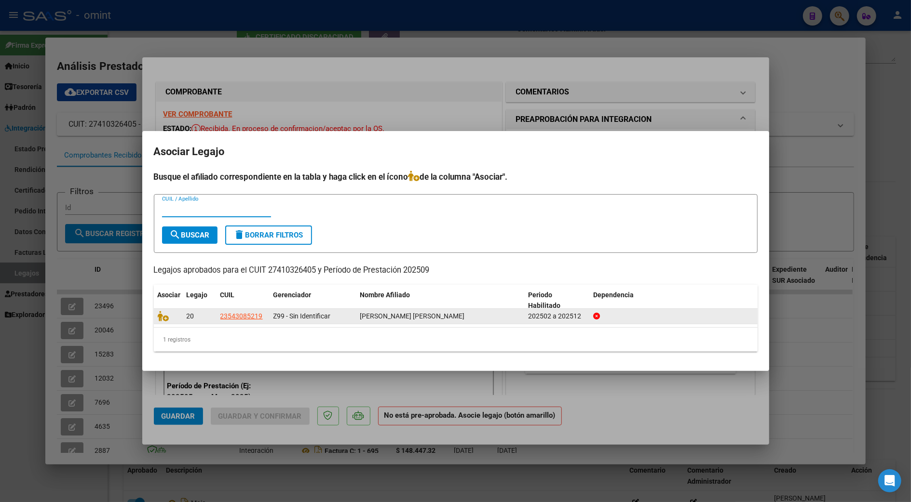
click at [165, 321] on div at bounding box center [168, 316] width 21 height 11
click at [165, 317] on icon at bounding box center [164, 316] width 12 height 11
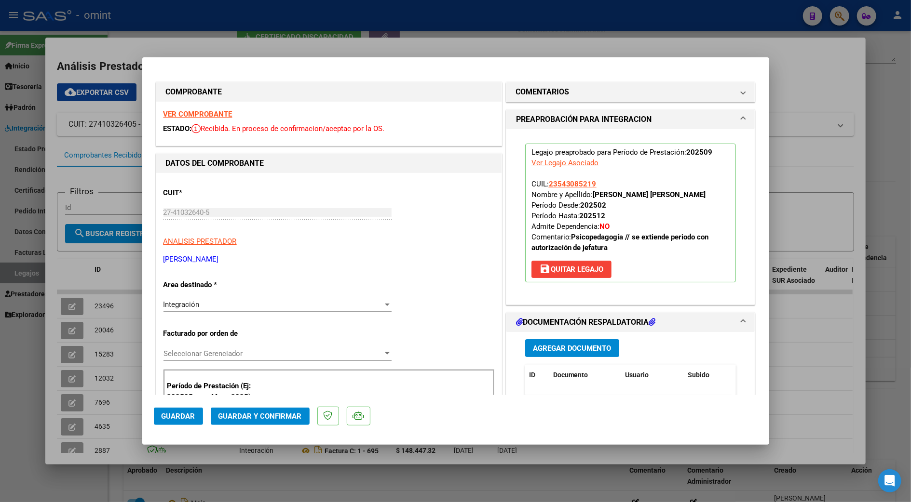
scroll to position [257, 0]
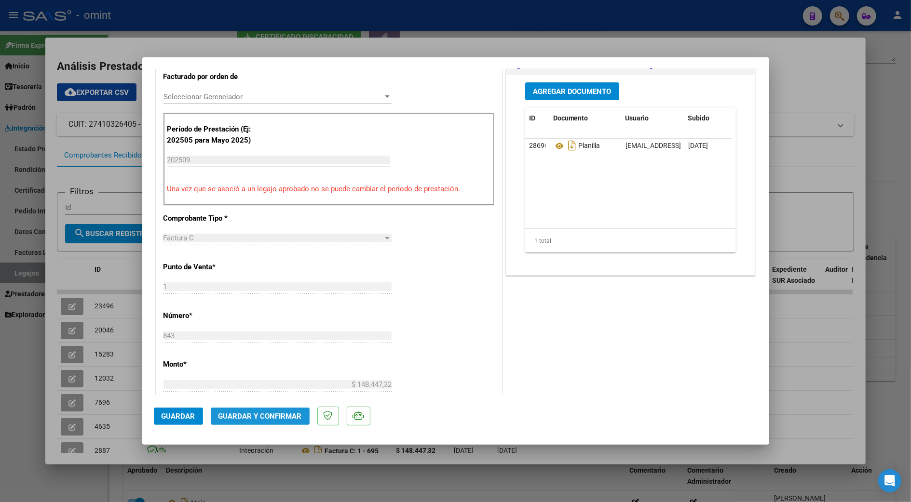
click at [267, 415] on span "Guardar y Confirmar" at bounding box center [259, 416] width 83 height 9
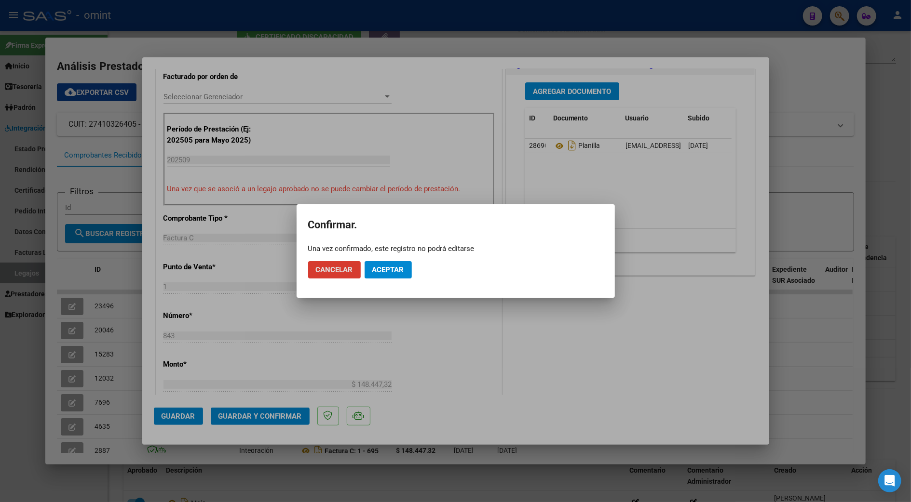
click at [394, 269] on span "Aceptar" at bounding box center [388, 270] width 32 height 9
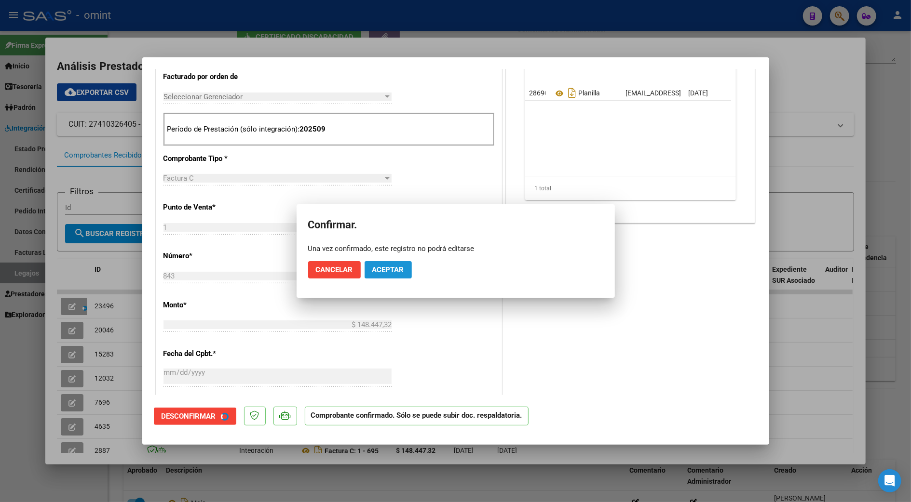
scroll to position [257, 0]
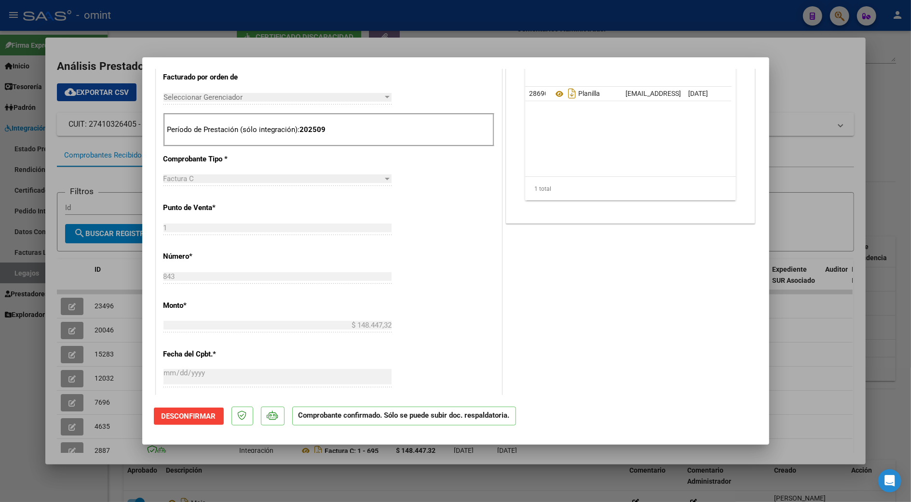
click at [877, 344] on div at bounding box center [455, 251] width 911 height 502
type input "$ 0,00"
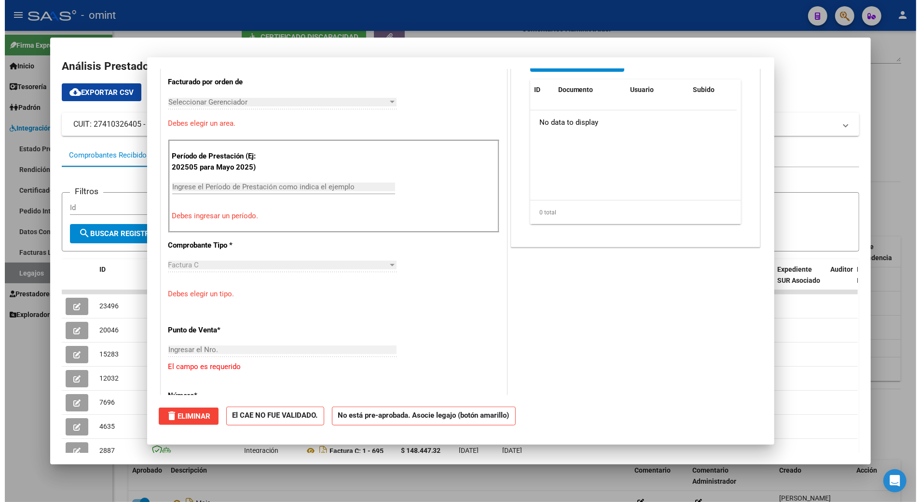
scroll to position [0, 0]
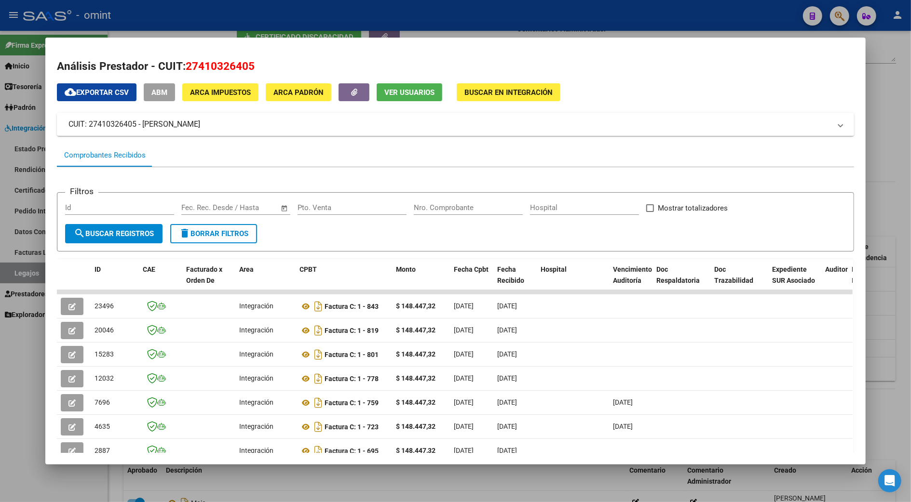
click at [903, 322] on div at bounding box center [455, 251] width 911 height 502
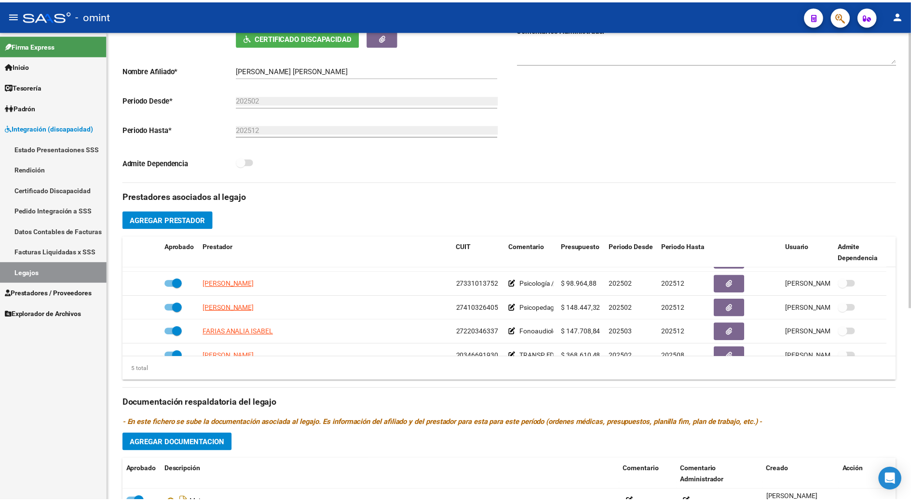
scroll to position [34, 0]
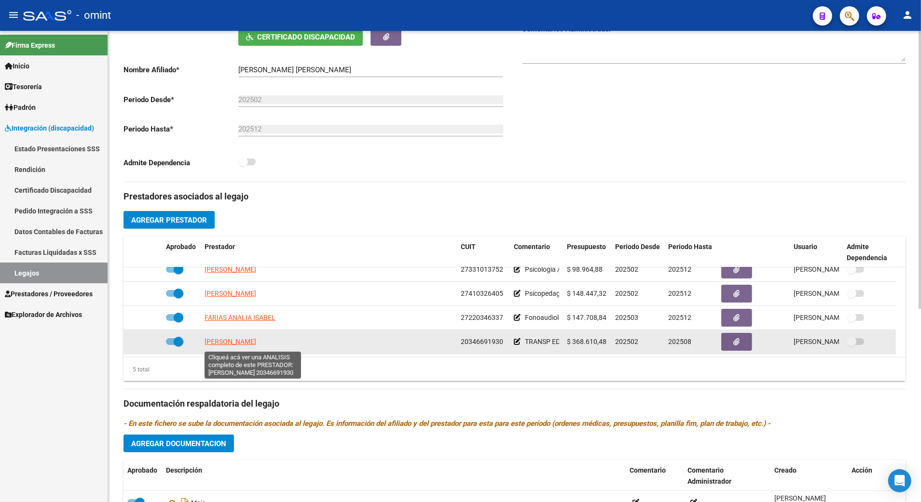
click at [230, 342] on span "POSSETTO MATIAS NICOLAS" at bounding box center [230, 342] width 52 height 8
type textarea "20346691930"
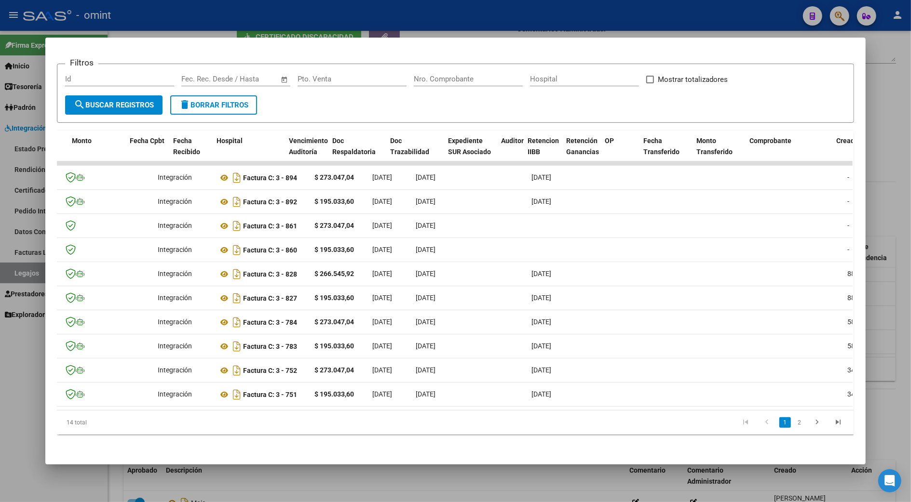
scroll to position [0, 0]
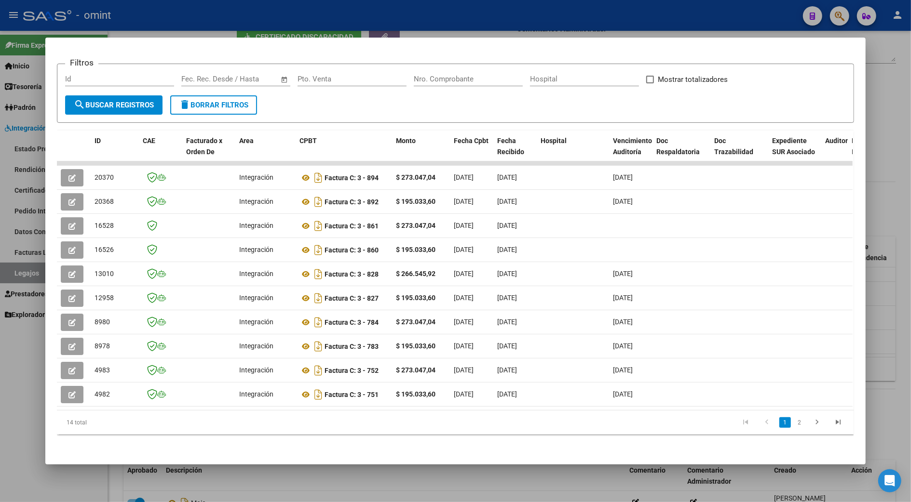
click at [896, 298] on div at bounding box center [455, 251] width 911 height 502
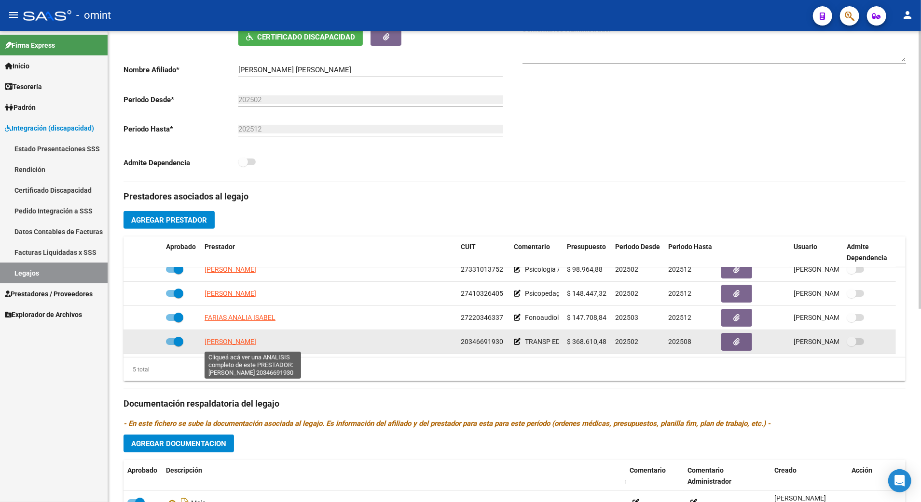
click at [244, 344] on span "POSSETTO MATIAS NICOLAS" at bounding box center [230, 342] width 52 height 8
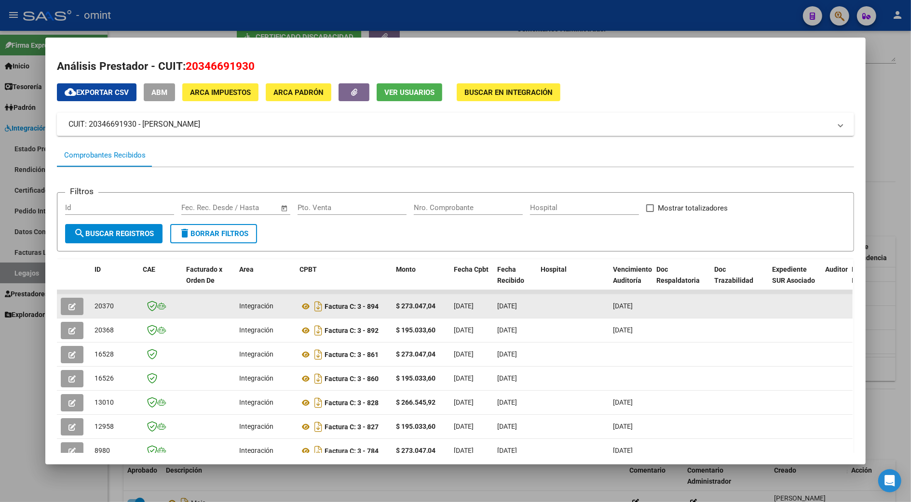
click at [68, 305] on icon "button" at bounding box center [71, 306] width 7 height 7
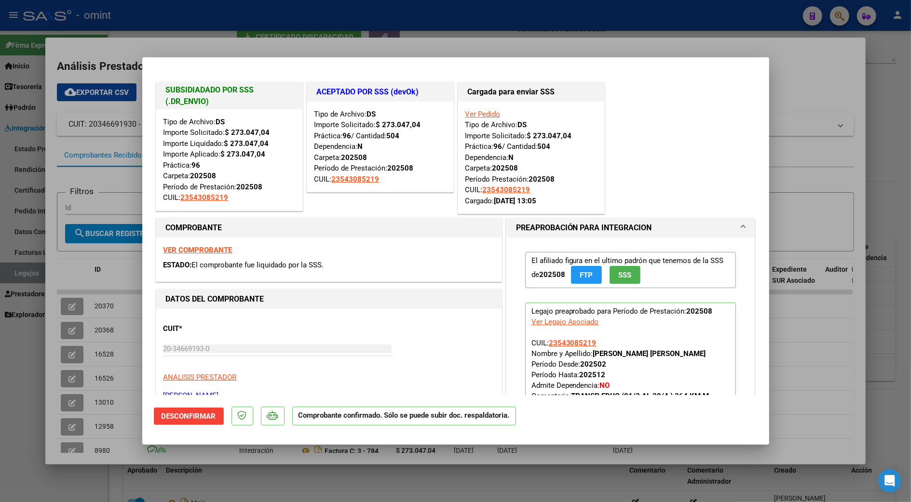
click at [891, 170] on div at bounding box center [455, 251] width 911 height 502
type input "$ 0,00"
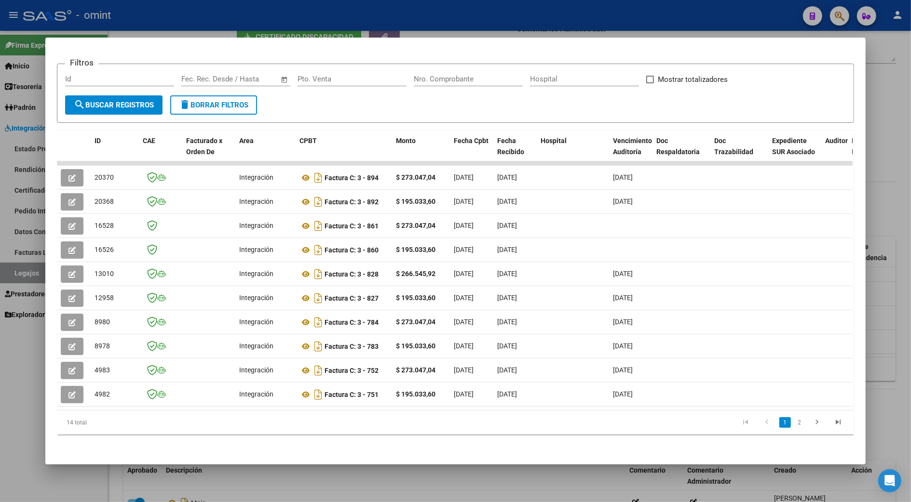
click at [887, 168] on div at bounding box center [455, 251] width 911 height 502
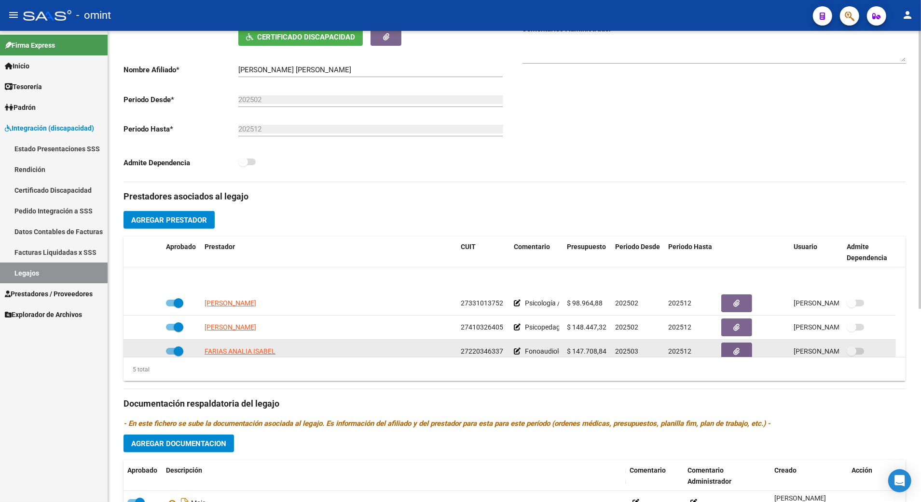
scroll to position [34, 0]
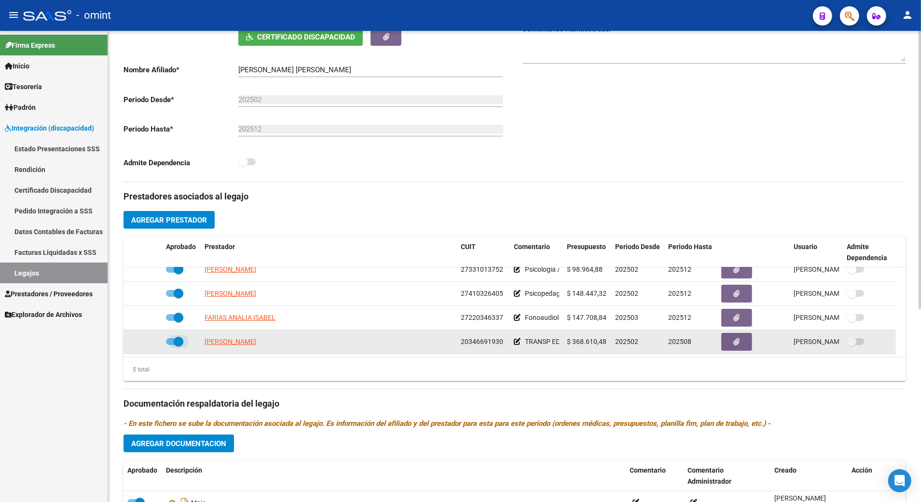
click at [168, 343] on span at bounding box center [174, 342] width 17 height 7
click at [170, 345] on input "checkbox" at bounding box center [170, 345] width 0 height 0
checkbox input "false"
click at [145, 343] on icon at bounding box center [148, 342] width 7 height 7
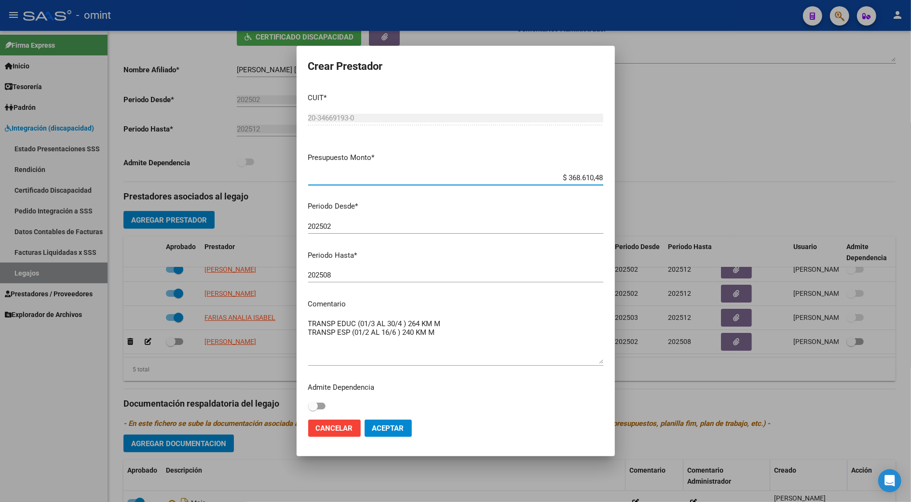
click at [346, 282] on div "202508 Ingresar el periodo" at bounding box center [455, 275] width 295 height 14
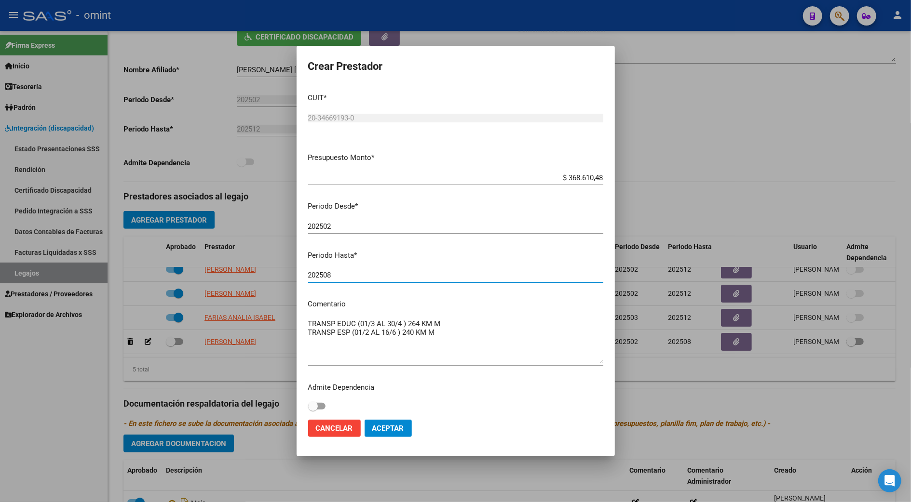
type input "202508"
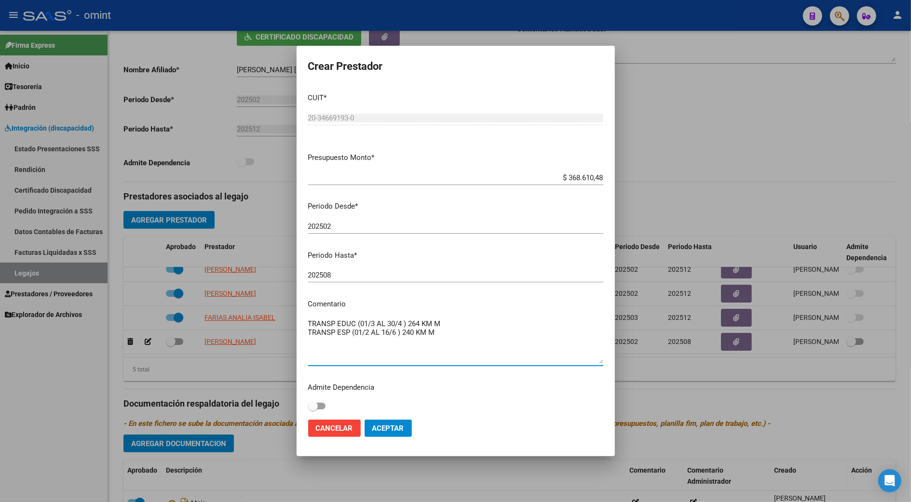
click at [438, 330] on textarea "TRANSP EDUC (01/3 AL 30/4 ) 264 KM M TRANSP ESP (01/2 AL 16/6 ) 240 KM M" at bounding box center [455, 341] width 295 height 45
type textarea "TRANSP EDUC (01/3 AL 30/4 ) 264 KM M TRANSP ESP (01/2 AL 16/6 ) 240 KM M"
click at [338, 276] on input "202508" at bounding box center [455, 275] width 295 height 9
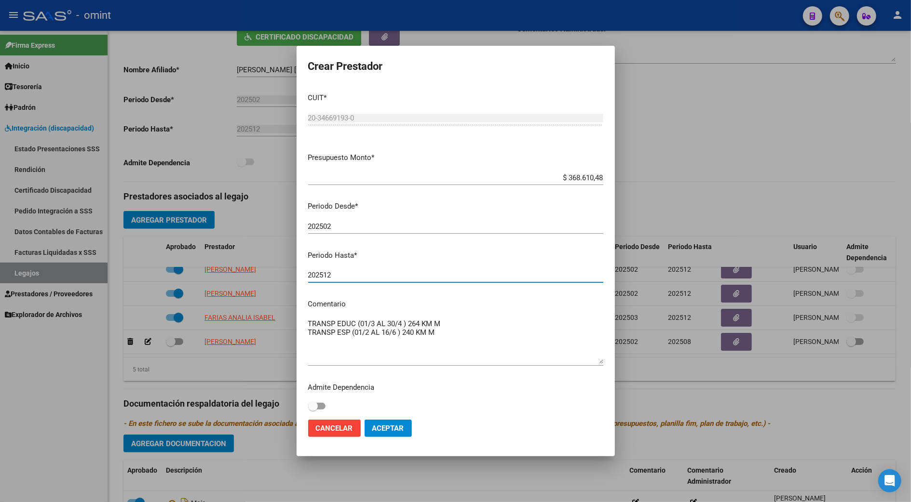
type input "202512"
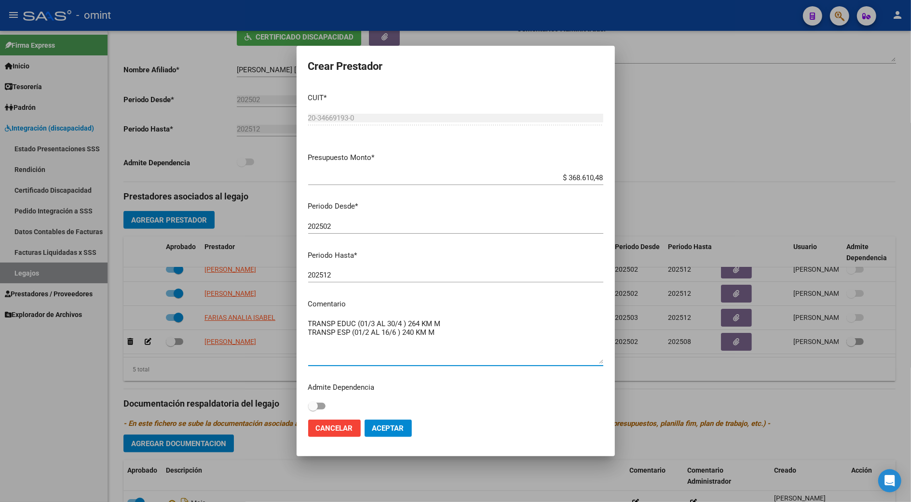
click at [313, 347] on textarea "TRANSP EDUC (01/3 AL 30/4 ) 264 KM M TRANSP ESP (01/2 AL 16/6 ) 240 KM M" at bounding box center [455, 341] width 295 height 45
type textarea "TRANSP EDUC (01/3 AL 30/4 ) 264 KM M TRANSP ESP (01/2 AL 16/6 ) 240 KM M se ext…"
click at [393, 427] on span "Aceptar" at bounding box center [388, 428] width 32 height 9
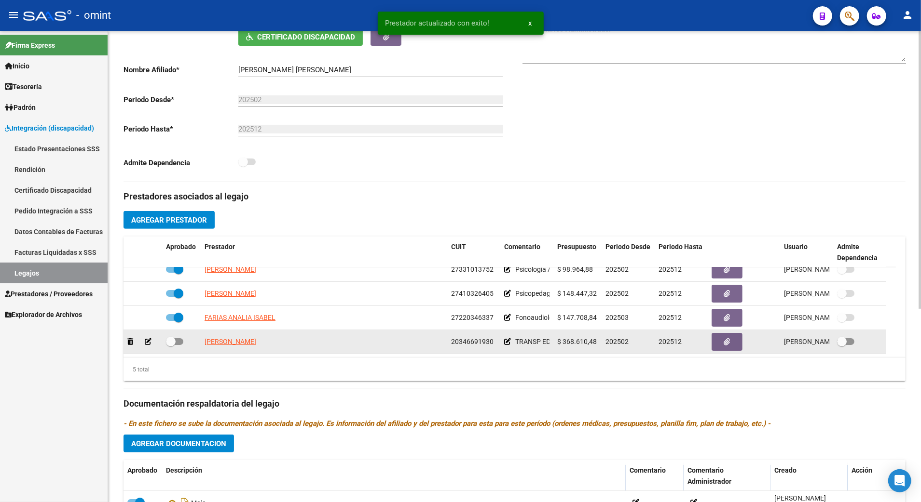
click at [175, 344] on span at bounding box center [171, 342] width 10 height 10
click at [171, 345] on input "checkbox" at bounding box center [170, 345] width 0 height 0
checkbox input "true"
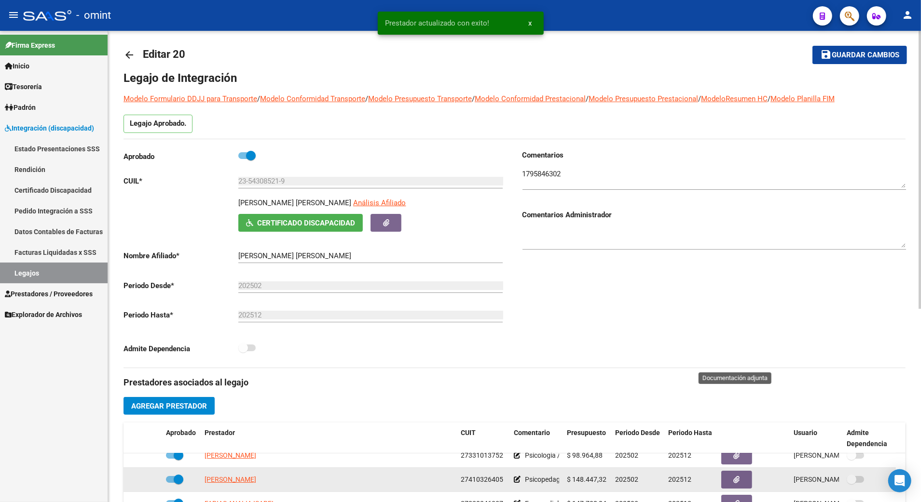
scroll to position [0, 0]
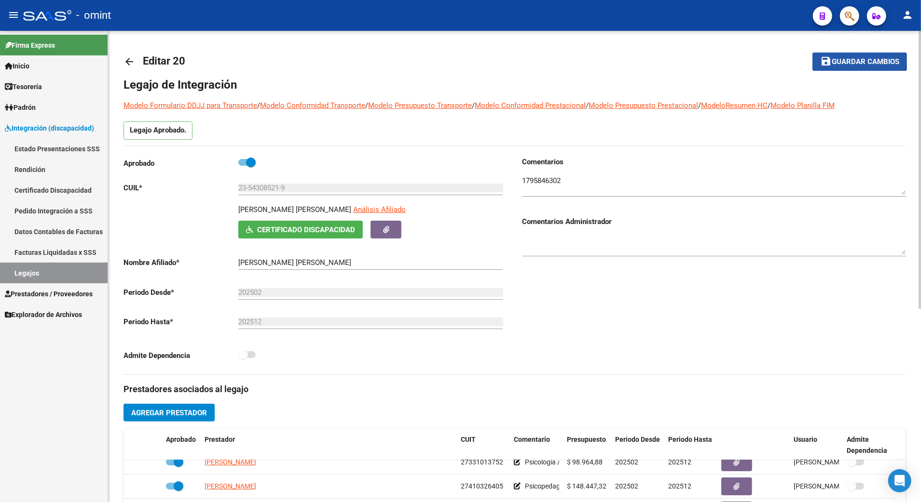
click at [855, 58] on span "Guardar cambios" at bounding box center [865, 62] width 68 height 9
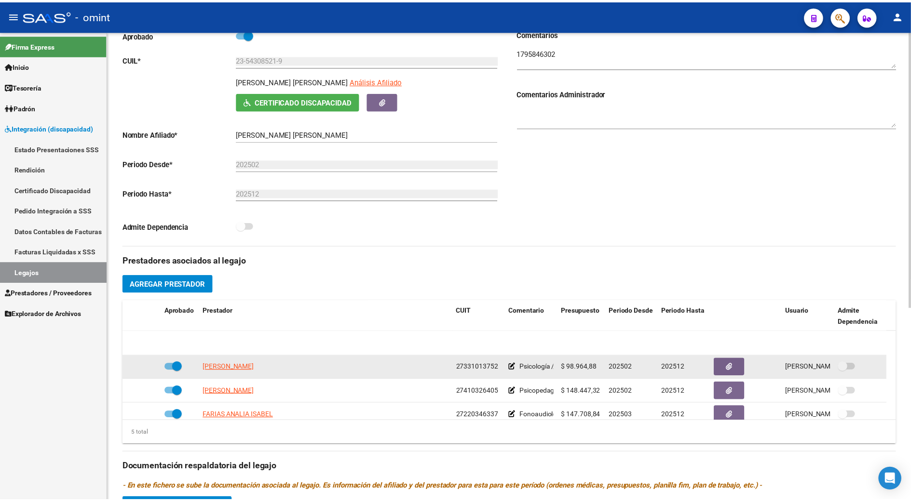
scroll to position [34, 0]
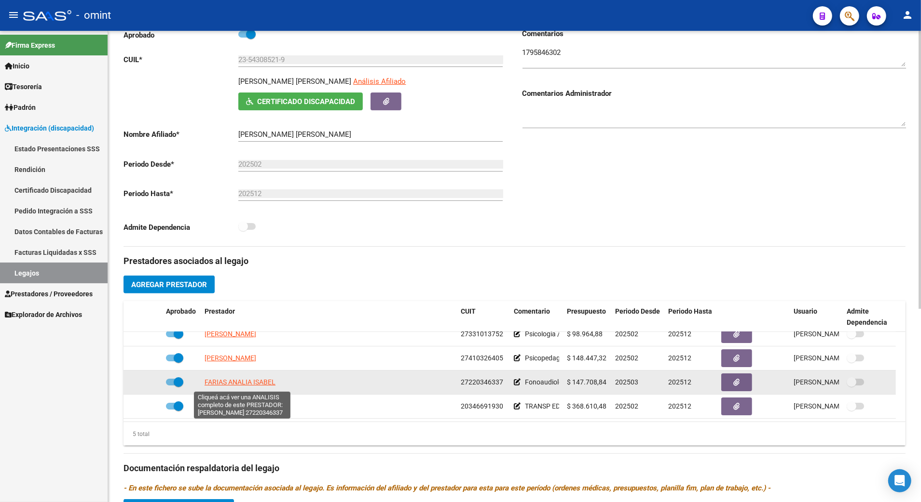
click at [241, 386] on span "FARIAS ANALIA ISABEL" at bounding box center [239, 383] width 71 height 8
type textarea "27220346337"
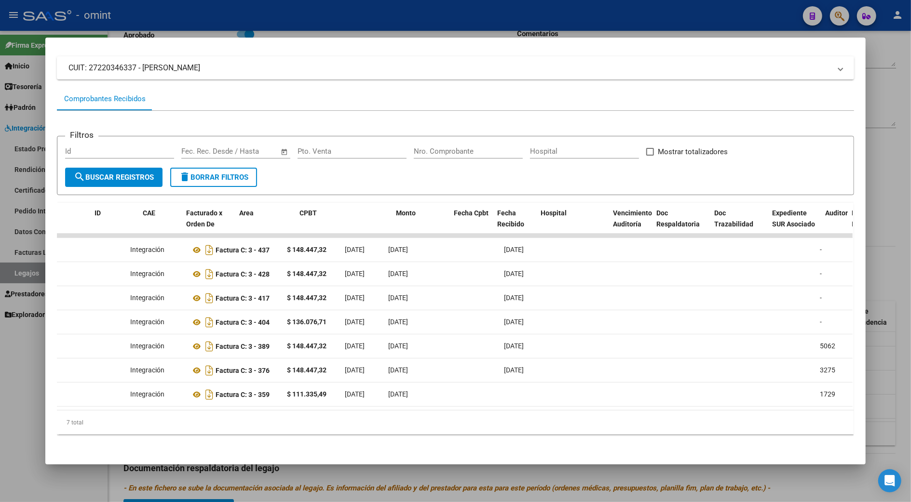
scroll to position [0, 0]
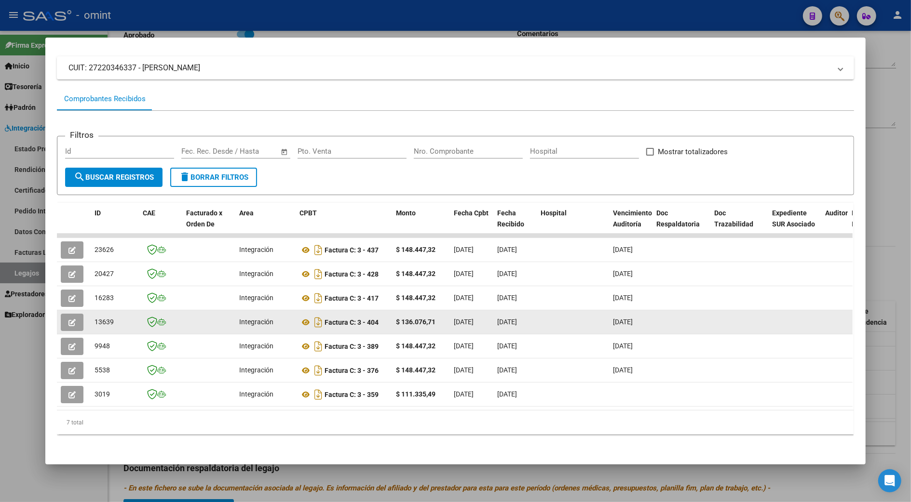
click at [68, 319] on icon "button" at bounding box center [71, 322] width 7 height 7
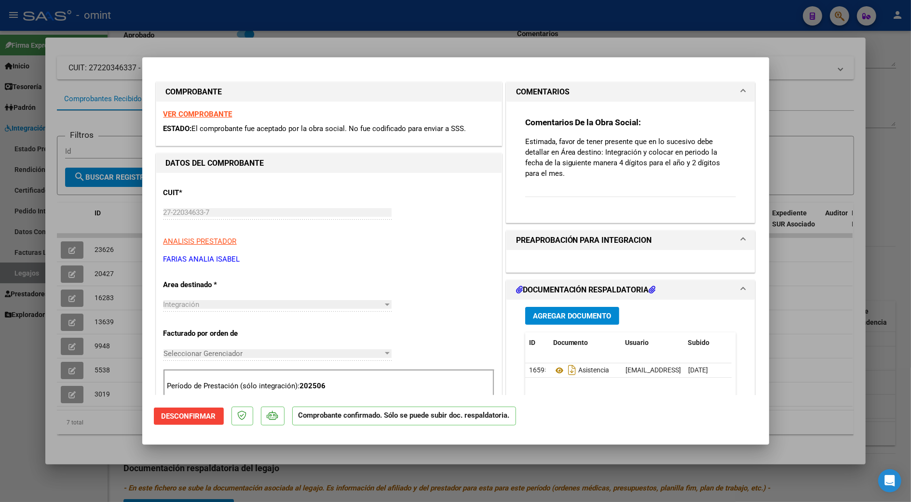
click at [823, 315] on div at bounding box center [455, 251] width 911 height 502
type input "$ 0,00"
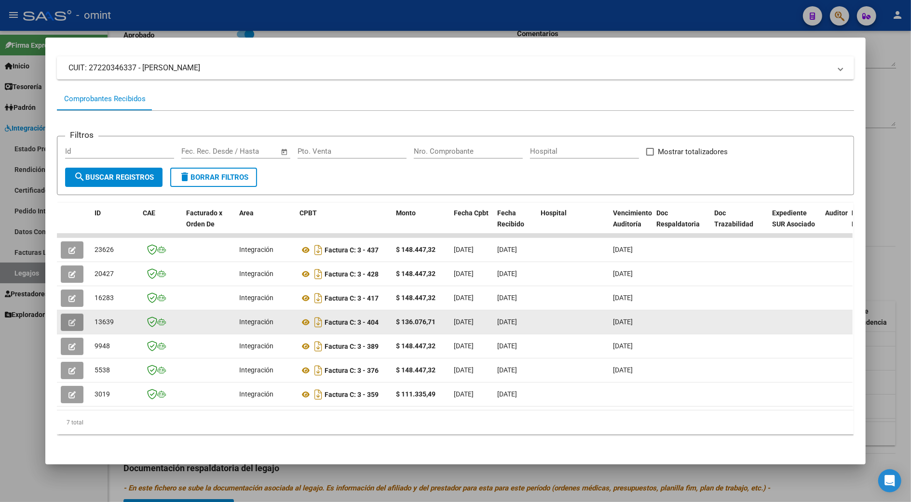
click at [70, 319] on icon "button" at bounding box center [71, 322] width 7 height 7
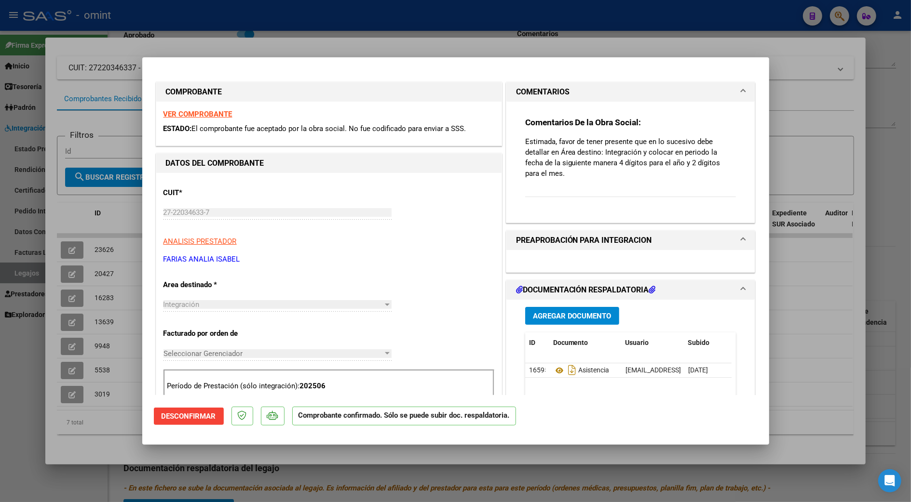
click at [188, 110] on strong "VER COMPROBANTE" at bounding box center [197, 114] width 69 height 9
click at [883, 307] on div at bounding box center [455, 251] width 911 height 502
type input "$ 0,00"
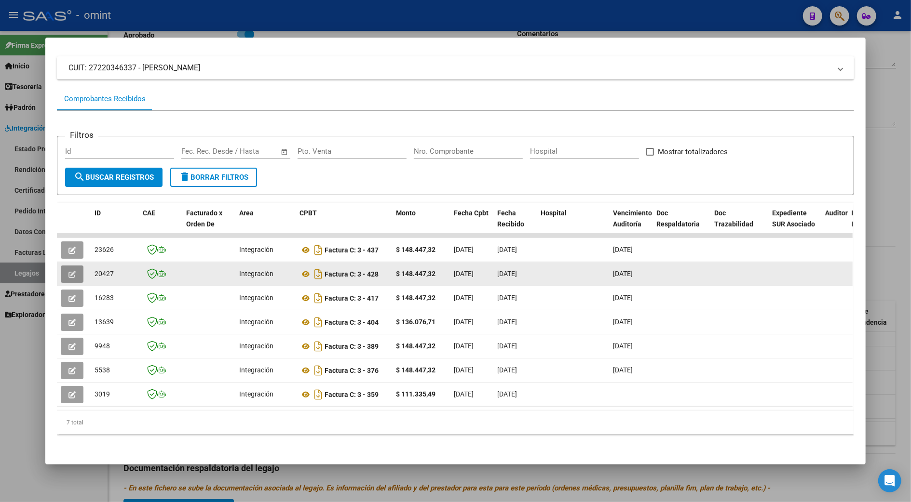
click at [62, 266] on button "button" at bounding box center [72, 274] width 23 height 17
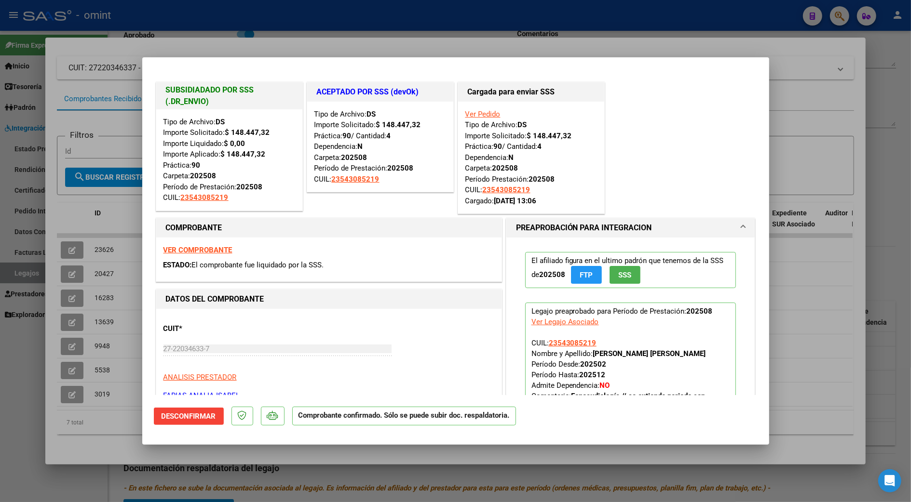
click at [881, 284] on div at bounding box center [455, 251] width 911 height 502
type input "$ 0,00"
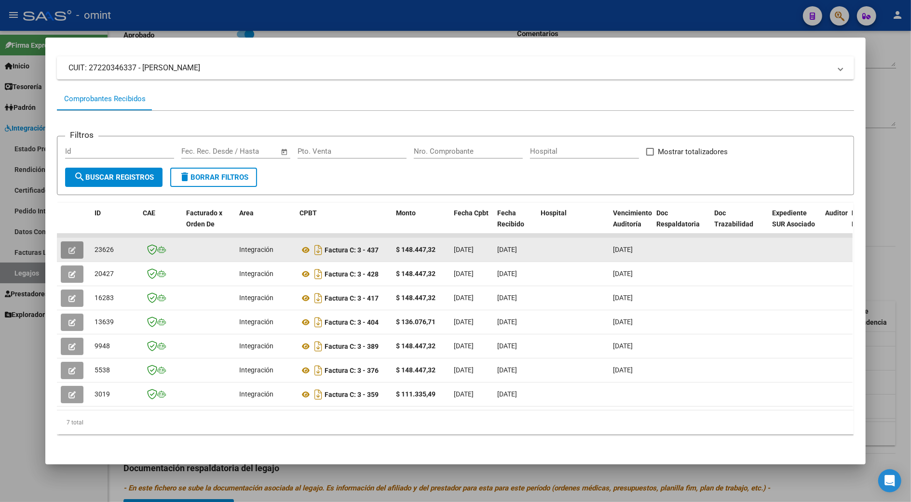
click at [68, 247] on icon "button" at bounding box center [71, 250] width 7 height 7
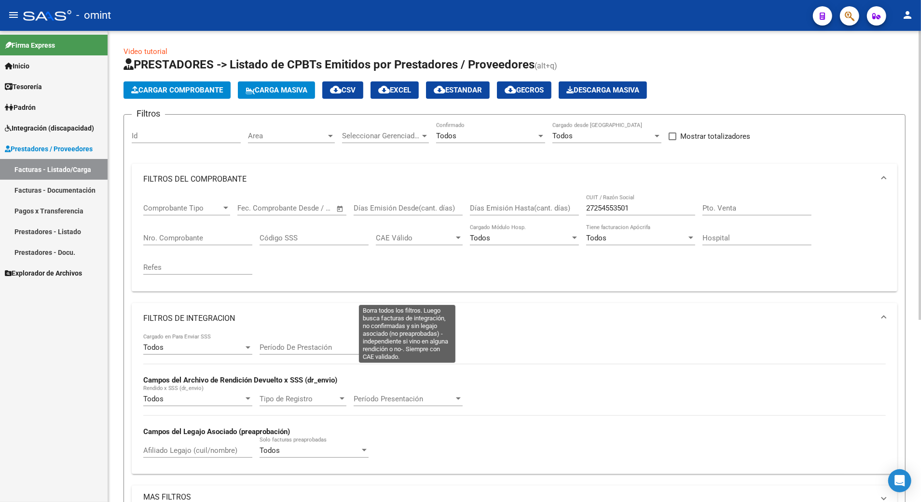
scroll to position [257, 0]
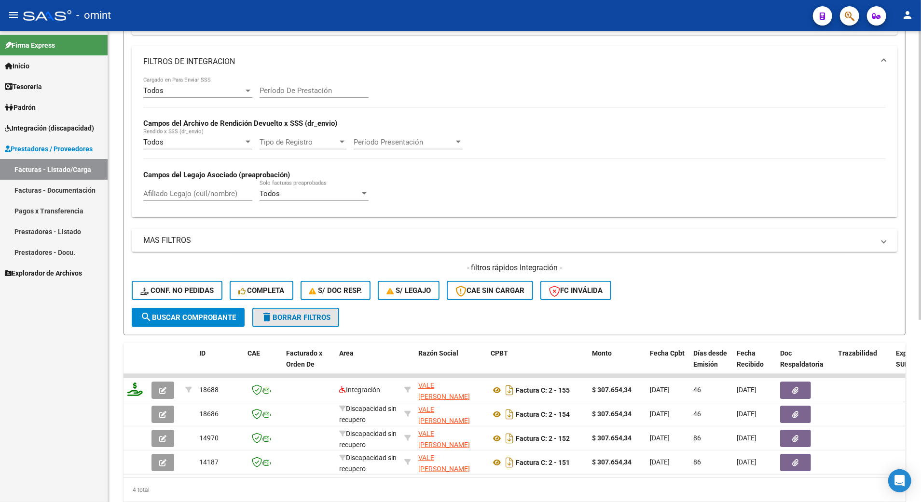
click at [293, 317] on span "delete Borrar Filtros" at bounding box center [295, 317] width 69 height 9
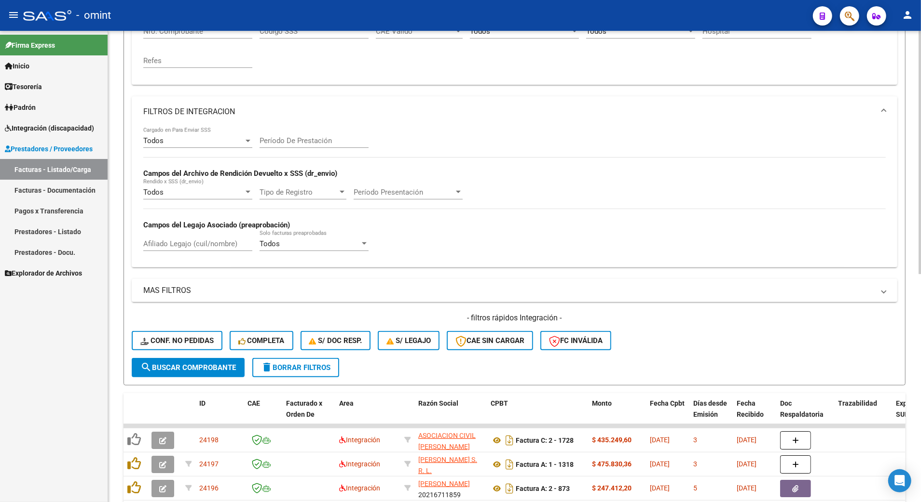
scroll to position [0, 0]
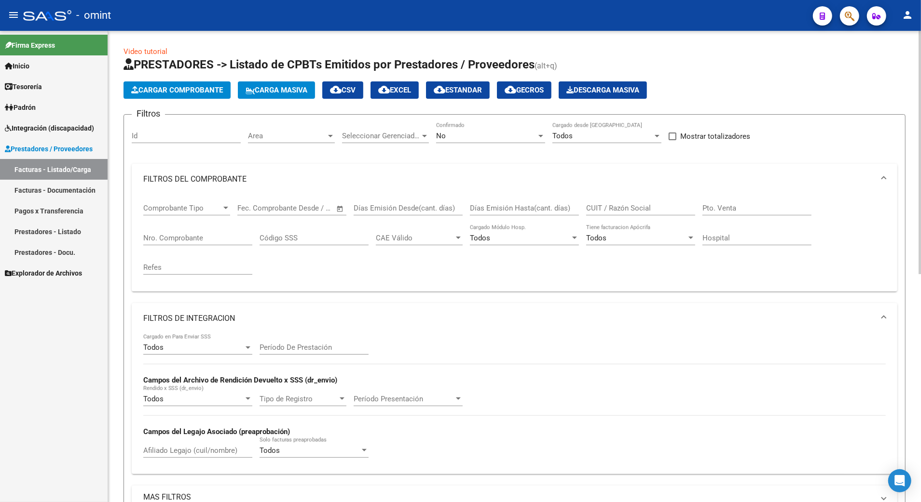
click at [174, 126] on div "Id" at bounding box center [186, 132] width 109 height 21
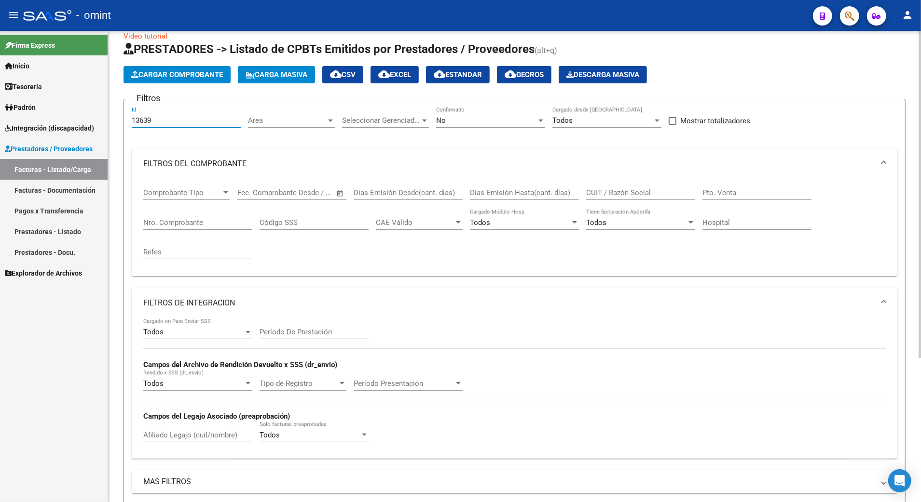
scroll to position [144, 0]
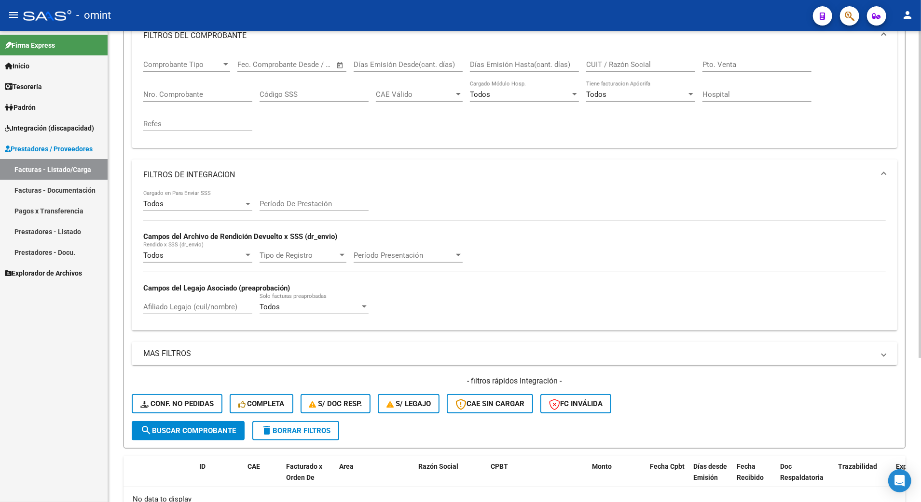
type input "13639"
click at [301, 431] on span "delete Borrar Filtros" at bounding box center [295, 431] width 69 height 9
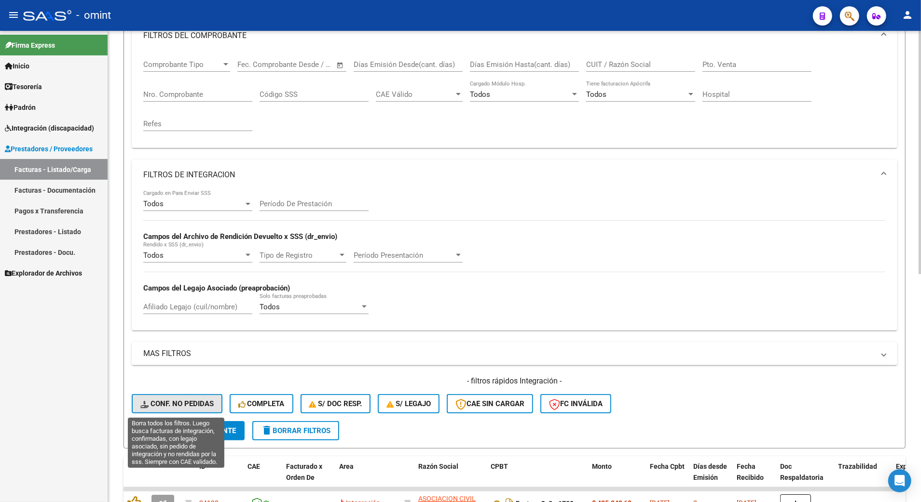
click at [187, 408] on span "Conf. no pedidas" at bounding box center [176, 404] width 73 height 9
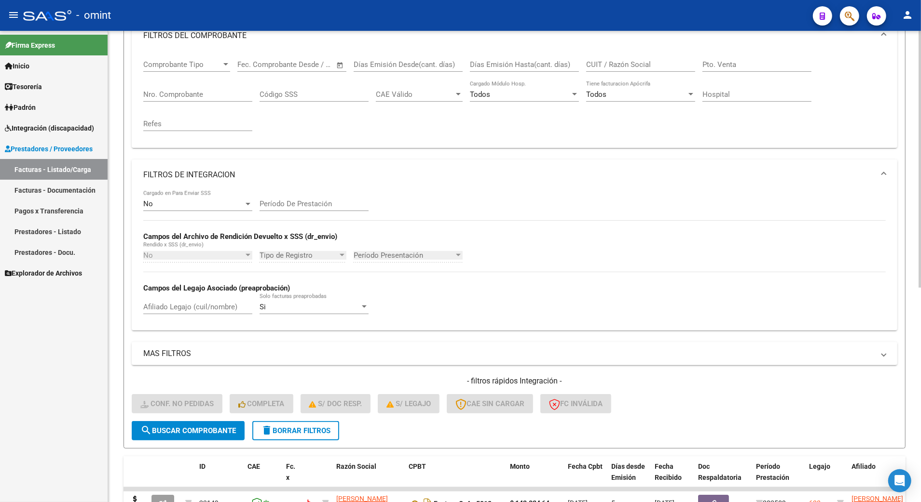
scroll to position [0, 0]
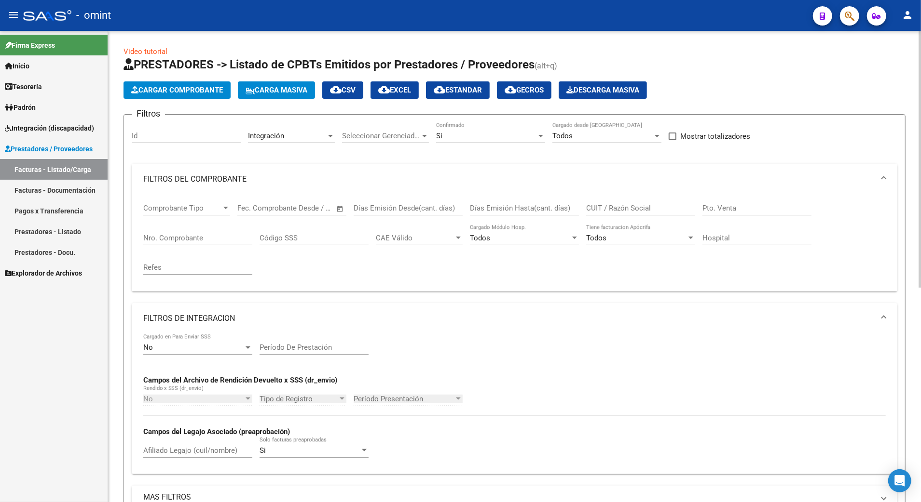
click at [172, 132] on input "Id" at bounding box center [186, 136] width 109 height 9
drag, startPoint x: 170, startPoint y: 130, endPoint x: 95, endPoint y: 131, distance: 74.3
click at [95, 131] on mat-sidenav-container "Firma Express Inicio Calendario SSS Instructivos Contacto OS Tesorería Extracto…" at bounding box center [460, 267] width 921 height 472
drag, startPoint x: 95, startPoint y: 131, endPoint x: 159, endPoint y: 135, distance: 63.8
click at [161, 137] on input "13639" at bounding box center [186, 136] width 109 height 9
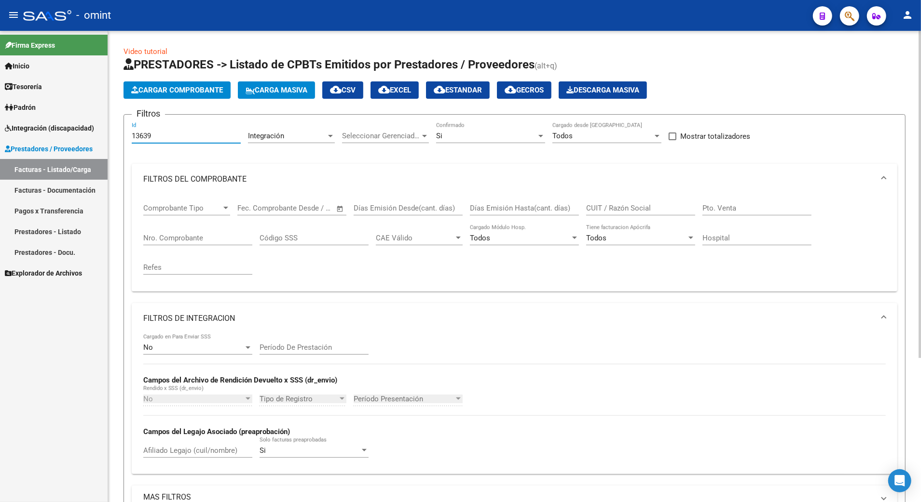
drag, startPoint x: 159, startPoint y: 135, endPoint x: 113, endPoint y: 133, distance: 46.3
click at [113, 133] on div "Video tutorial PRESTADORES -> Listado de CPBTs Emitidos por Prestadores / Prove…" at bounding box center [514, 371] width 813 height 680
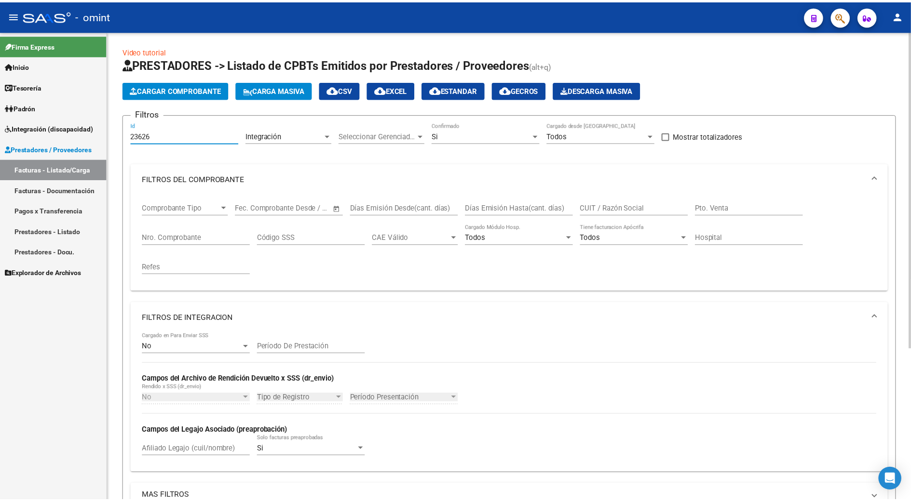
scroll to position [193, 0]
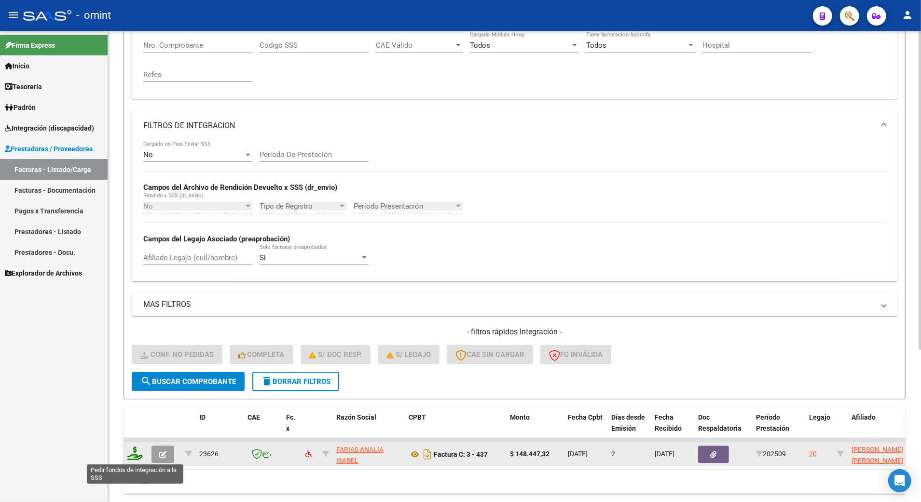
type input "23626"
click at [136, 452] on icon at bounding box center [134, 454] width 15 height 14
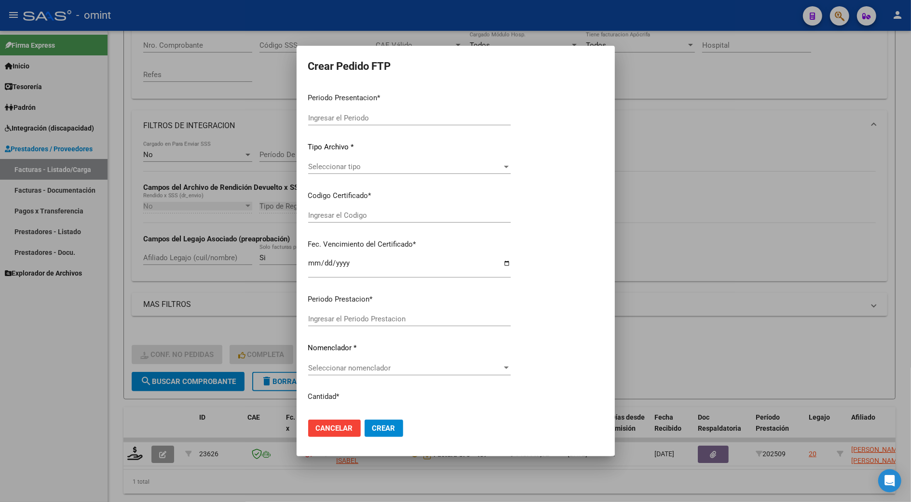
type input "202509"
type input "$ 148.447,32"
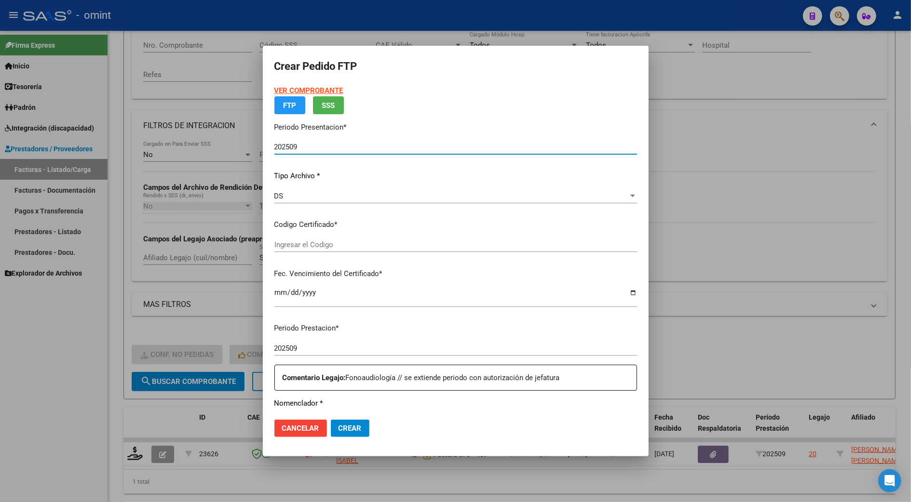
type input "1985213390"
type input "[DATE]"
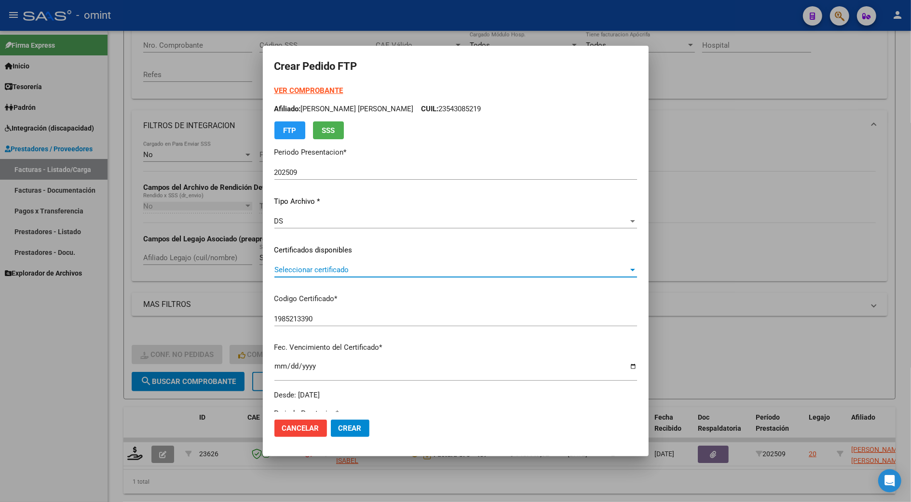
click at [312, 267] on span "Seleccionar certificado" at bounding box center [451, 270] width 354 height 9
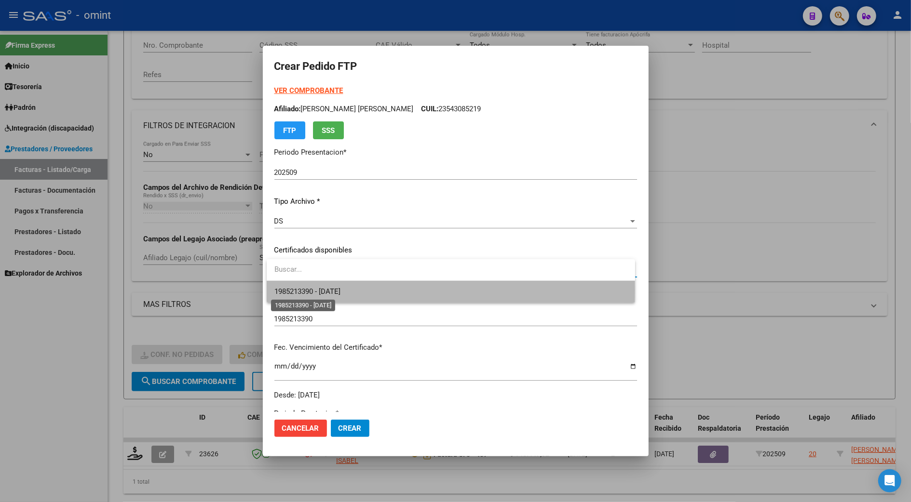
click at [323, 290] on span "1985213390 - [DATE]" at bounding box center [307, 291] width 66 height 9
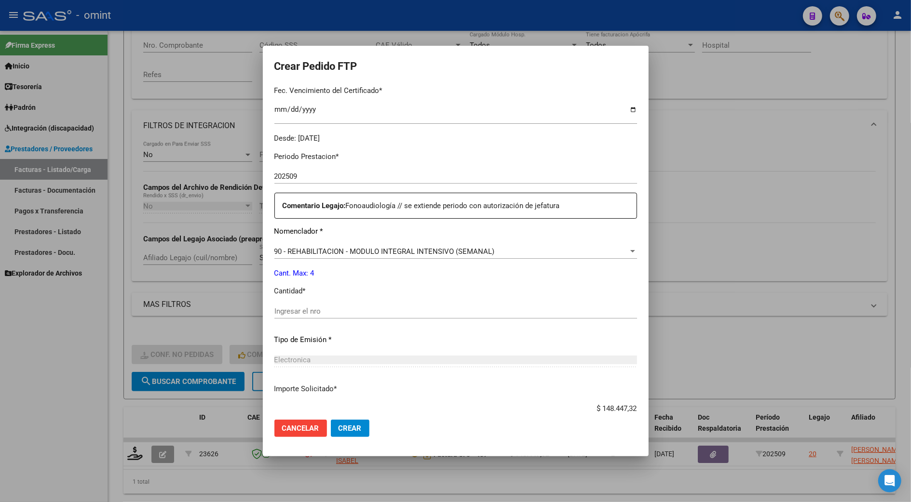
scroll to position [319, 0]
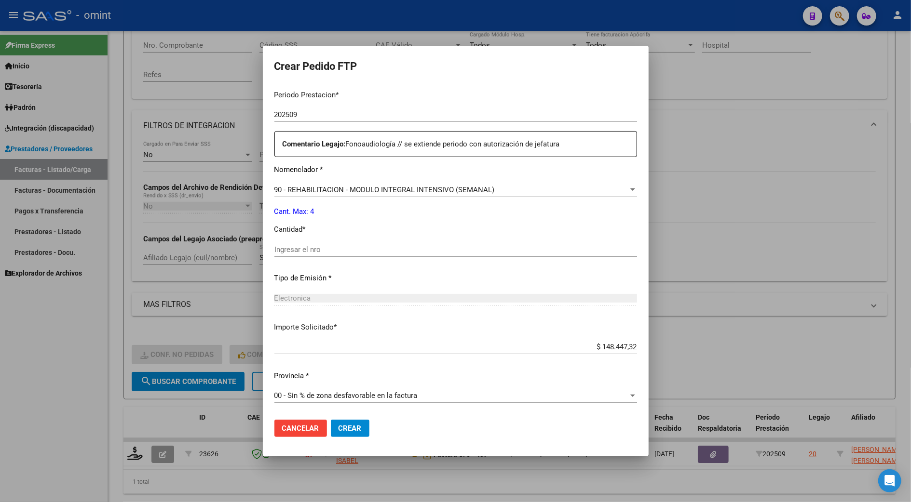
click at [319, 250] on input "Ingresar el nro" at bounding box center [455, 249] width 363 height 9
type input "4"
click at [350, 429] on span "Crear" at bounding box center [350, 428] width 23 height 9
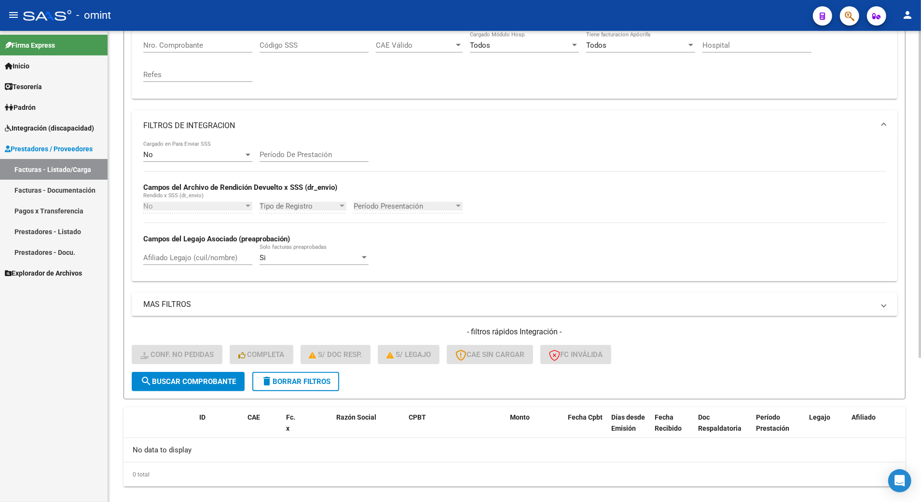
scroll to position [0, 0]
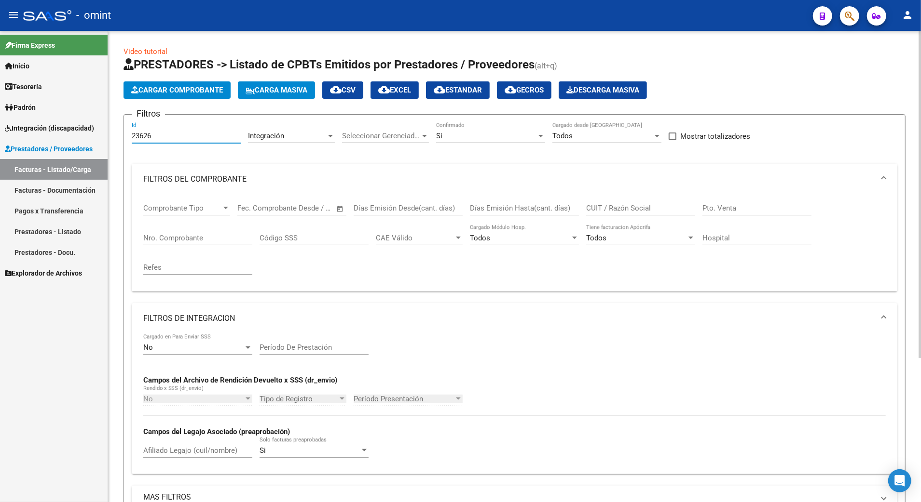
drag, startPoint x: 158, startPoint y: 136, endPoint x: 114, endPoint y: 128, distance: 45.0
click at [114, 128] on div "Video tutorial PRESTADORES -> Listado de CPBTs Emitidos por Prestadores / Prove…" at bounding box center [514, 371] width 813 height 680
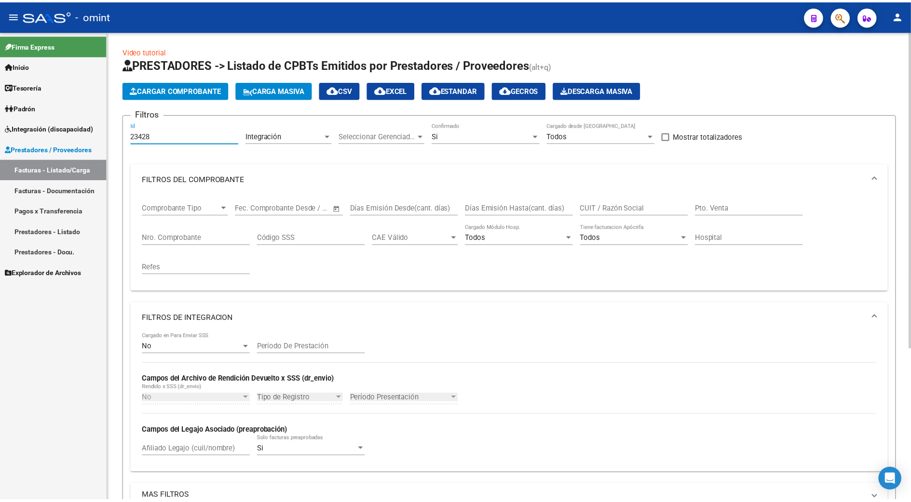
scroll to position [193, 0]
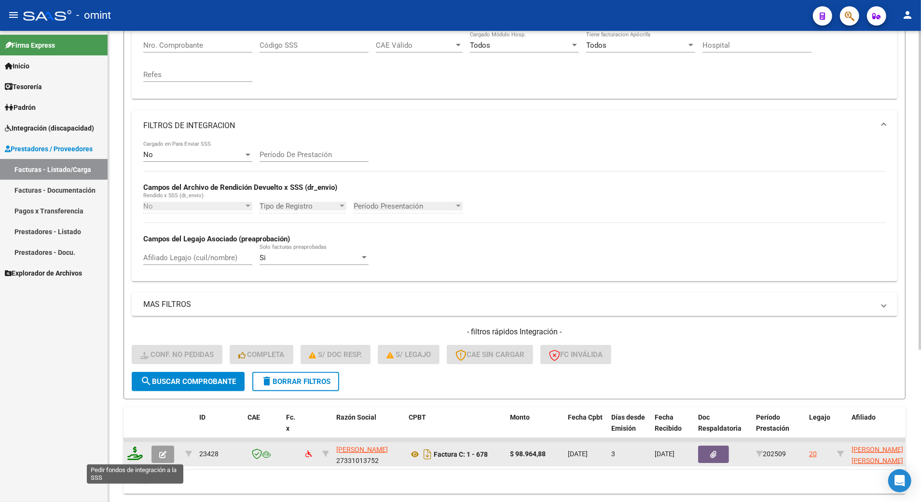
type input "23428"
click at [135, 452] on icon at bounding box center [134, 454] width 15 height 14
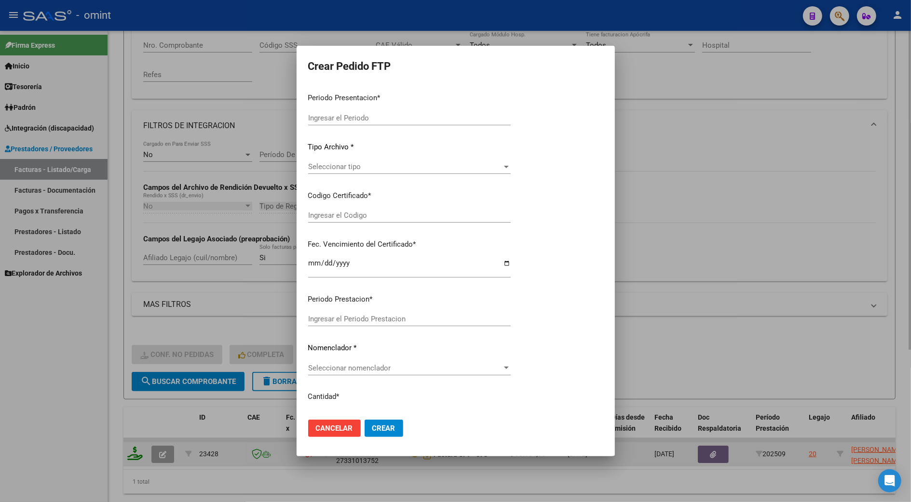
type input "202509"
type input "$ 98.964,88"
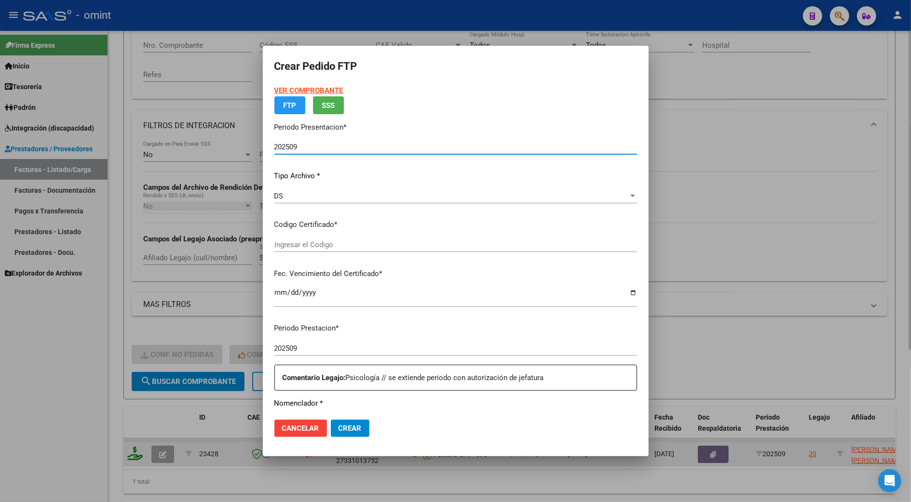
type input "1985213390"
type input "[DATE]"
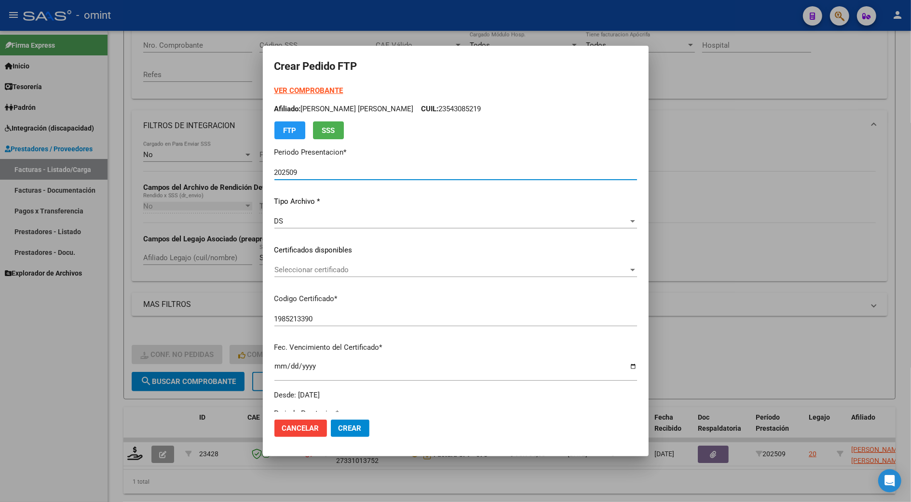
click at [321, 268] on span "Seleccionar certificado" at bounding box center [451, 270] width 354 height 9
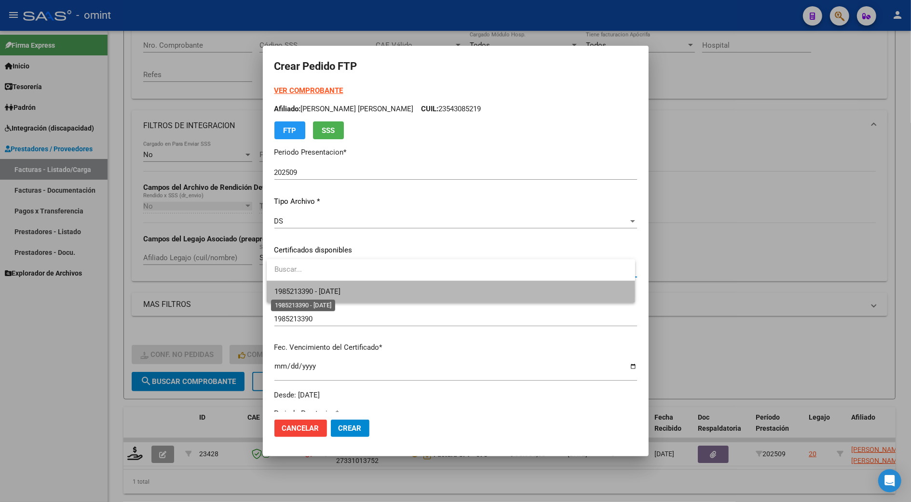
click at [323, 292] on span "1985213390 - [DATE]" at bounding box center [307, 291] width 66 height 9
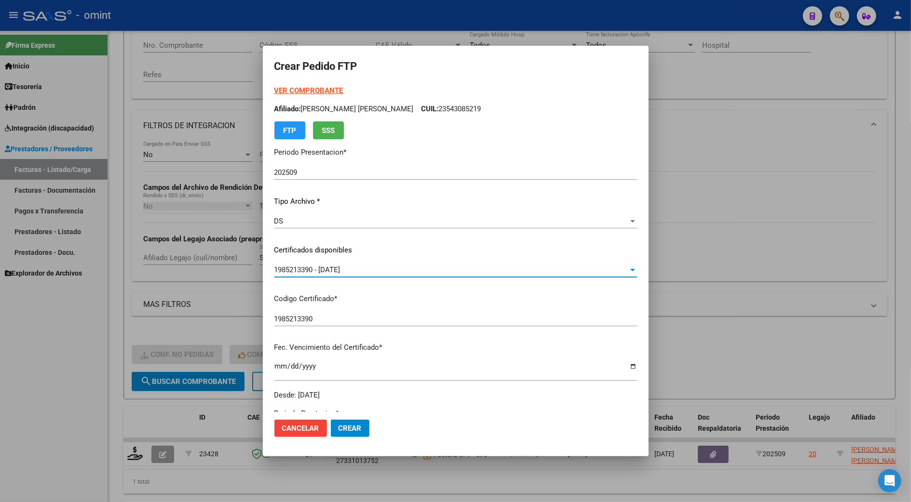
scroll to position [319, 0]
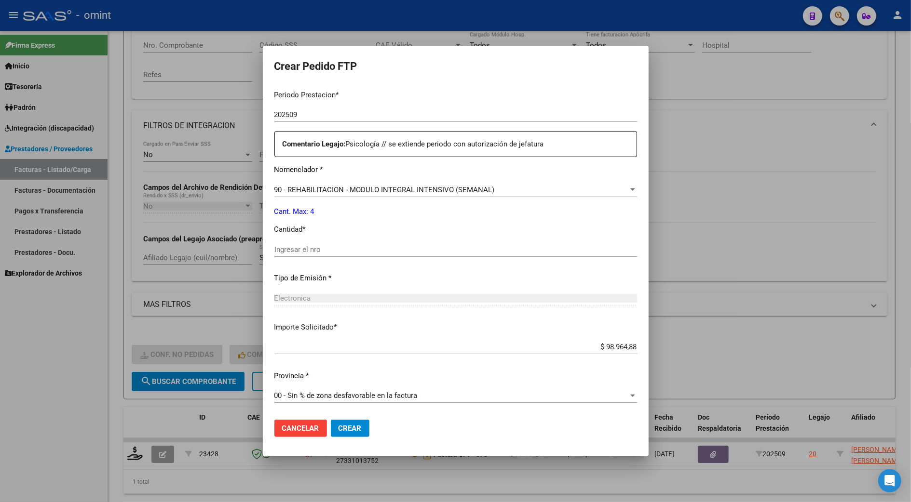
click at [296, 247] on input "Ingresar el nro" at bounding box center [455, 249] width 363 height 9
type input "4"
click at [341, 428] on span "Crear" at bounding box center [350, 428] width 23 height 9
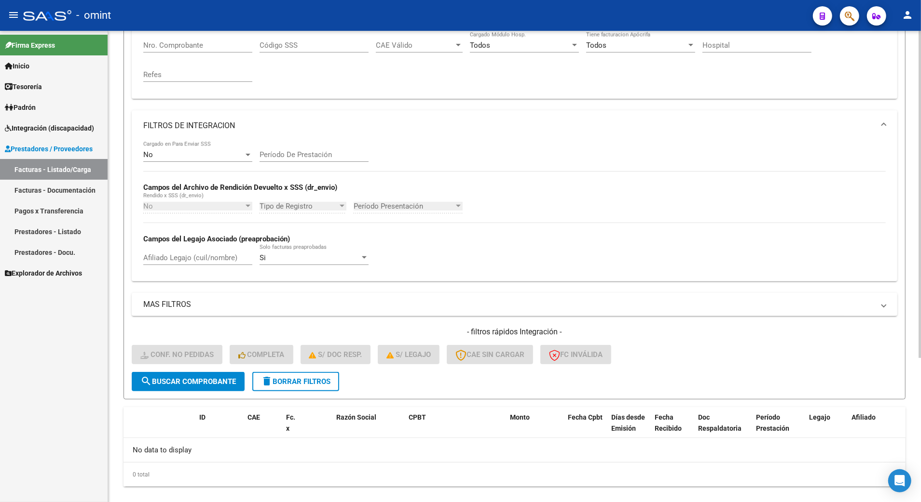
scroll to position [0, 0]
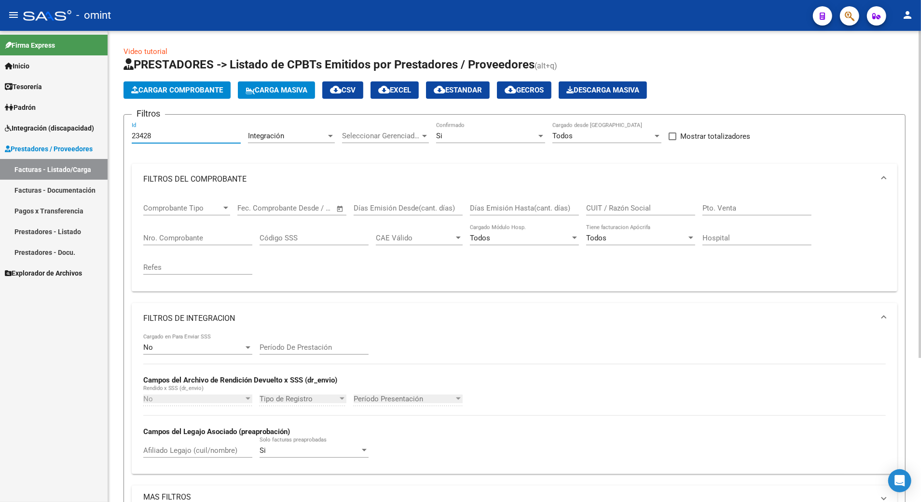
click at [153, 135] on input "23428" at bounding box center [186, 136] width 109 height 9
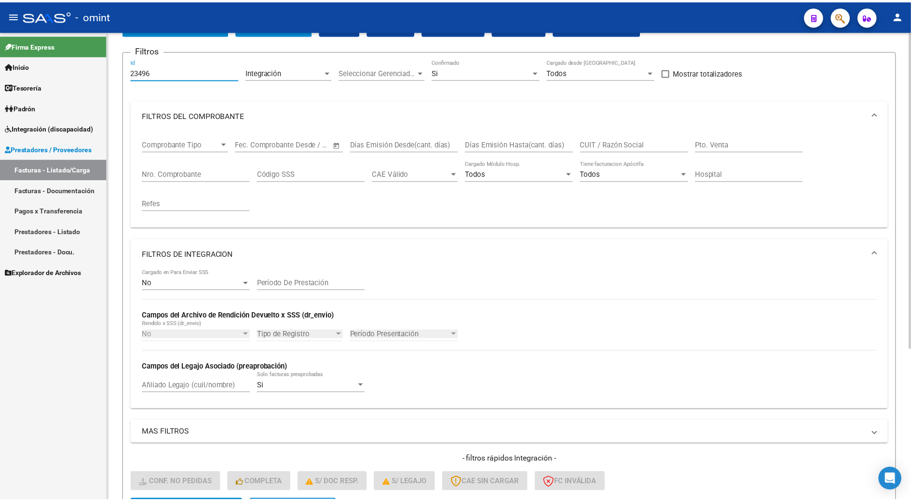
scroll to position [226, 0]
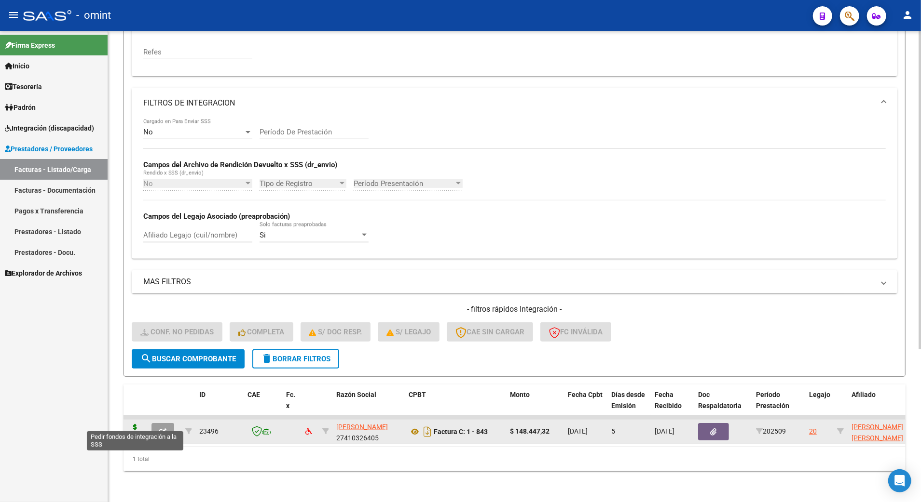
type input "23496"
click at [135, 424] on icon at bounding box center [134, 431] width 15 height 14
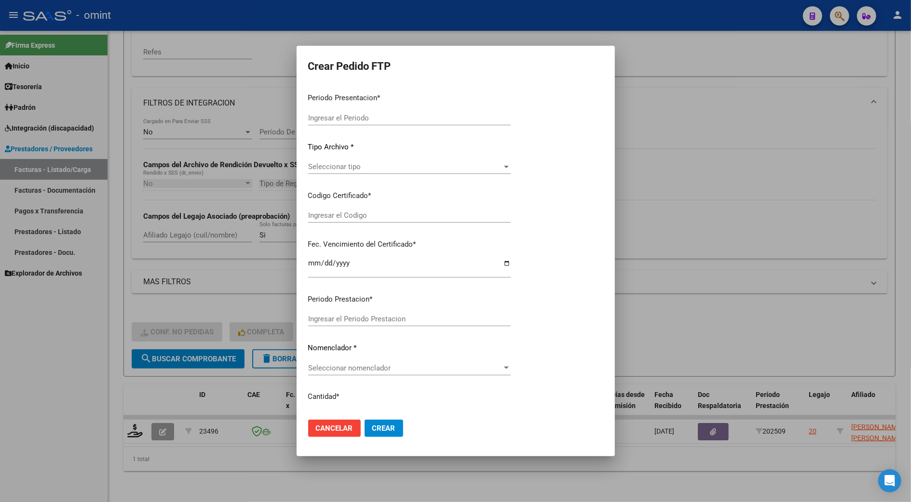
type input "202509"
type input "$ 148.447,32"
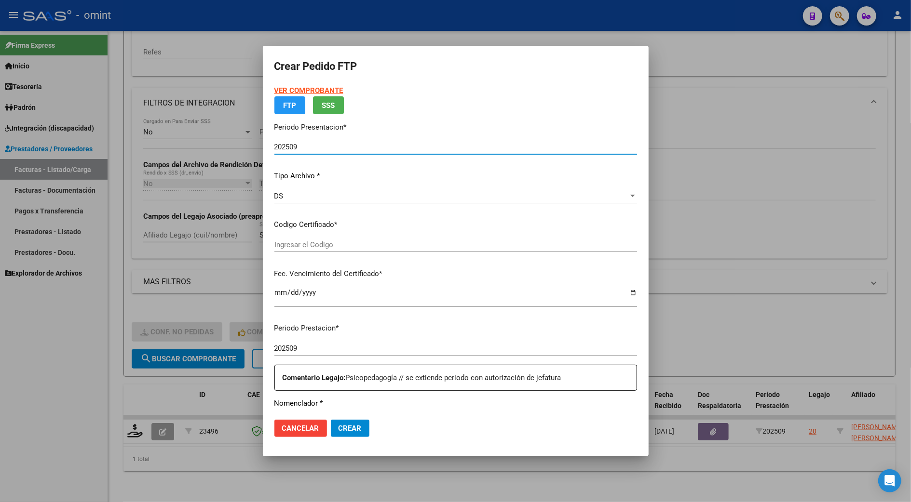
type input "1985213390"
type input "[DATE]"
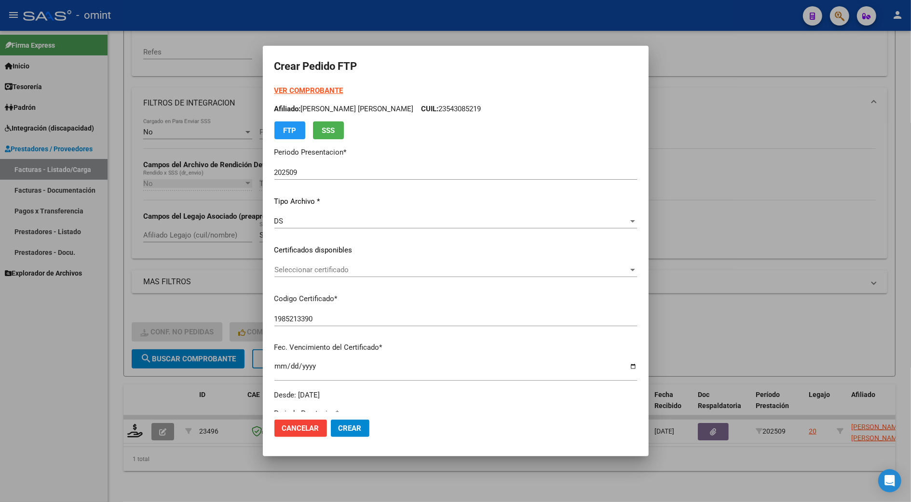
click at [304, 263] on div "Seleccionar certificado Seleccionar certificado" at bounding box center [455, 270] width 363 height 14
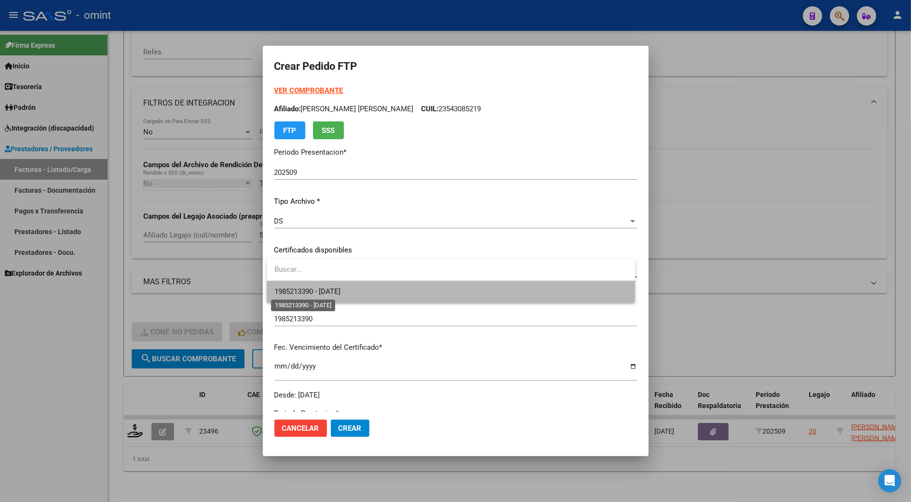
click at [309, 291] on span "1985213390 - [DATE]" at bounding box center [307, 291] width 66 height 9
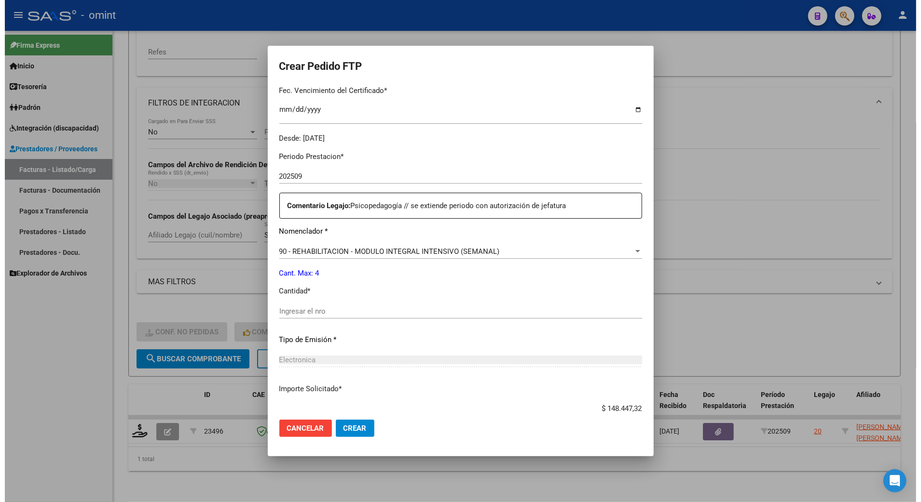
scroll to position [319, 0]
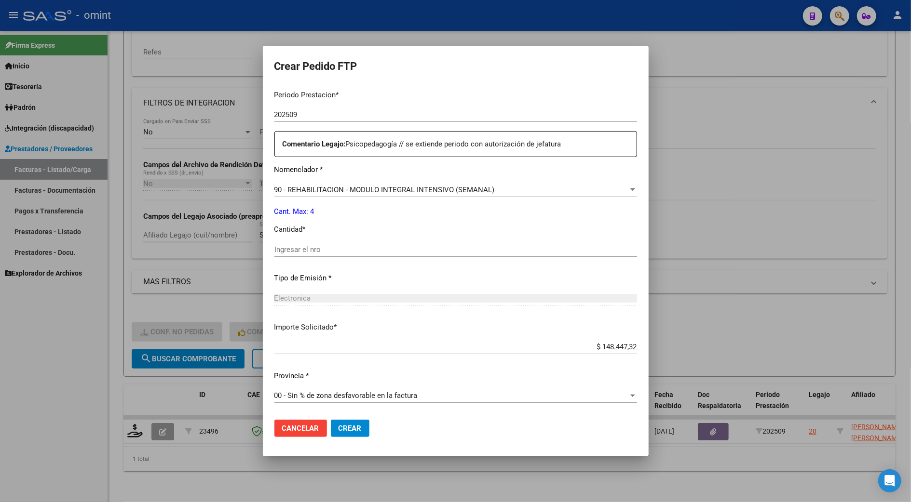
click at [306, 241] on div "Periodo Prestacion * 202509 Ingresar el Periodo Prestacion Comentario Legajo: P…" at bounding box center [455, 247] width 363 height 330
click at [303, 248] on input "Ingresar el nro" at bounding box center [455, 249] width 363 height 9
type input "4"
click at [353, 429] on span "Crear" at bounding box center [350, 428] width 23 height 9
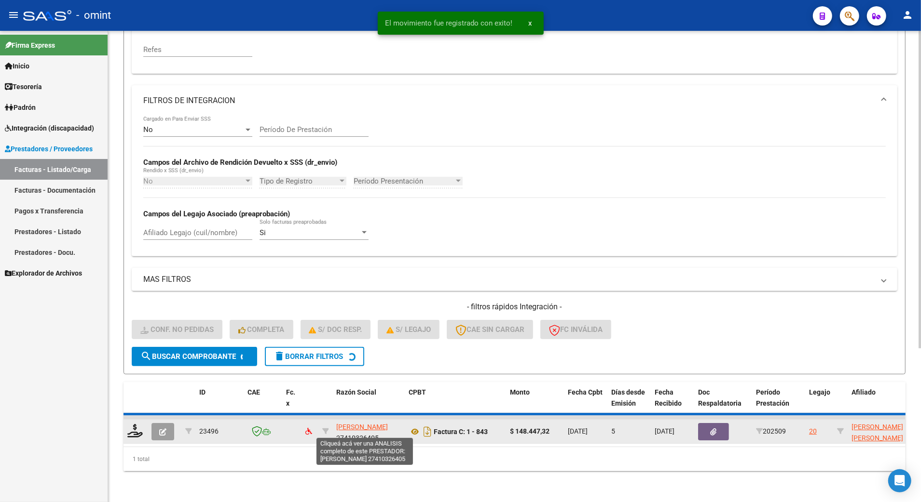
scroll to position [208, 0]
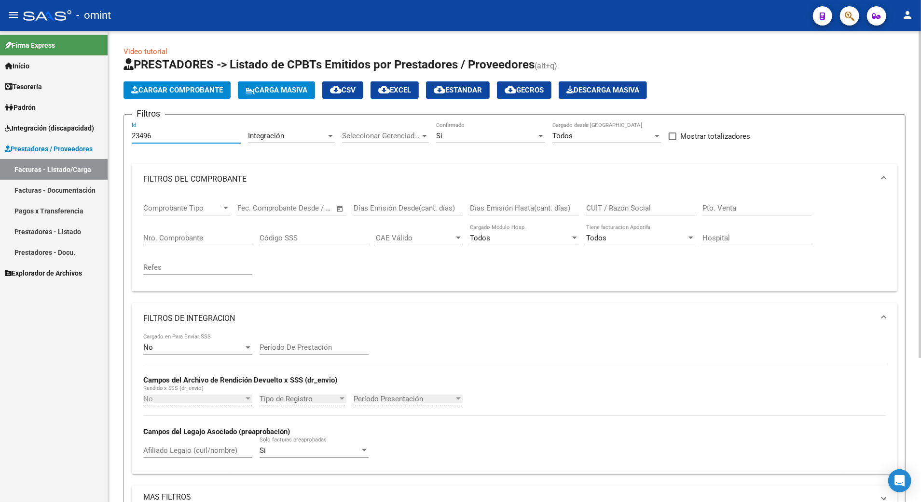
drag, startPoint x: 154, startPoint y: 134, endPoint x: 116, endPoint y: 134, distance: 38.1
click at [116, 134] on div "Video tutorial PRESTADORES -> Listado de CPBTs Emitidos por Prestadores / Prove…" at bounding box center [514, 371] width 813 height 680
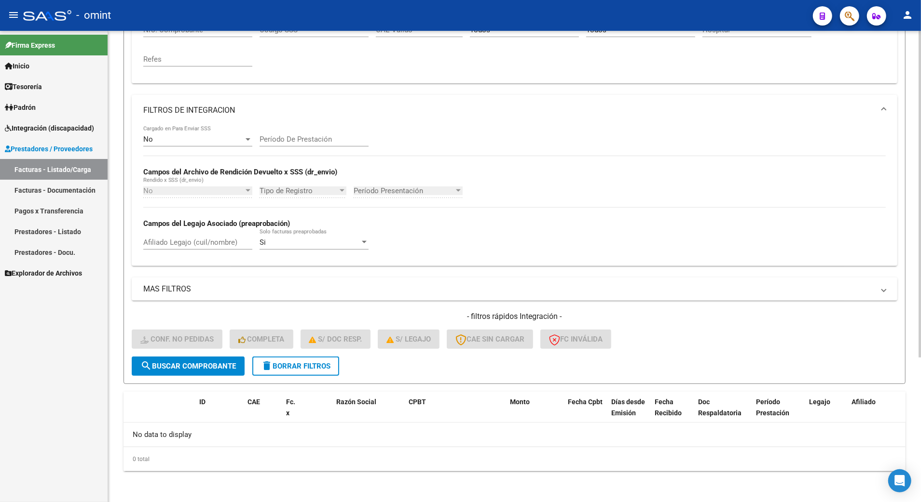
type input "23626"
click at [281, 360] on button "delete Borrar Filtros" at bounding box center [295, 366] width 87 height 19
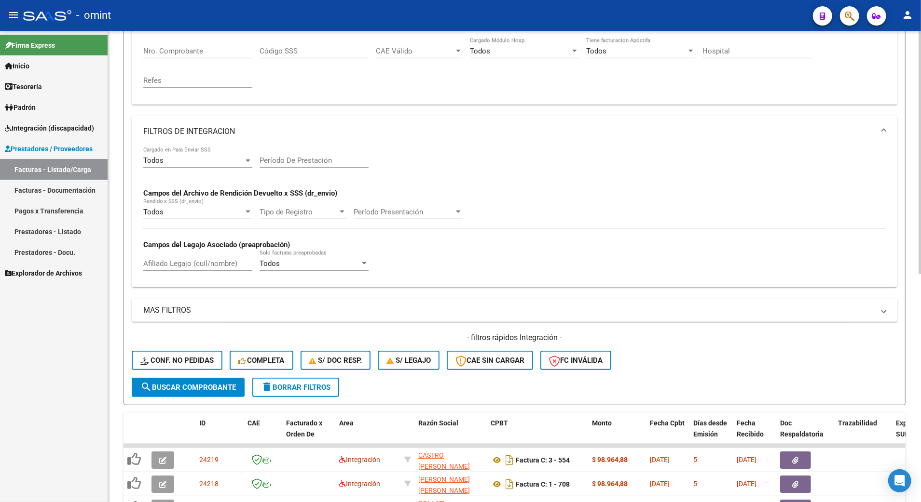
scroll to position [208, 0]
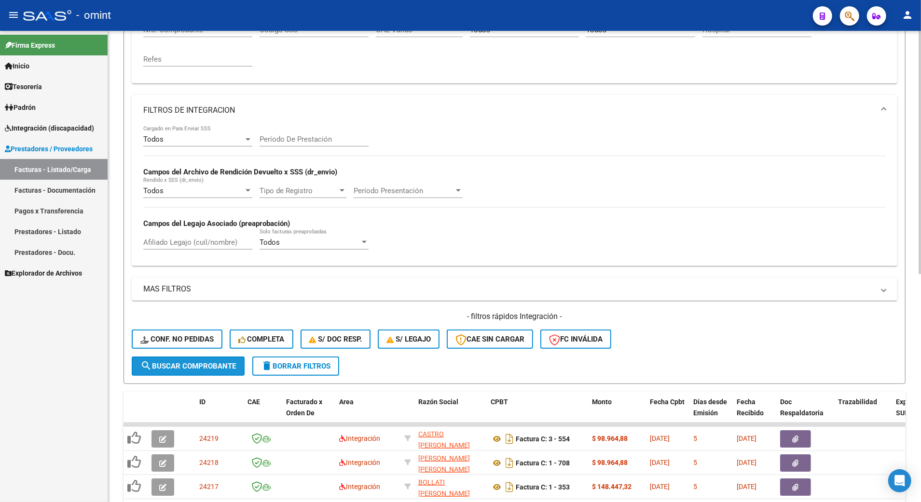
click at [185, 360] on button "search Buscar Comprobante" at bounding box center [188, 366] width 113 height 19
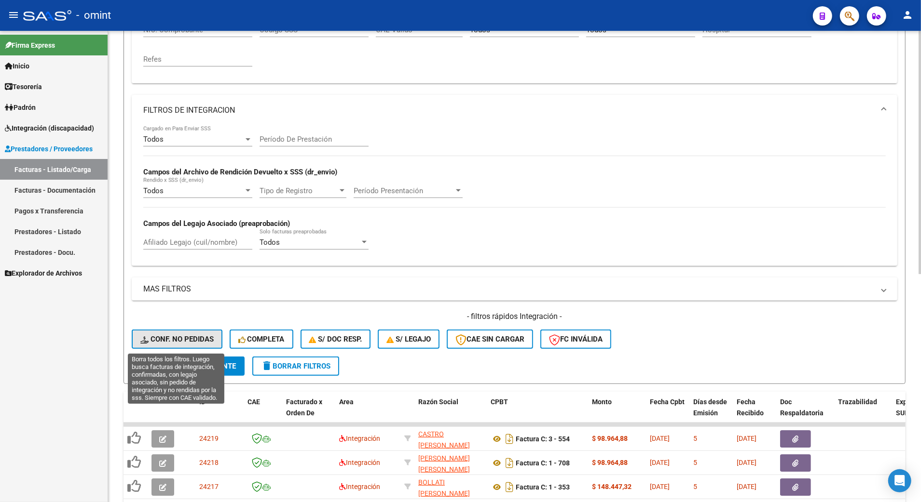
click at [192, 340] on span "Conf. no pedidas" at bounding box center [176, 339] width 73 height 9
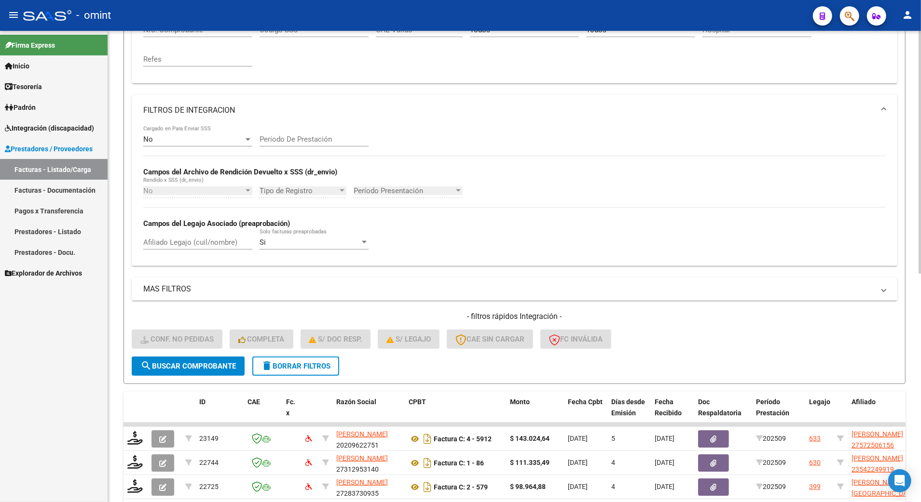
scroll to position [0, 0]
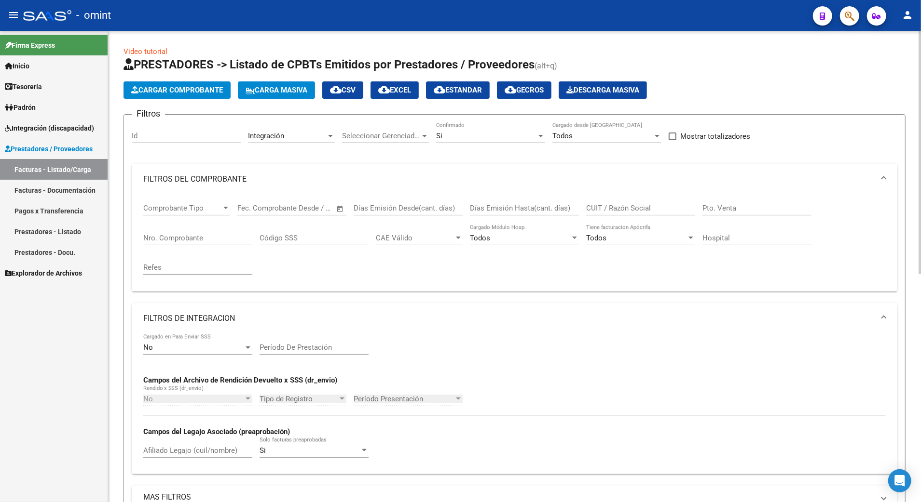
click at [157, 137] on input "Id" at bounding box center [186, 136] width 109 height 9
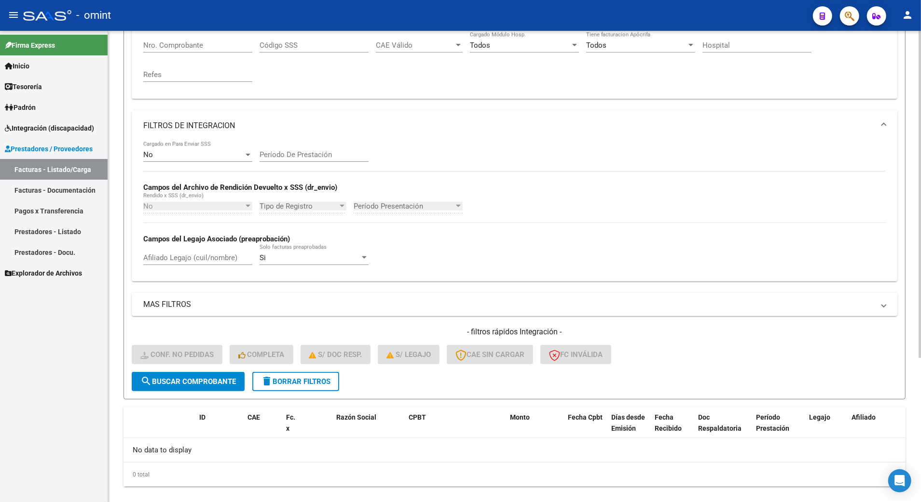
scroll to position [208, 0]
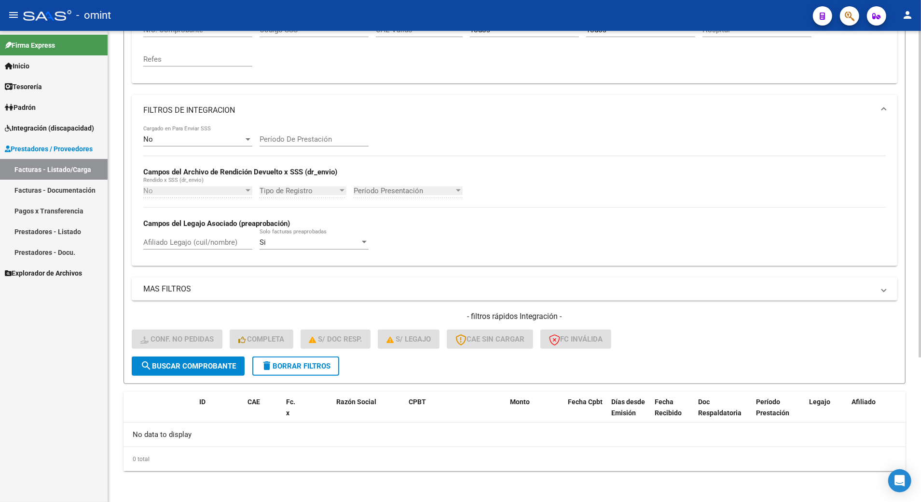
type input "23626"
